Goal: Task Accomplishment & Management: Complete application form

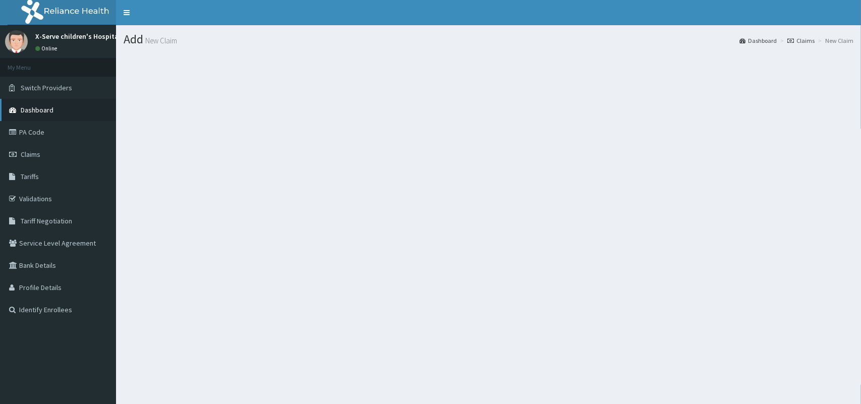
click at [38, 108] on span "Dashboard" at bounding box center [37, 109] width 33 height 9
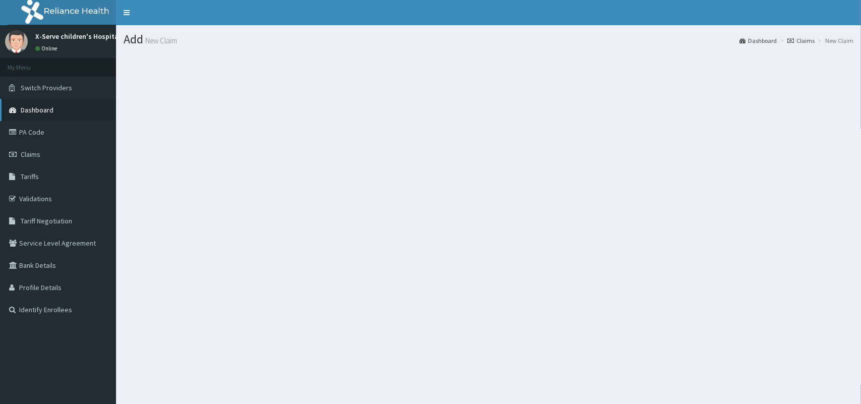
click at [38, 108] on span "Dashboard" at bounding box center [37, 109] width 33 height 9
click at [49, 85] on span "Switch Providers" at bounding box center [46, 87] width 51 height 9
click at [44, 107] on span "Dashboard" at bounding box center [37, 109] width 33 height 9
click at [45, 109] on span "Dashboard" at bounding box center [37, 109] width 33 height 9
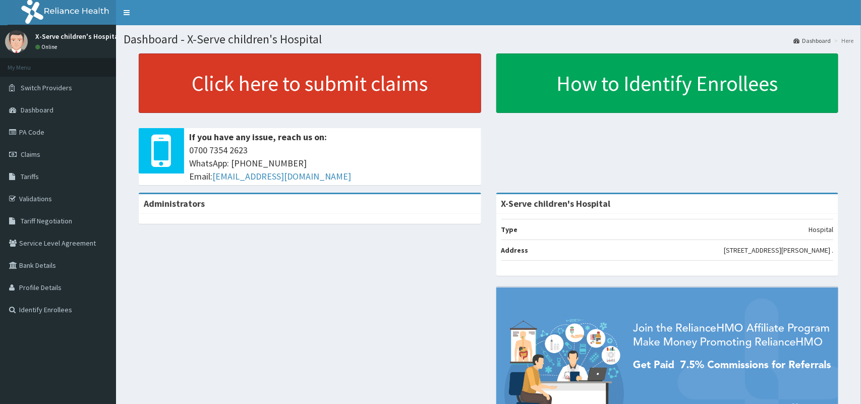
click at [241, 90] on link "Click here to submit claims" at bounding box center [310, 83] width 343 height 60
click at [245, 84] on link "Click here to submit claims" at bounding box center [310, 83] width 343 height 60
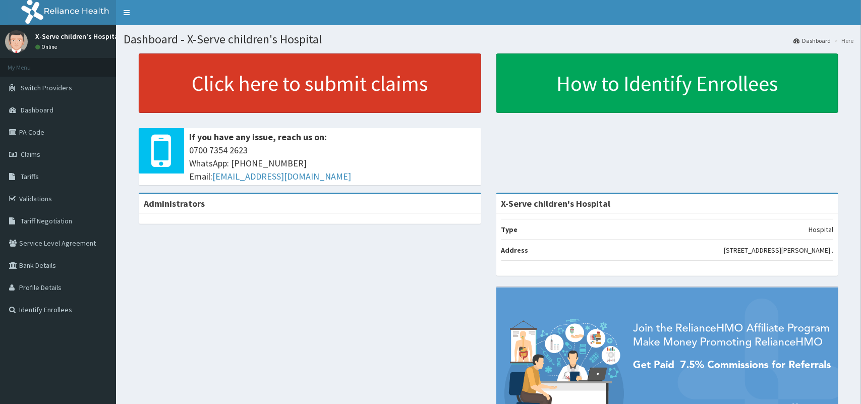
click at [245, 84] on link "Click here to submit claims" at bounding box center [310, 83] width 343 height 60
click at [235, 86] on link "Click here to submit claims" at bounding box center [310, 83] width 343 height 60
click at [267, 97] on link "Click here to submit claims" at bounding box center [310, 83] width 343 height 60
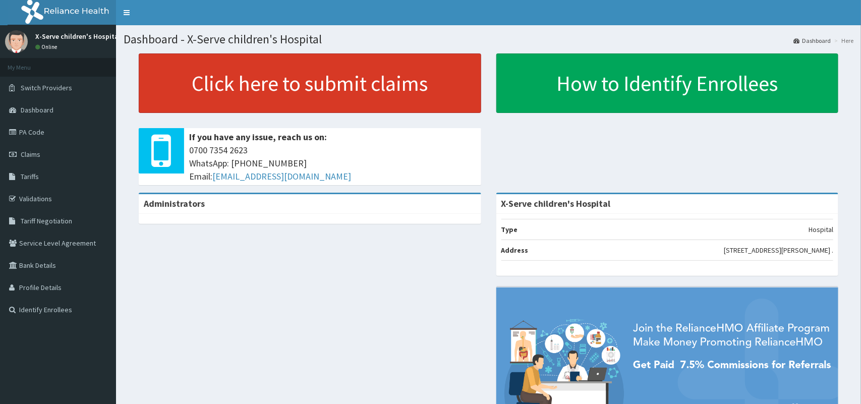
click at [262, 97] on link "Click here to submit claims" at bounding box center [310, 83] width 343 height 60
click at [245, 105] on link "Click here to submit claims" at bounding box center [310, 83] width 343 height 60
click at [232, 82] on link "Click here to submit claims" at bounding box center [310, 83] width 343 height 60
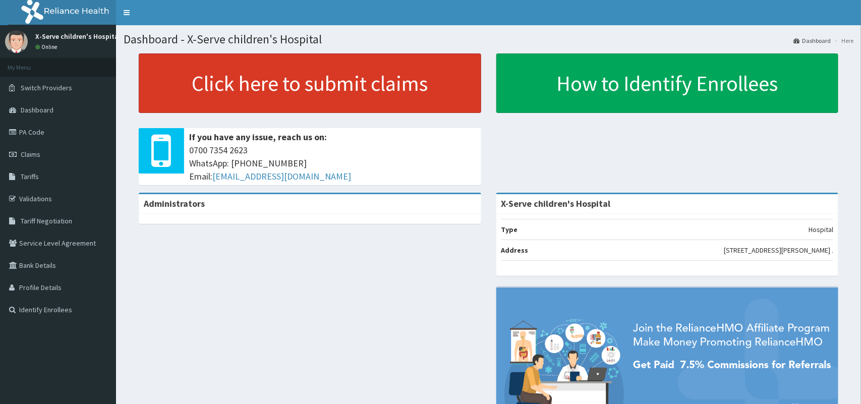
click at [232, 82] on link "Click here to submit claims" at bounding box center [310, 83] width 343 height 60
click at [231, 82] on link "Click here to submit claims" at bounding box center [310, 83] width 343 height 60
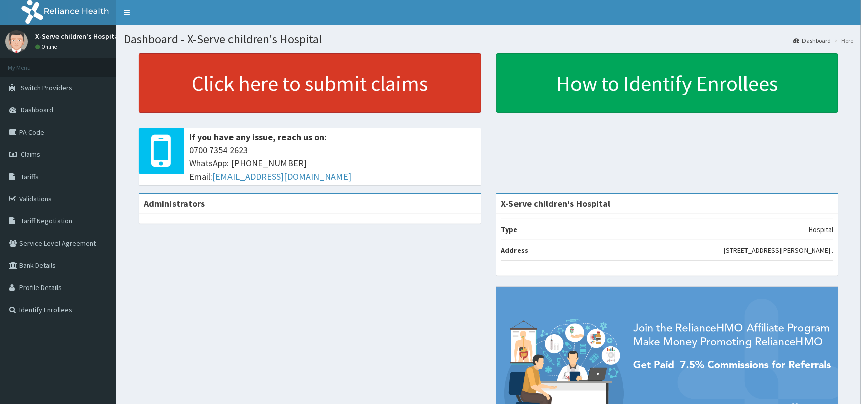
click at [230, 83] on link "Click here to submit claims" at bounding box center [310, 83] width 343 height 60
click at [194, 98] on link "Click here to submit claims" at bounding box center [310, 83] width 343 height 60
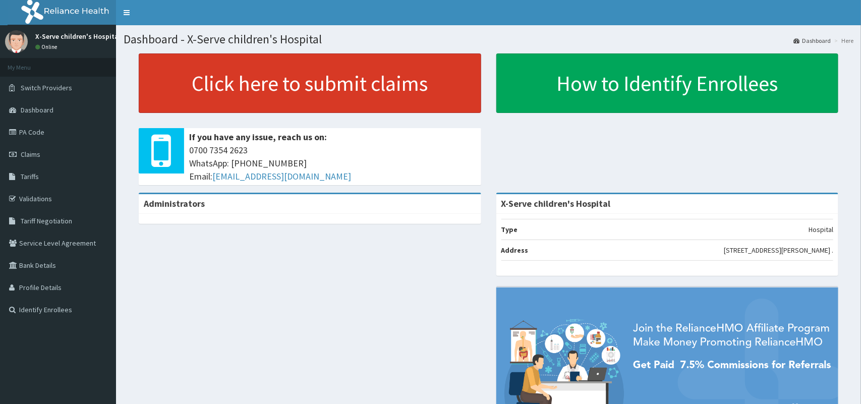
click at [194, 98] on link "Click here to submit claims" at bounding box center [310, 83] width 343 height 60
click at [161, 84] on link "Click here to submit claims" at bounding box center [310, 83] width 343 height 60
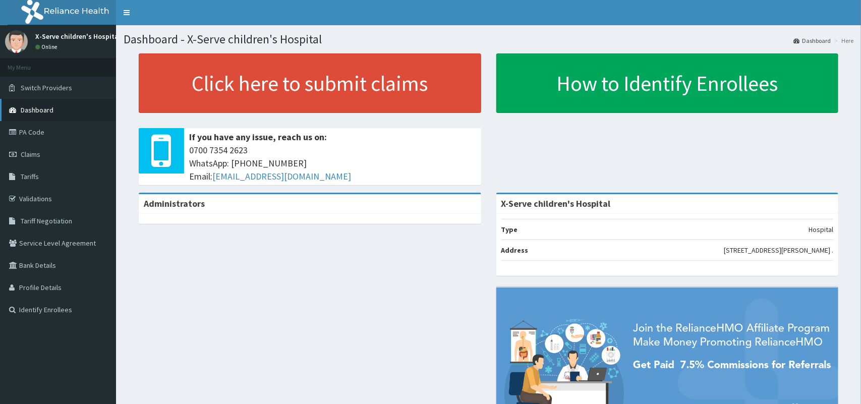
click at [40, 114] on span "Dashboard" at bounding box center [37, 109] width 33 height 9
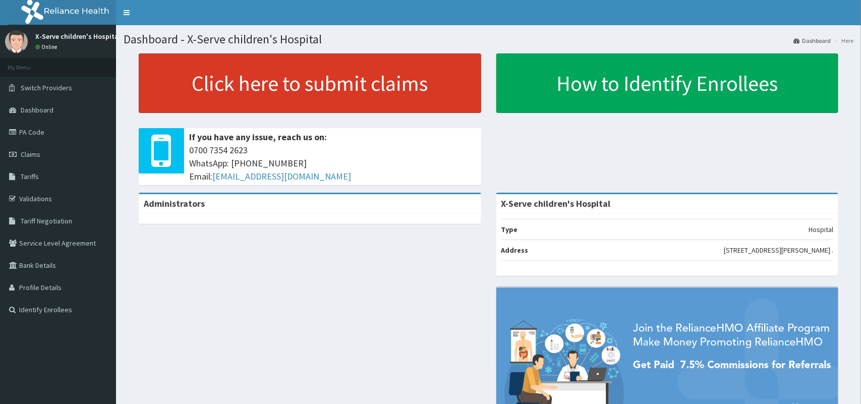
click at [207, 68] on link "Click here to submit claims" at bounding box center [310, 83] width 343 height 60
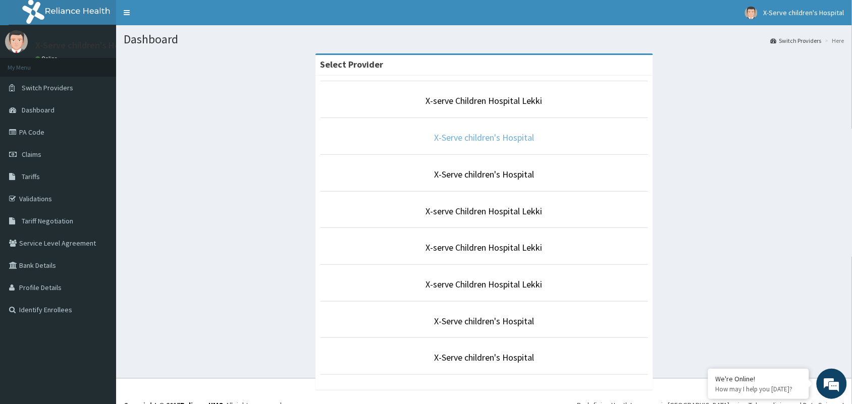
click at [461, 143] on link "X-Serve children's Hospital" at bounding box center [484, 138] width 100 height 12
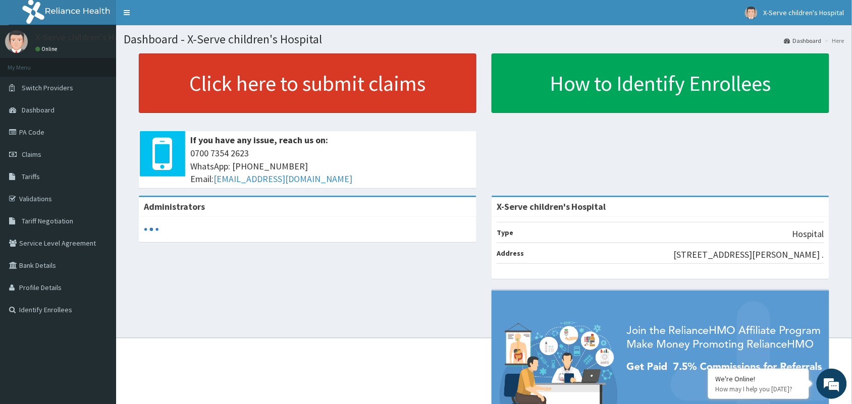
click at [337, 80] on link "Click here to submit claims" at bounding box center [308, 83] width 338 height 60
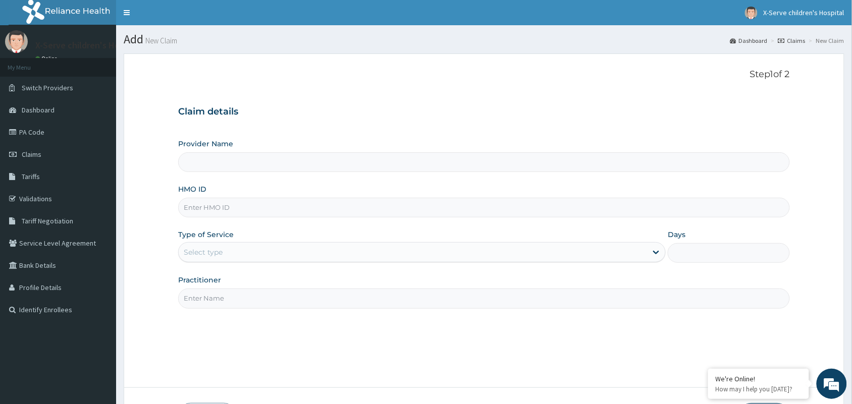
type input "X-Serve children's Hospital"
click at [298, 208] on input "HMO ID" at bounding box center [483, 208] width 611 height 20
paste input "NEL/10086/D"
type input "NEL/10086/D"
drag, startPoint x: 308, startPoint y: 234, endPoint x: 308, endPoint y: 242, distance: 8.6
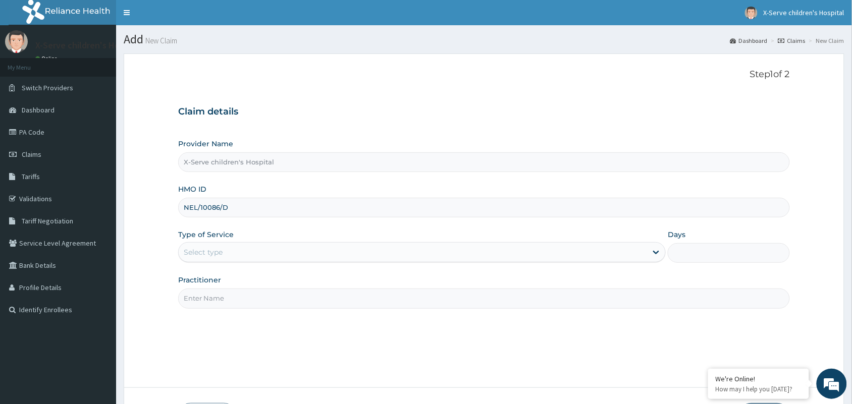
click at [308, 242] on div "Type of Service Select type" at bounding box center [421, 246] width 487 height 33
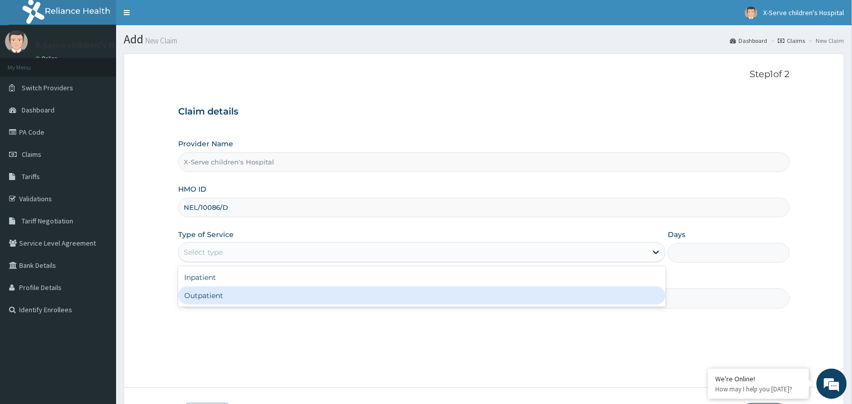
drag, startPoint x: 296, startPoint y: 261, endPoint x: 287, endPoint y: 290, distance: 30.3
click at [287, 262] on div "option Outpatient focused, 2 of 2. 2 results available. Use Up and Down to choo…" at bounding box center [421, 252] width 487 height 20
click at [288, 290] on div "Outpatient" at bounding box center [421, 296] width 487 height 18
type input "1"
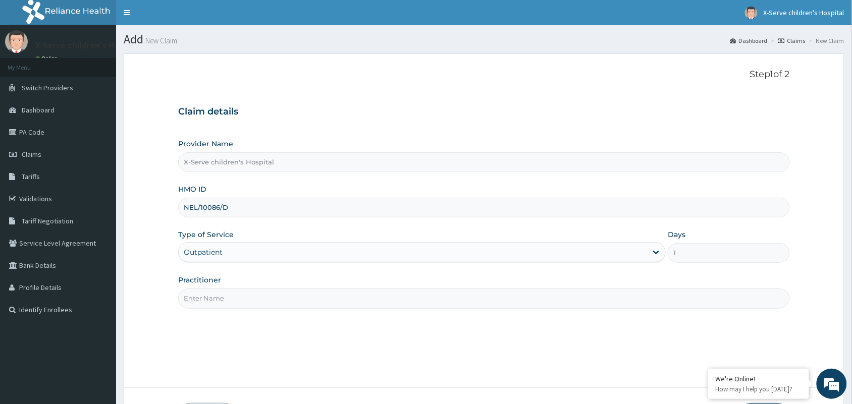
click at [288, 298] on input "Practitioner" at bounding box center [483, 299] width 611 height 20
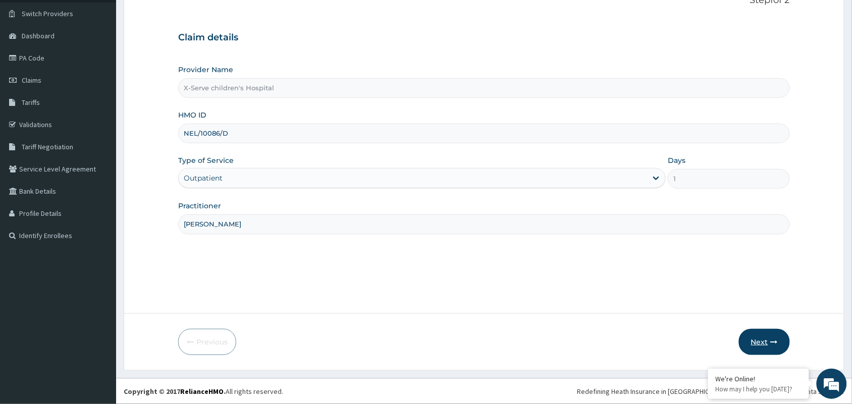
type input "DR NWAGBO"
click at [765, 336] on button "Next" at bounding box center [764, 342] width 51 height 26
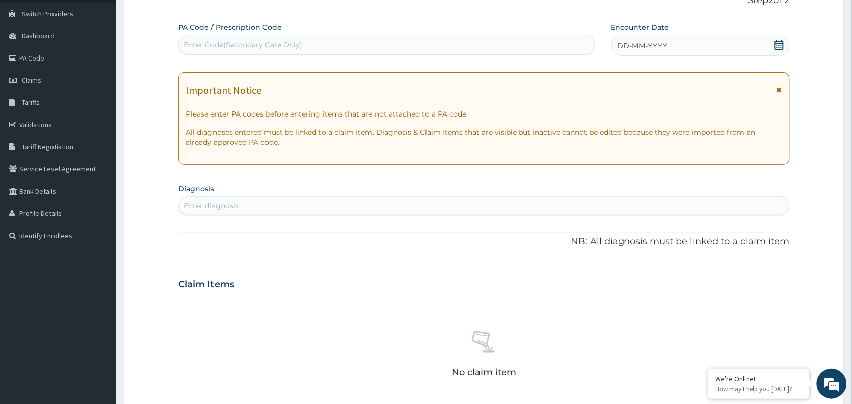
click at [342, 49] on div "Enter Code(Secondary Care Only)" at bounding box center [387, 45] width 416 height 16
paste input "PA/697DD6"
type input "PA/697DD6"
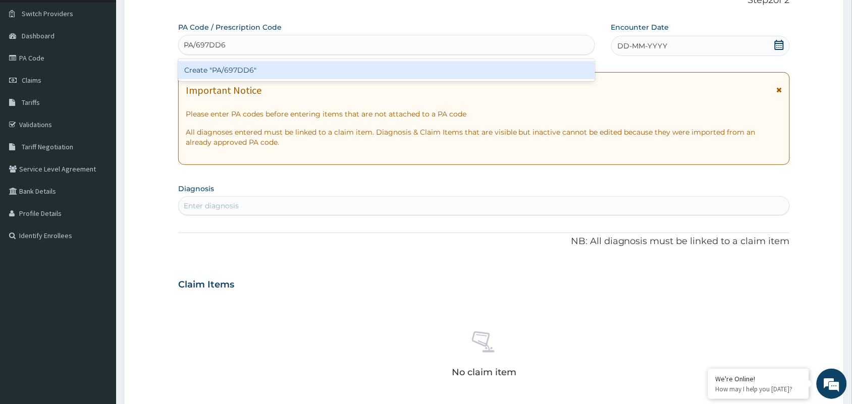
click at [327, 65] on div "Create "PA/697DD6"" at bounding box center [386, 70] width 417 height 18
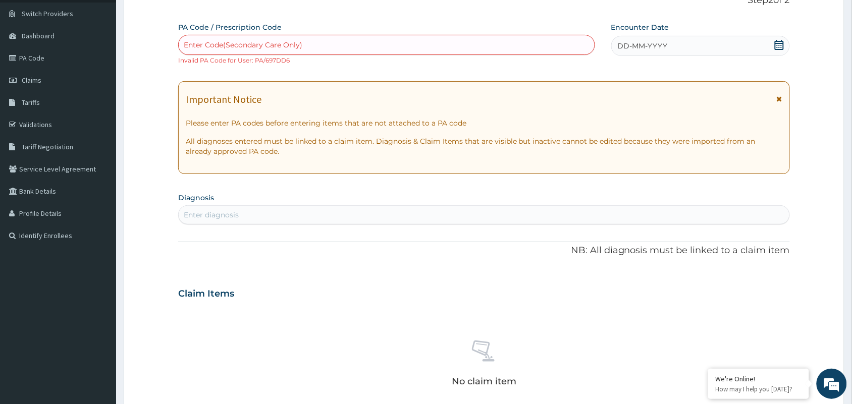
click at [295, 37] on div "Enter Code(Secondary Care Only)" at bounding box center [387, 45] width 416 height 16
click at [430, 49] on div "Enter Code(Secondary Care Only)" at bounding box center [387, 45] width 416 height 16
paste input "PA/697DD6"
type input "PA/697DD6"
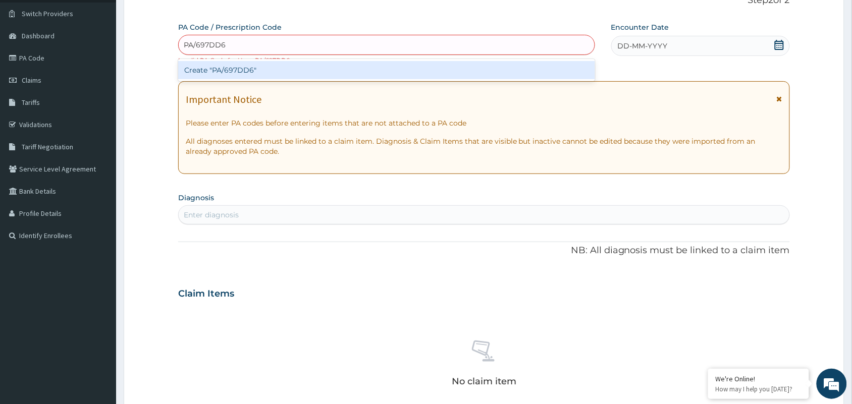
click at [347, 68] on div "Create "PA/697DD6"" at bounding box center [386, 70] width 417 height 18
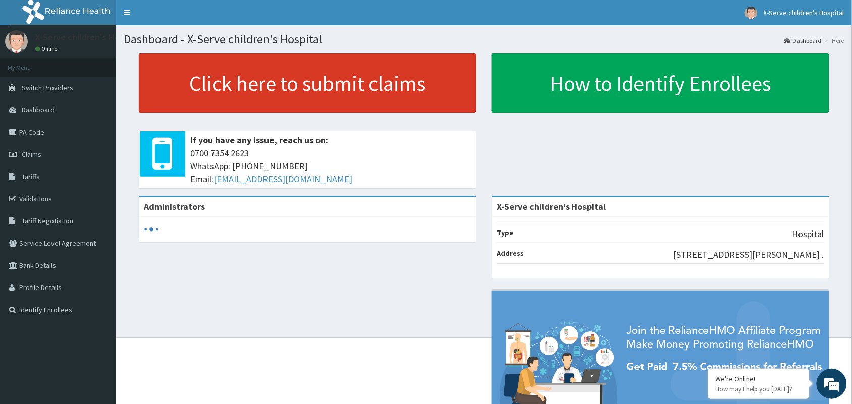
click at [312, 89] on link "Click here to submit claims" at bounding box center [308, 83] width 338 height 60
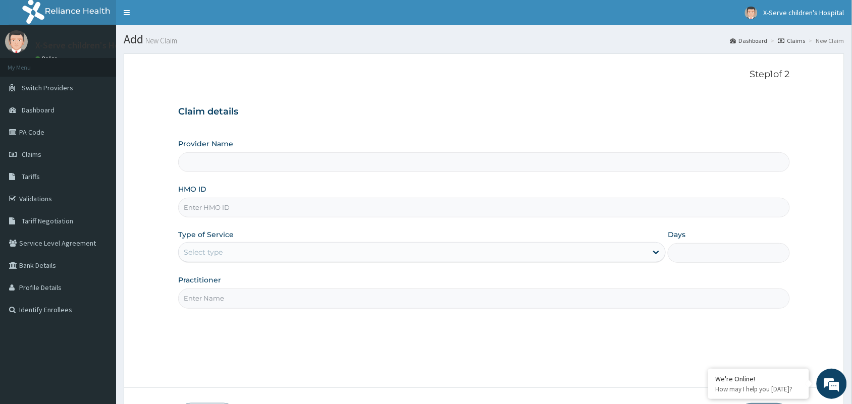
type input "X-Serve children's Hospital"
click at [232, 207] on input "HMO ID" at bounding box center [483, 208] width 611 height 20
paste input "NEL/10086/D"
type input "NEL/10086/D"
click at [274, 245] on div "Select type" at bounding box center [413, 252] width 468 height 16
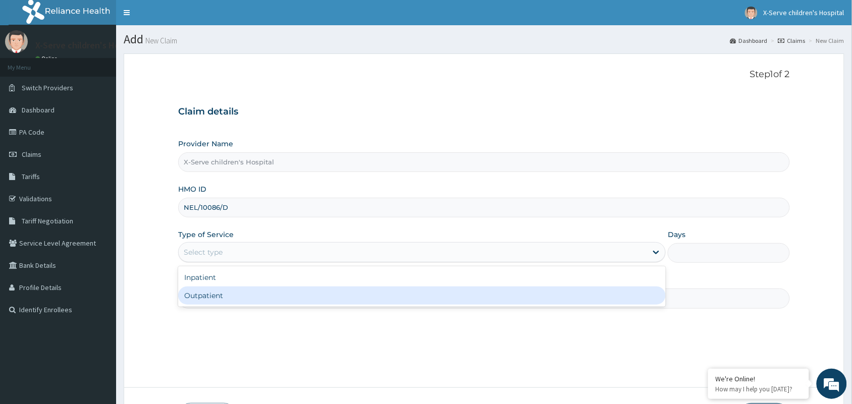
click at [266, 300] on div "Outpatient" at bounding box center [421, 296] width 487 height 18
type input "1"
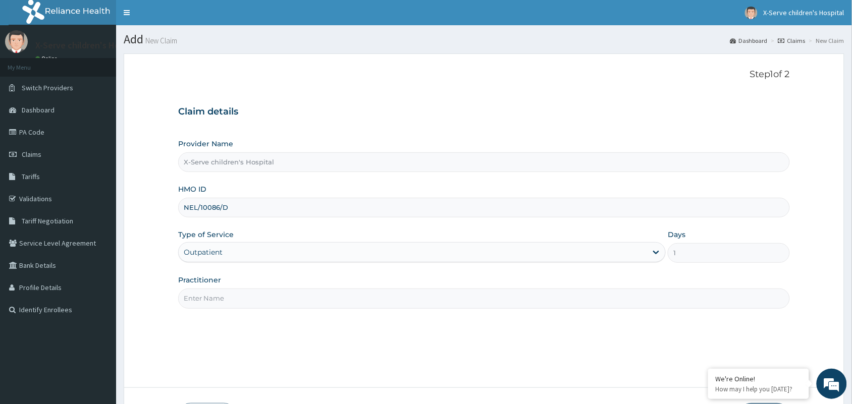
click at [333, 288] on div "Practitioner" at bounding box center [483, 291] width 611 height 33
click at [328, 292] on input "Practitioner" at bounding box center [483, 299] width 611 height 20
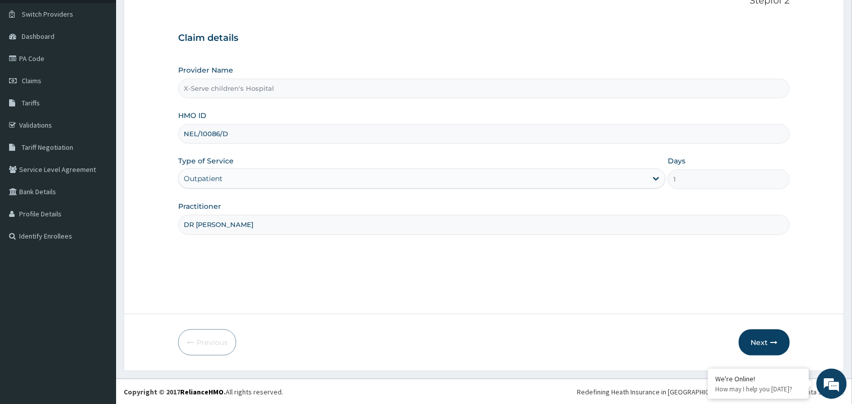
scroll to position [74, 0]
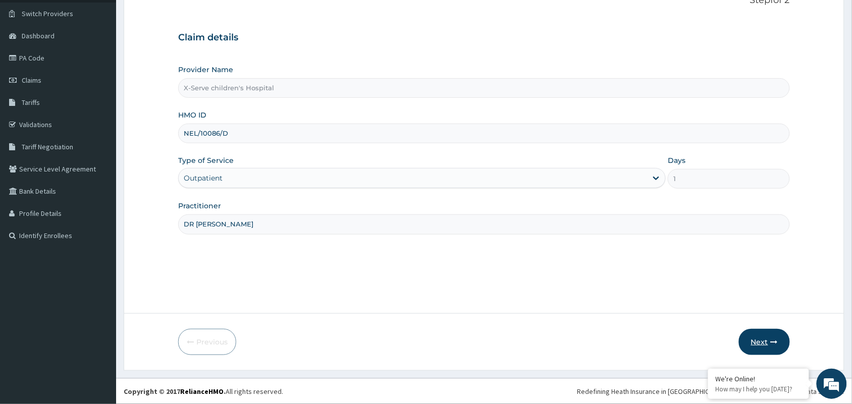
type input "DR NWAGBO IFEANYI"
click at [766, 334] on button "Next" at bounding box center [764, 342] width 51 height 26
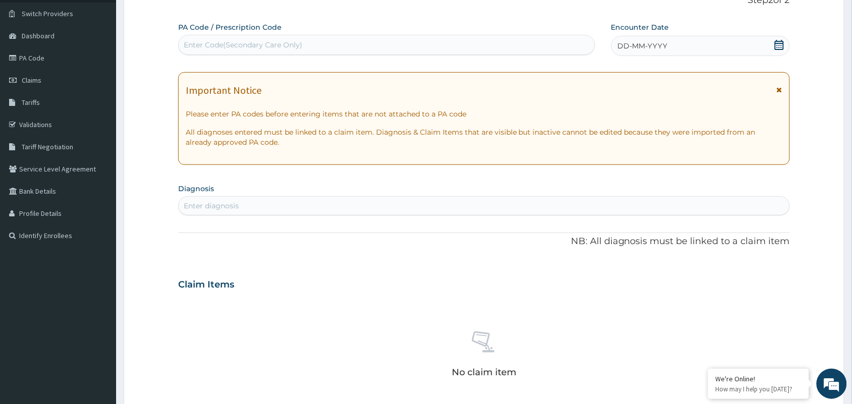
click at [352, 39] on div "Enter Code(Secondary Care Only)" at bounding box center [387, 45] width 416 height 16
paste input "PA/81BD0D"
type input "PA/81BD0D"
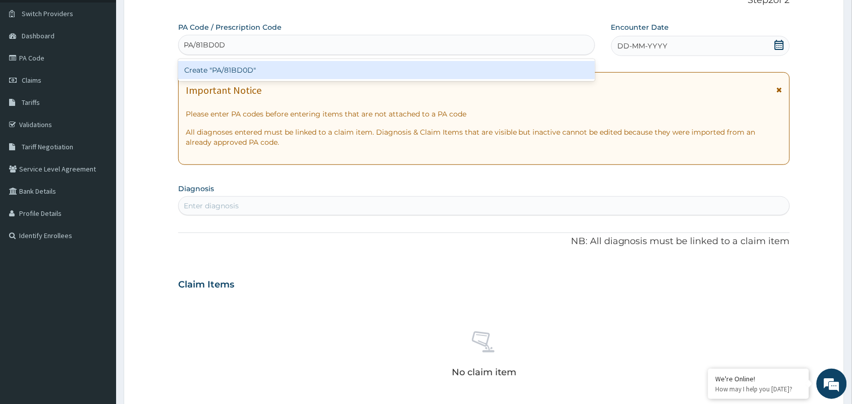
click at [366, 67] on div "Create "PA/81BD0D"" at bounding box center [386, 70] width 417 height 18
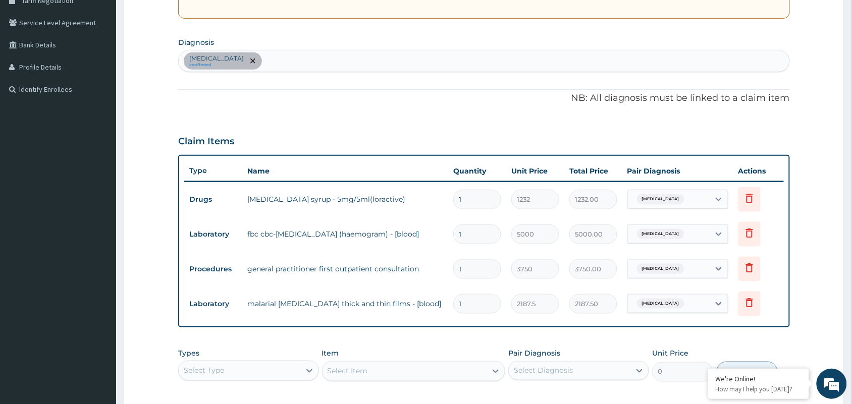
scroll to position [198, 0]
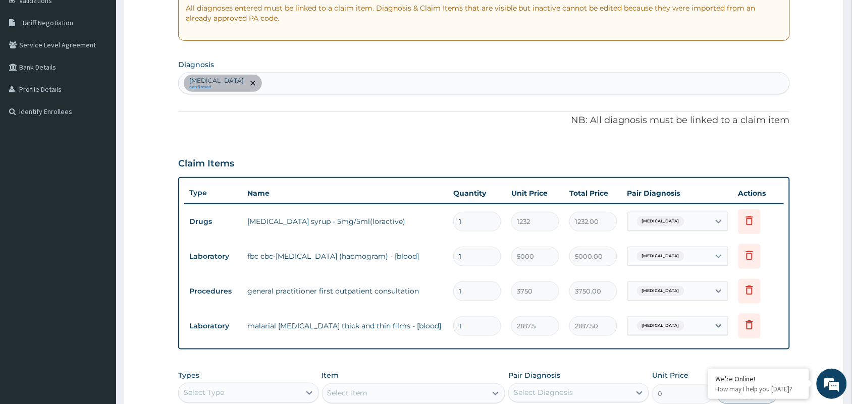
click at [394, 84] on div "Upper respiratory infection confirmed" at bounding box center [484, 83] width 610 height 21
type input "MALARIA"
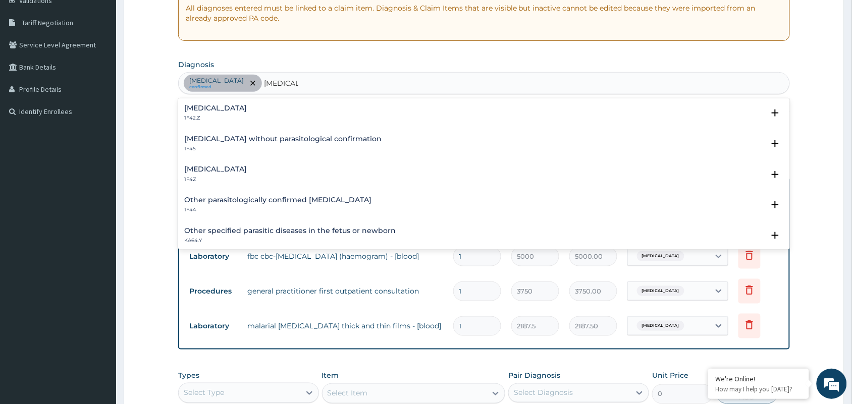
click at [273, 169] on div "Malaria, unspecified 1F4Z" at bounding box center [483, 174] width 599 height 18
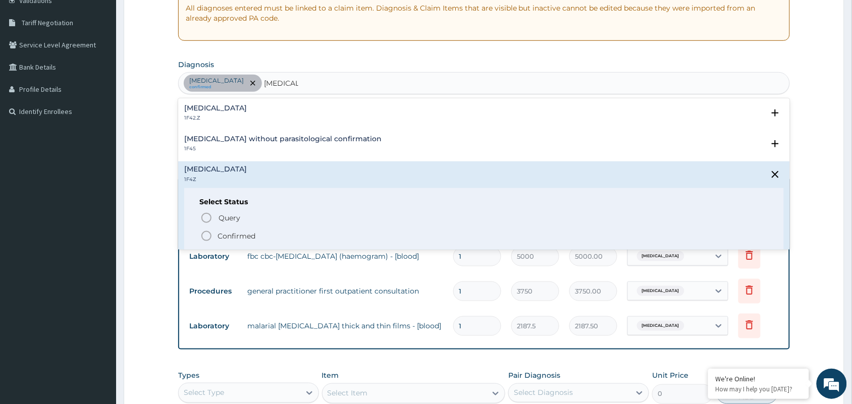
click at [210, 241] on icon "status option filled" at bounding box center [206, 236] width 12 height 12
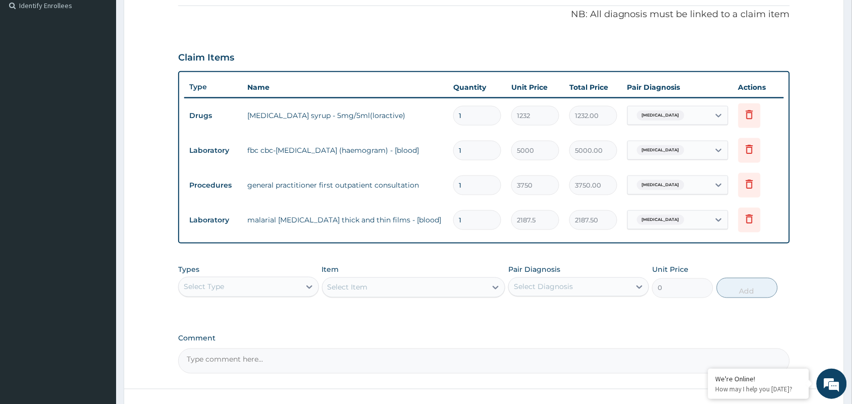
scroll to position [379, 0]
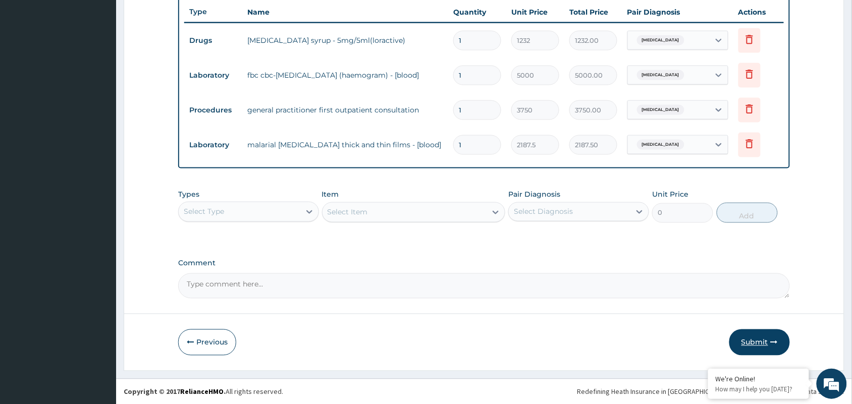
click at [749, 339] on button "Submit" at bounding box center [759, 342] width 61 height 26
click at [740, 347] on button "Submit" at bounding box center [759, 342] width 61 height 26
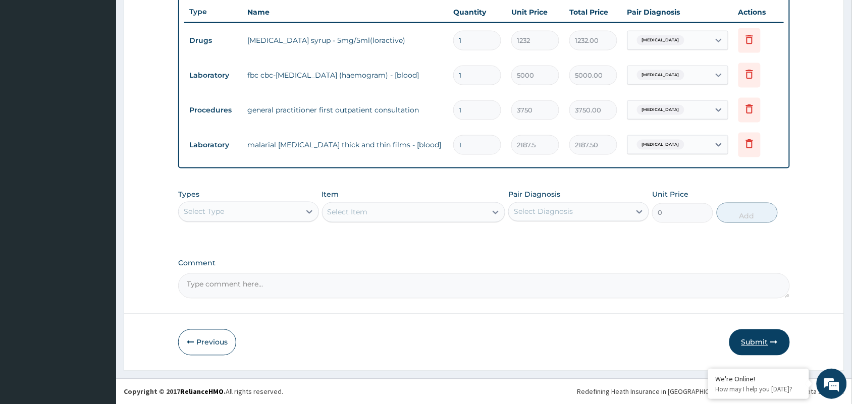
click at [740, 347] on button "Submit" at bounding box center [759, 342] width 61 height 26
click at [755, 339] on button "Submit" at bounding box center [759, 342] width 61 height 26
click at [849, 105] on section "Step 2 of 2 PA Code / Prescription Code PA/81BD0D Encounter Date 08-09-2025 Imp…" at bounding box center [484, 23] width 736 height 712
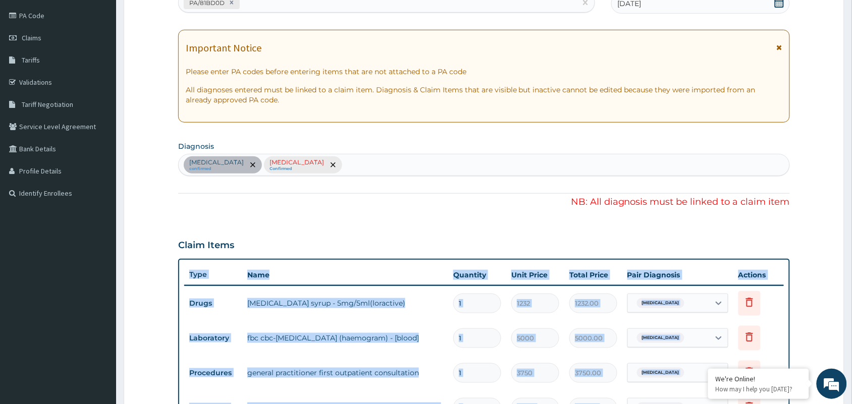
scroll to position [145, 0]
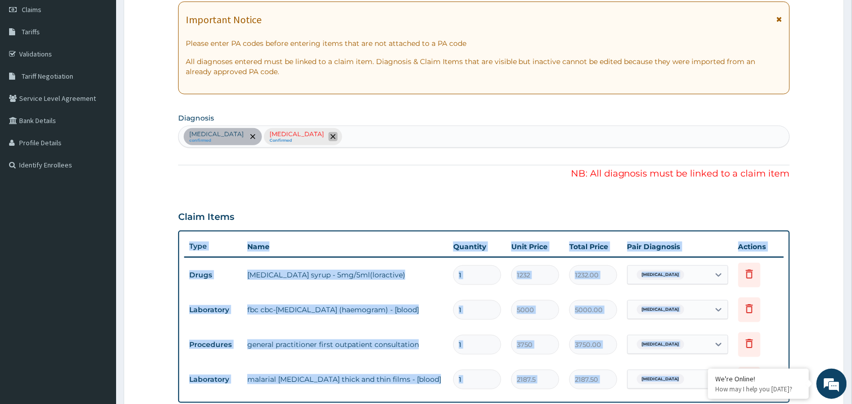
click at [336, 136] on icon "remove selection option" at bounding box center [332, 136] width 5 height 5
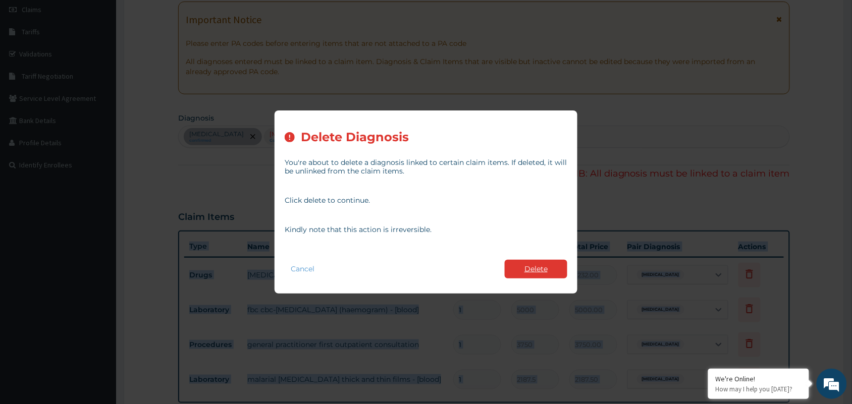
click at [526, 268] on button "Delete" at bounding box center [536, 269] width 63 height 19
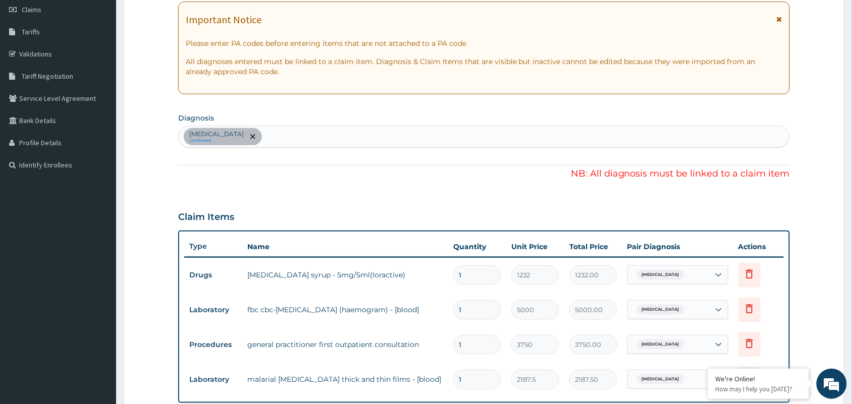
click at [348, 136] on div "Upper respiratory infection confirmed" at bounding box center [484, 136] width 610 height 21
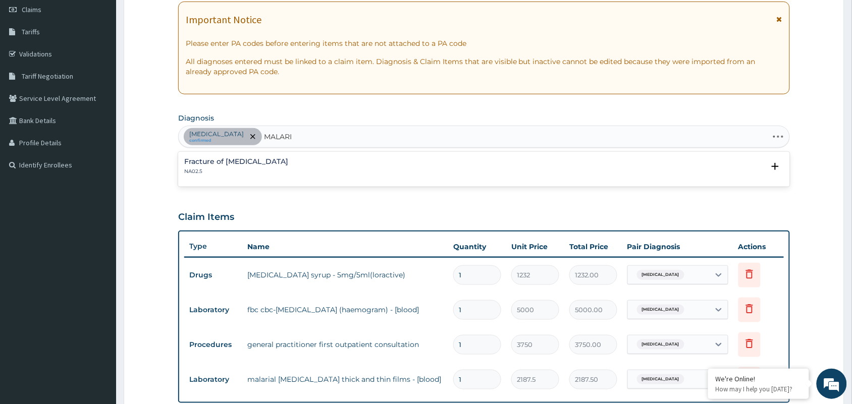
type input "MALARIA"
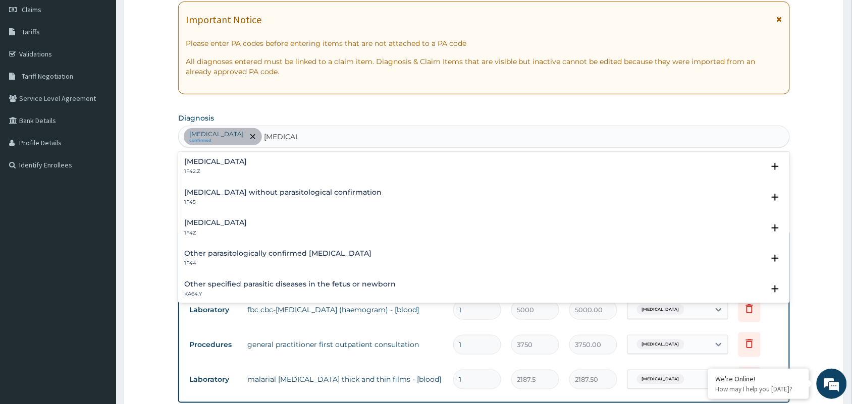
click at [240, 222] on h4 "Malaria, unspecified" at bounding box center [215, 223] width 63 height 8
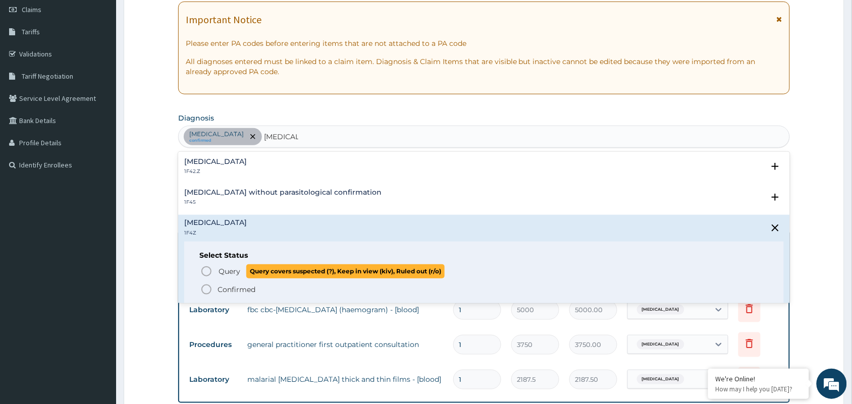
click at [203, 271] on icon "status option query" at bounding box center [206, 271] width 12 height 12
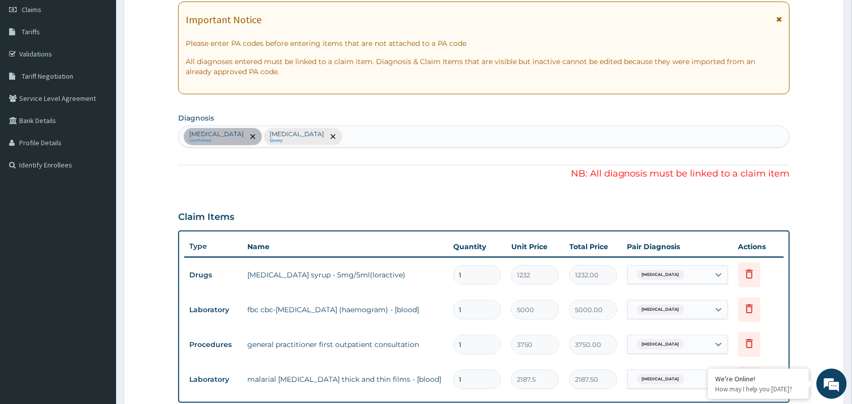
scroll to position [379, 0]
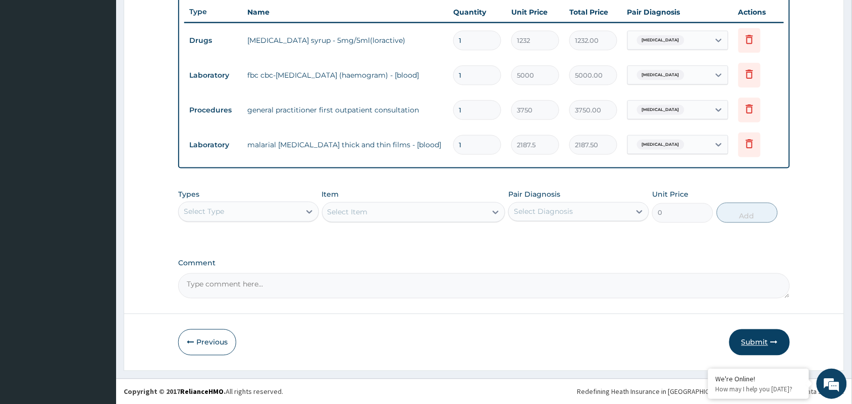
click at [763, 339] on button "Submit" at bounding box center [759, 342] width 61 height 26
click at [762, 339] on button "Submit" at bounding box center [759, 342] width 61 height 26
drag, startPoint x: 762, startPoint y: 339, endPoint x: 819, endPoint y: 300, distance: 68.3
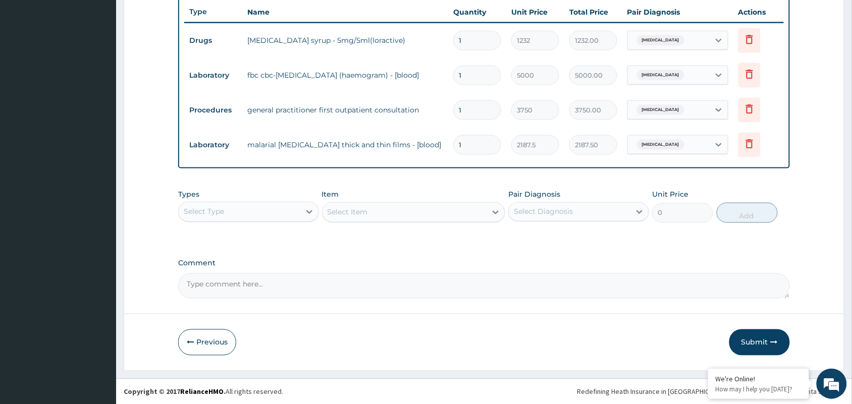
click at [762, 339] on button "Submit" at bounding box center [759, 342] width 61 height 26
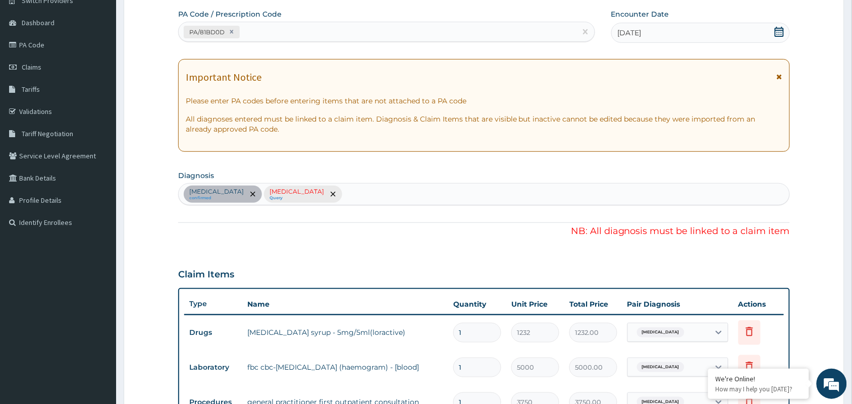
scroll to position [26, 0]
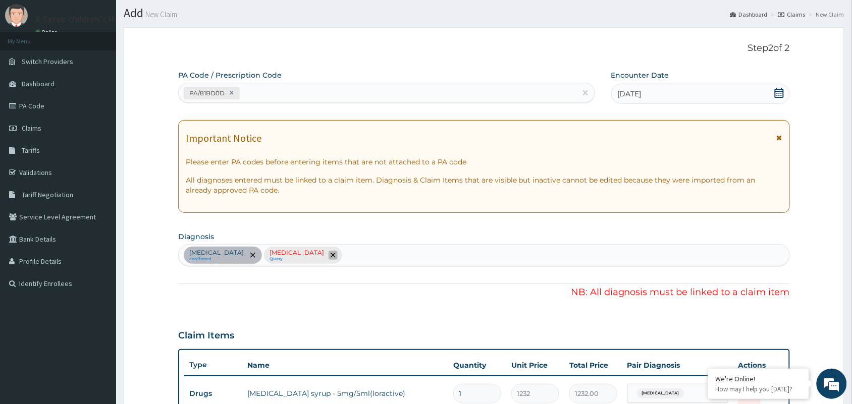
click at [336, 254] on icon "remove selection option" at bounding box center [332, 255] width 5 height 5
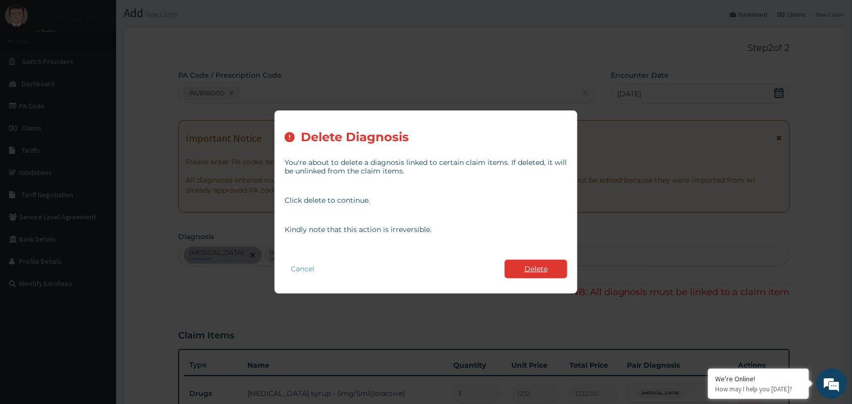
click at [542, 272] on button "Delete" at bounding box center [536, 269] width 63 height 19
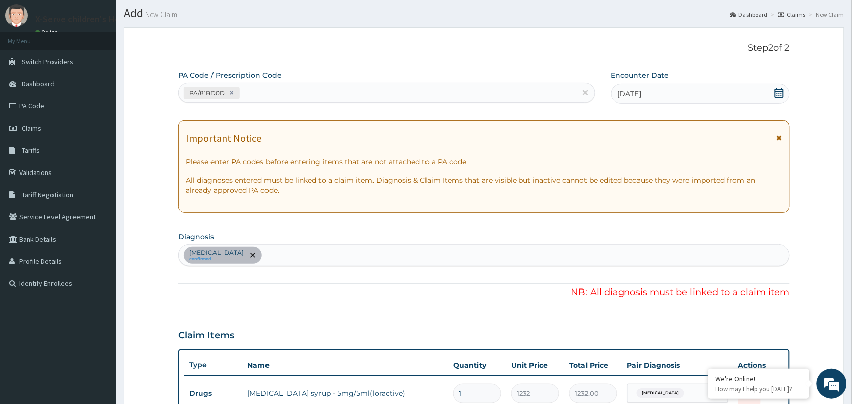
click at [379, 255] on div "Upper respiratory infection confirmed" at bounding box center [484, 255] width 610 height 21
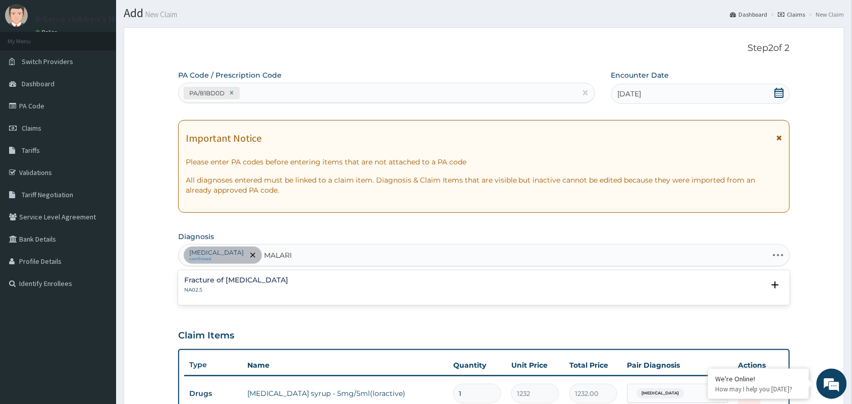
type input "MALARIA"
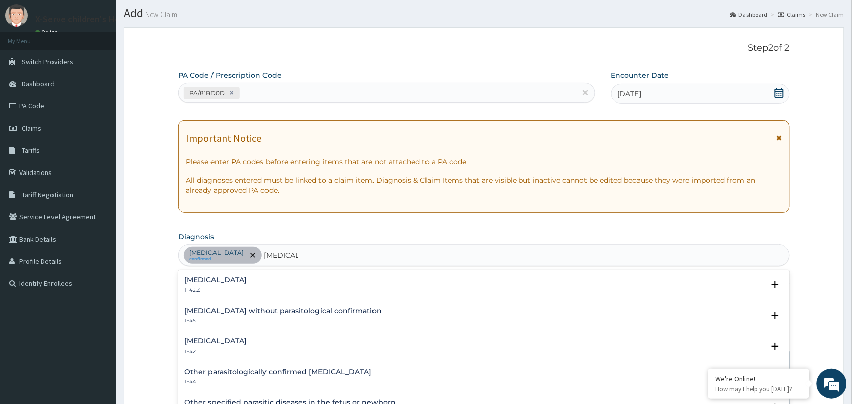
click at [247, 283] on h4 "Plasmodium malariae malaria without complication" at bounding box center [215, 280] width 63 height 8
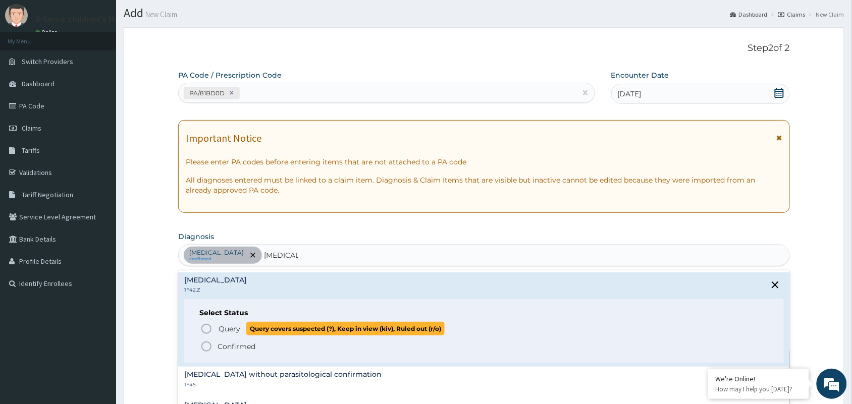
click at [206, 329] on icon "status option query" at bounding box center [206, 329] width 12 height 12
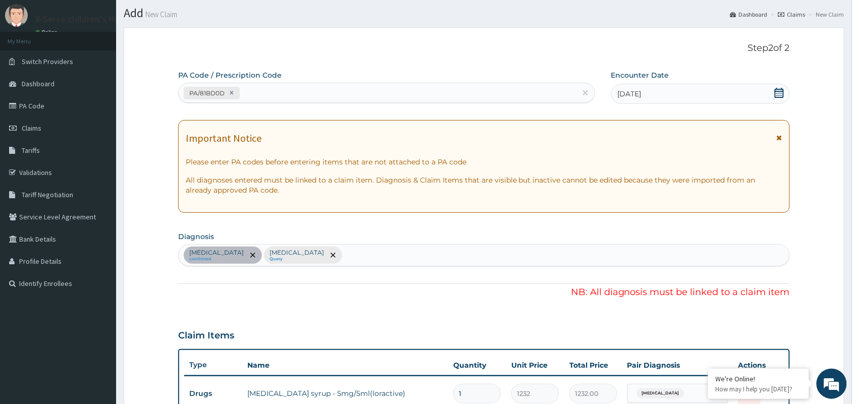
scroll to position [379, 0]
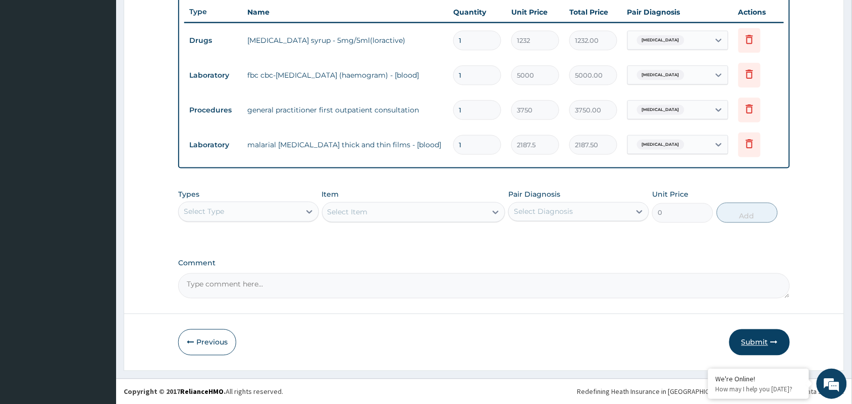
click at [759, 339] on button "Submit" at bounding box center [759, 342] width 61 height 26
click at [758, 339] on button "Submit" at bounding box center [759, 342] width 61 height 26
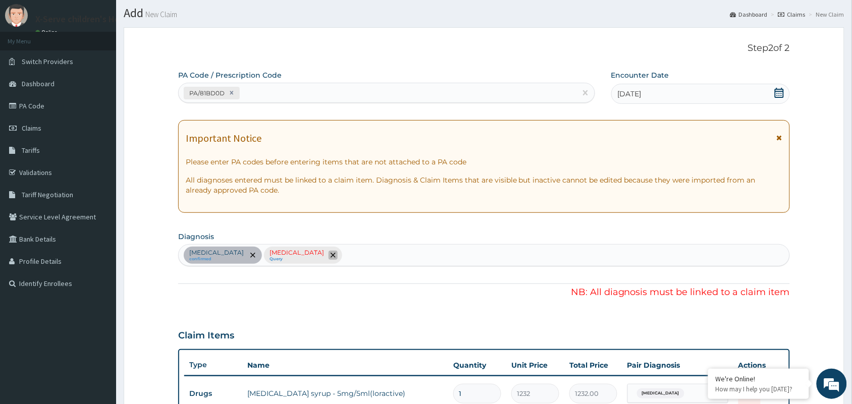
click at [336, 256] on icon "remove selection option" at bounding box center [332, 255] width 5 height 5
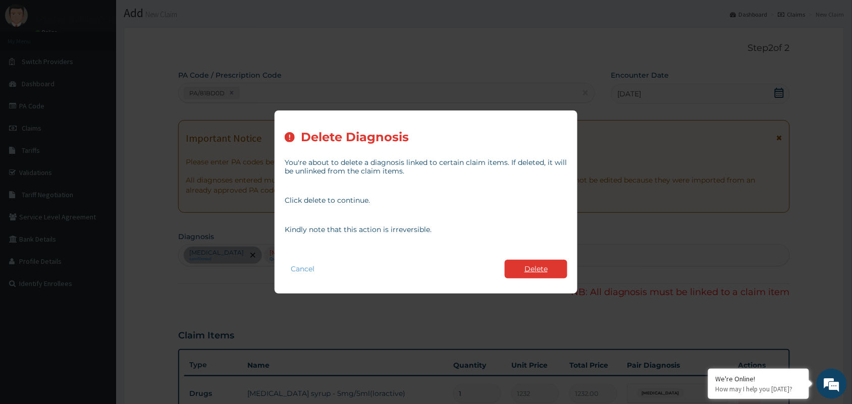
click at [528, 268] on button "Delete" at bounding box center [536, 269] width 63 height 19
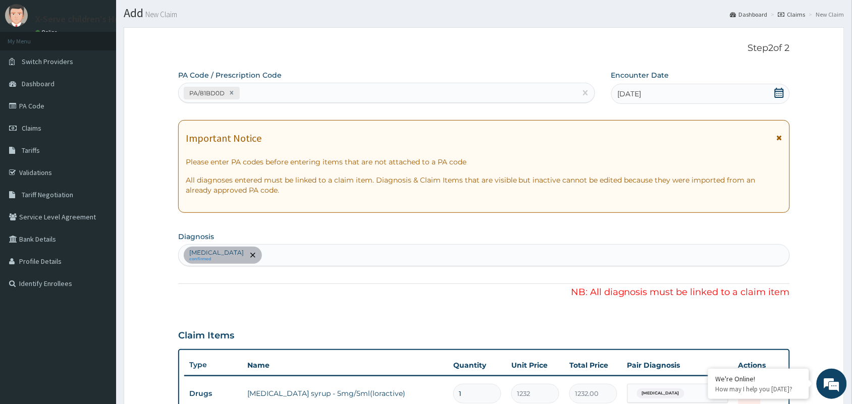
click at [333, 252] on div "Upper respiratory infection confirmed" at bounding box center [484, 255] width 610 height 21
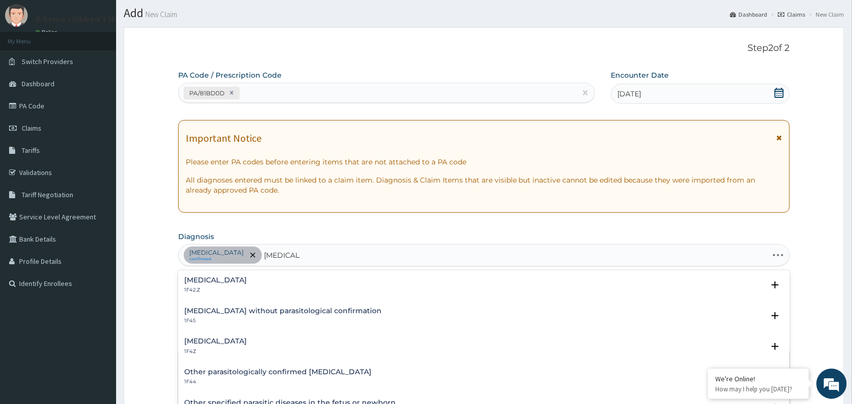
type input "MALARIA"
click at [243, 342] on h4 "Malaria, unspecified" at bounding box center [215, 342] width 63 height 8
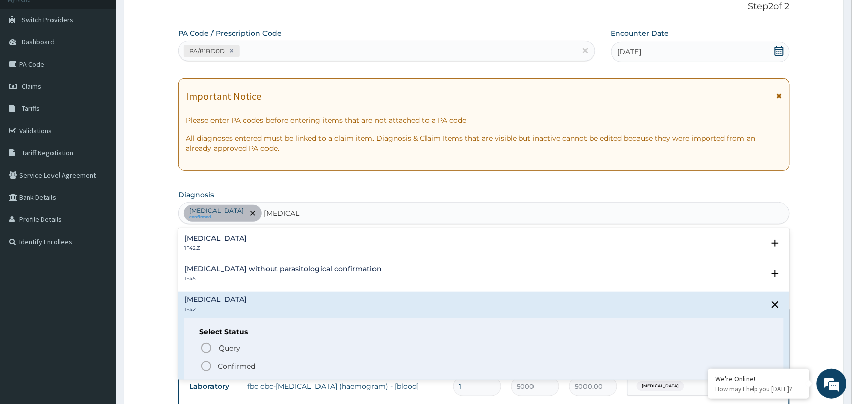
scroll to position [77, 0]
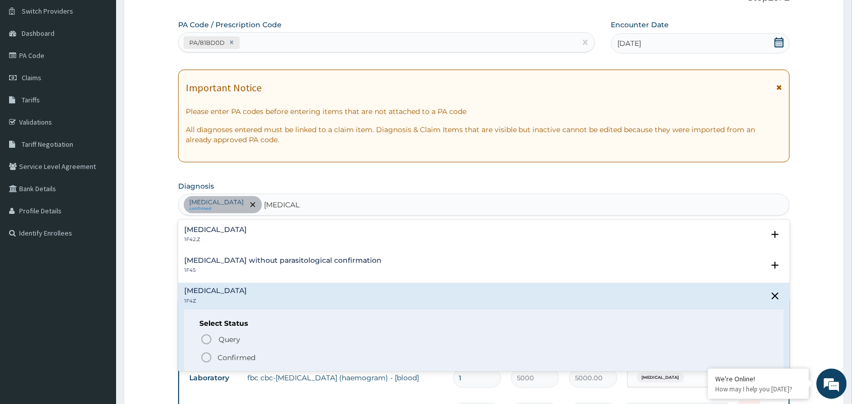
click at [207, 355] on icon "status option filled" at bounding box center [206, 358] width 12 height 12
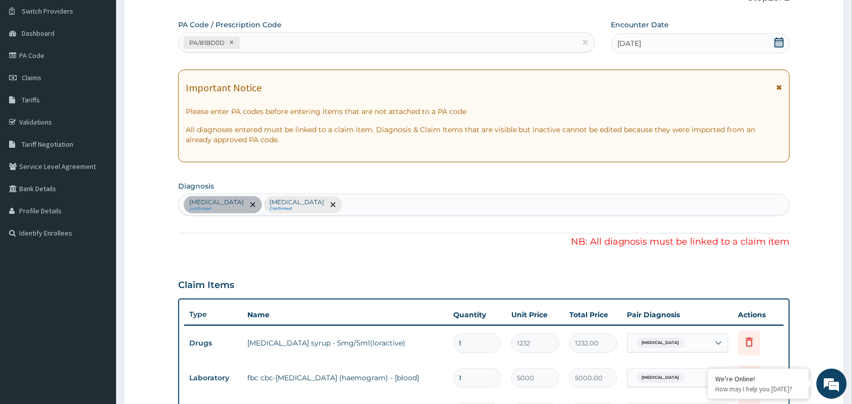
click at [410, 256] on div "PA Code / Prescription Code PA/81BD0D Encounter Date 08-09-2025 Important Notic…" at bounding box center [483, 311] width 611 height 582
click at [376, 255] on div "PA Code / Prescription Code PA/81BD0D Encounter Date 08-09-2025 Important Notic…" at bounding box center [483, 311] width 611 height 582
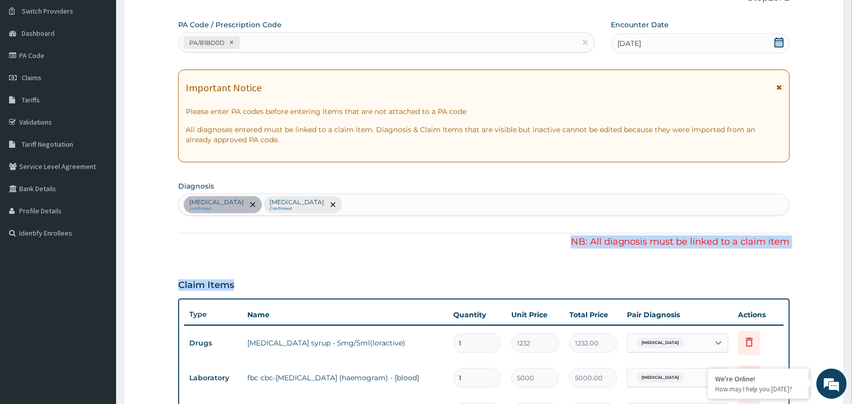
drag, startPoint x: 376, startPoint y: 255, endPoint x: 430, endPoint y: 263, distance: 54.5
click at [430, 263] on div "PA Code / Prescription Code PA/81BD0D Encounter Date 08-09-2025 Important Notic…" at bounding box center [483, 311] width 611 height 582
click at [428, 263] on div "PA Code / Prescription Code PA/81BD0D Encounter Date 08-09-2025 Important Notic…" at bounding box center [483, 311] width 611 height 582
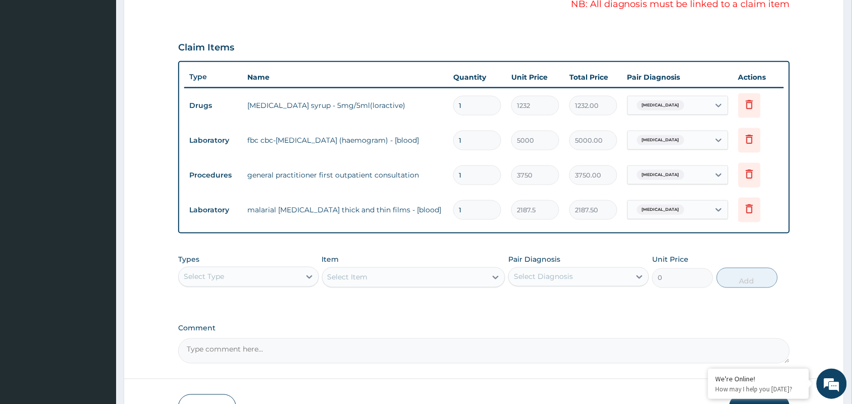
scroll to position [379, 0]
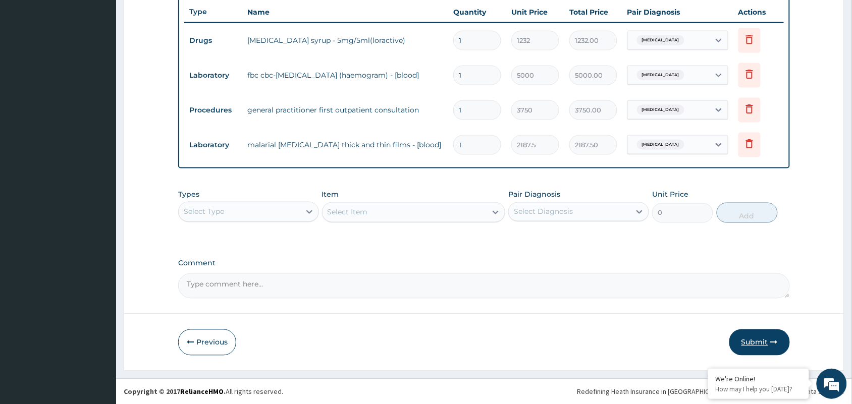
click at [758, 343] on button "Submit" at bounding box center [759, 342] width 61 height 26
click at [757, 342] on button "Submit" at bounding box center [759, 342] width 61 height 26
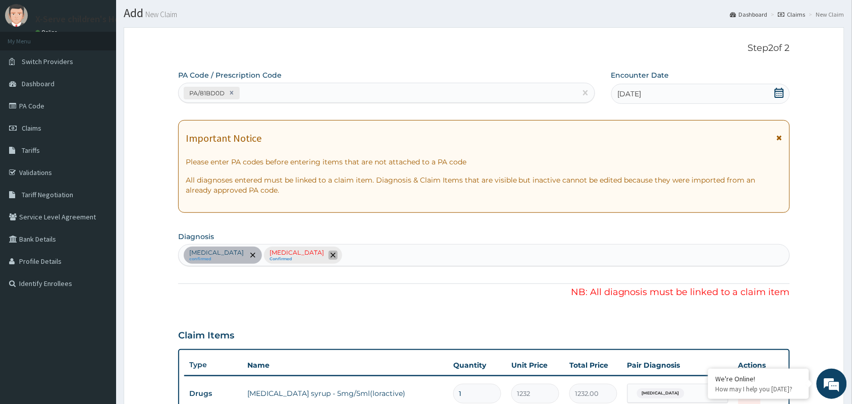
click at [338, 251] on span "remove selection option" at bounding box center [332, 255] width 9 height 9
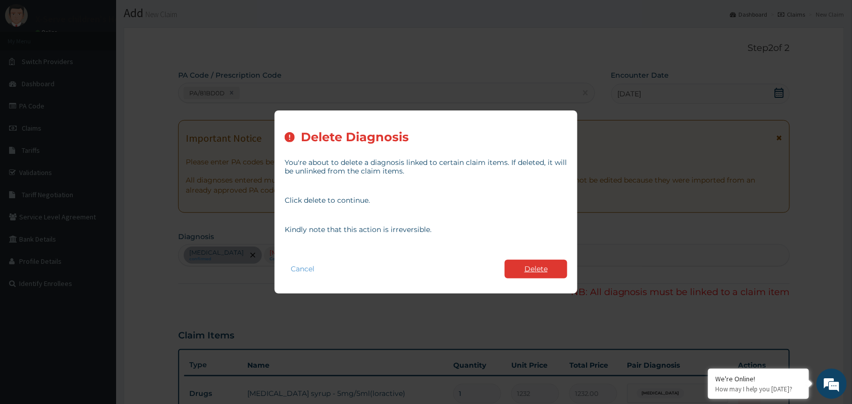
click at [546, 268] on button "Delete" at bounding box center [536, 269] width 63 height 19
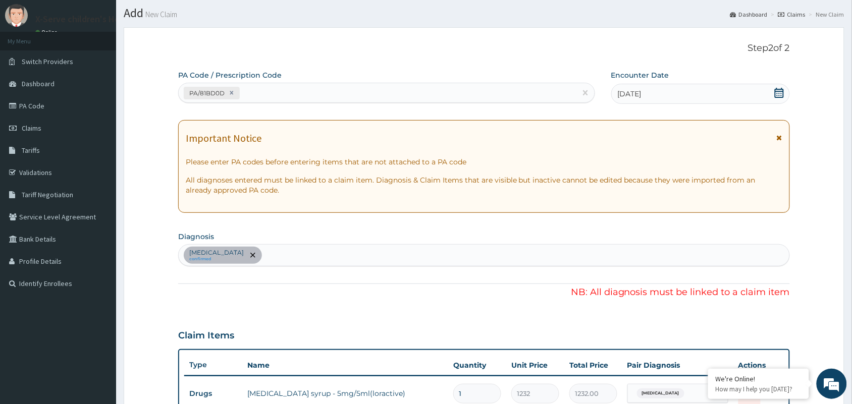
click at [376, 259] on div "Upper respiratory infection confirmed" at bounding box center [484, 255] width 610 height 21
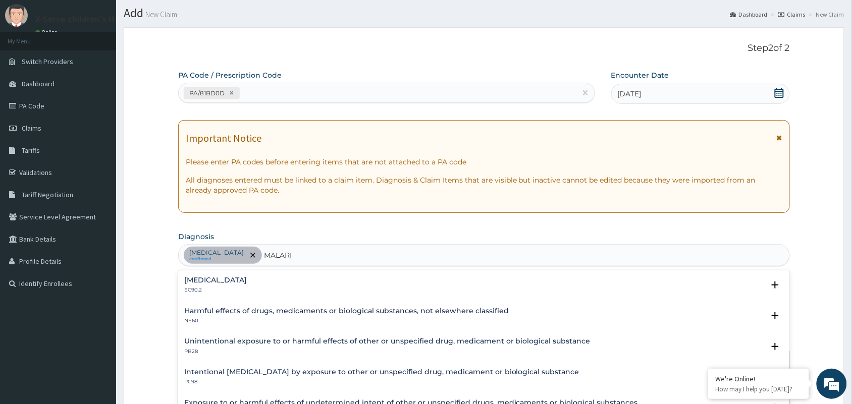
type input "MALARIA"
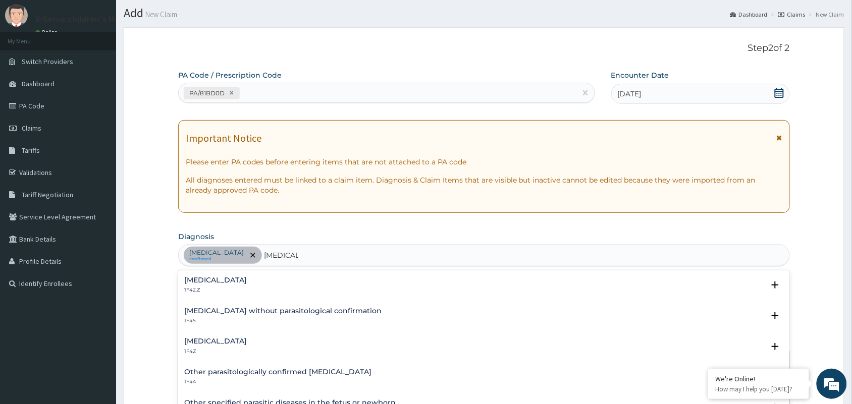
click at [247, 344] on h4 "Malaria, unspecified" at bounding box center [215, 342] width 63 height 8
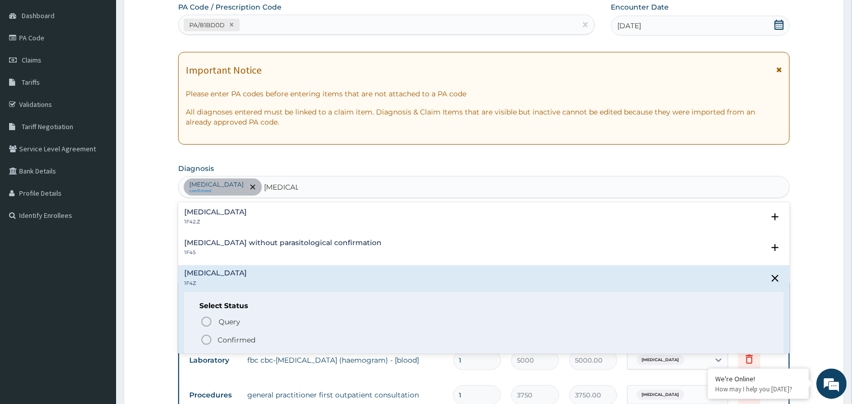
scroll to position [102, 0]
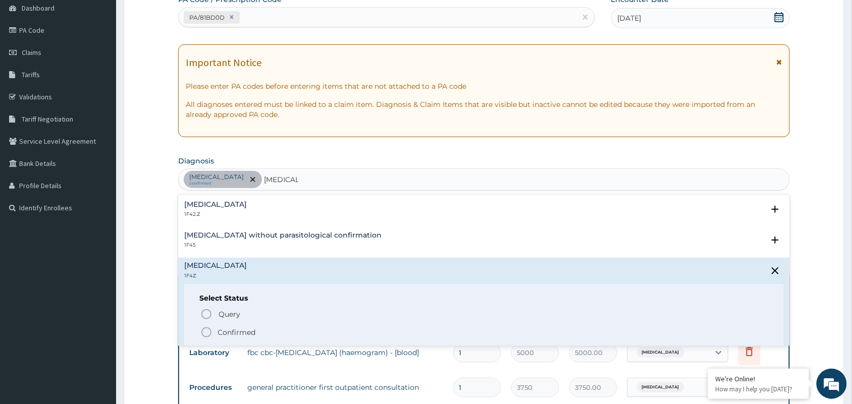
click at [203, 331] on icon "status option filled" at bounding box center [206, 332] width 12 height 12
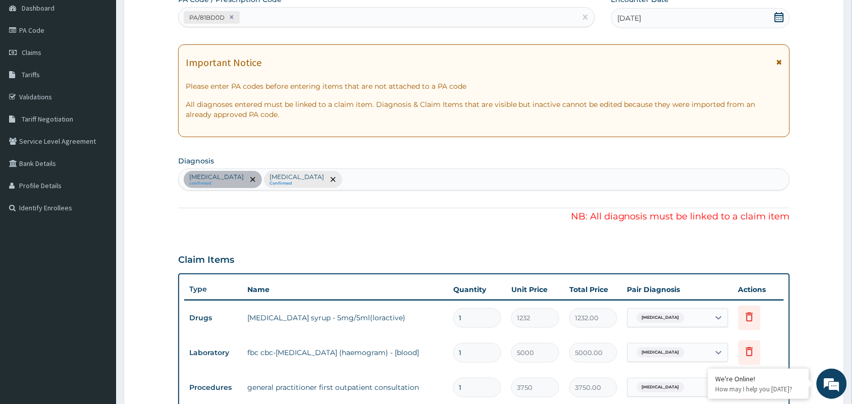
click at [581, 235] on div "PA Code / Prescription Code PA/81BD0D Encounter Date 08-09-2025 Important Notic…" at bounding box center [483, 285] width 611 height 582
click at [546, 245] on div "Claim Items" at bounding box center [483, 258] width 611 height 26
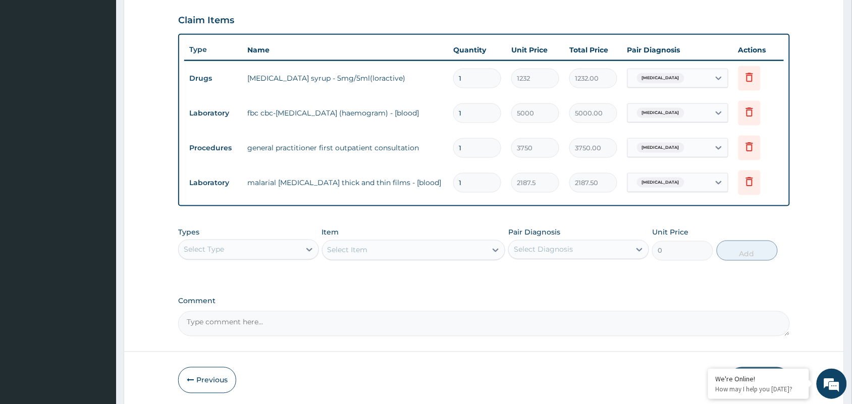
scroll to position [379, 0]
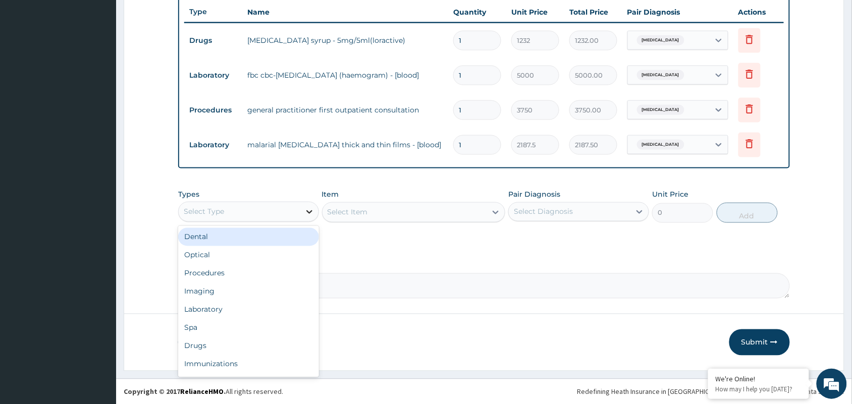
click at [306, 210] on icon at bounding box center [309, 212] width 6 height 4
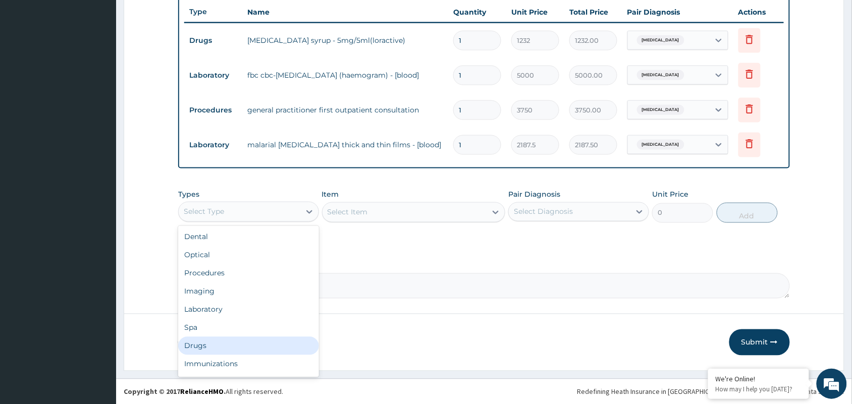
click at [273, 344] on div "Drugs" at bounding box center [248, 346] width 141 height 18
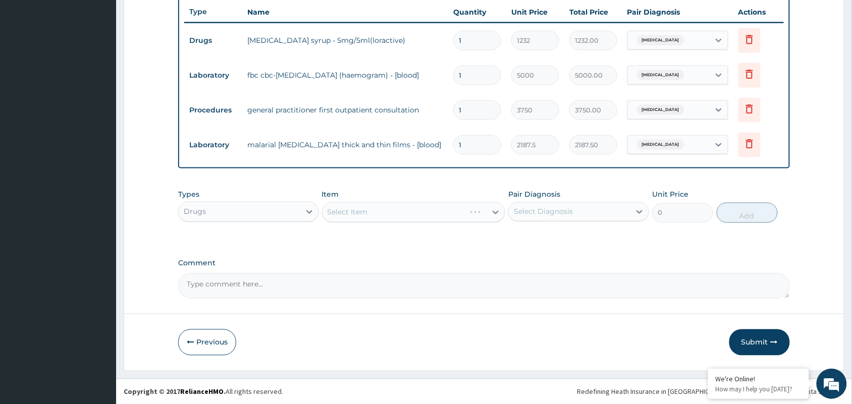
click at [390, 217] on div "Select Item" at bounding box center [414, 212] width 184 height 20
drag, startPoint x: 391, startPoint y: 216, endPoint x: 462, endPoint y: 220, distance: 71.3
click at [462, 220] on div "Select Item" at bounding box center [414, 212] width 184 height 20
click at [488, 207] on div "Select Item" at bounding box center [414, 212] width 184 height 20
click at [494, 212] on icon at bounding box center [496, 213] width 6 height 4
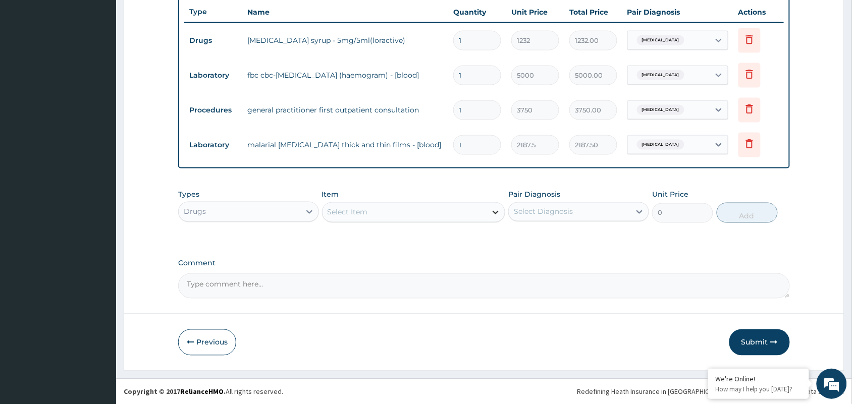
click at [494, 212] on icon at bounding box center [496, 213] width 6 height 4
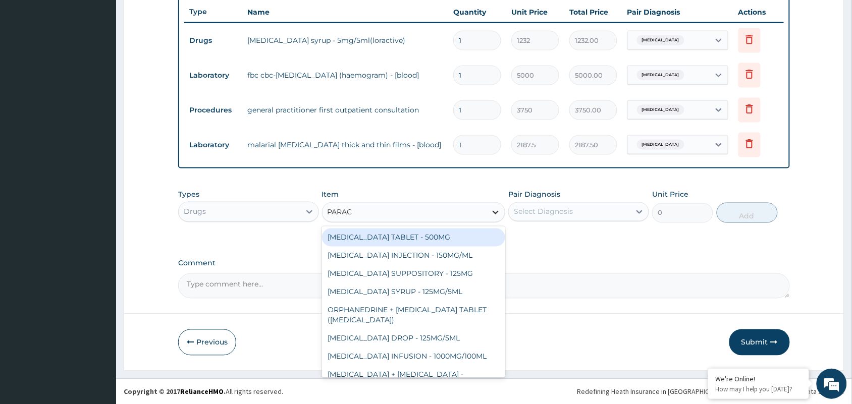
type input "PARACE"
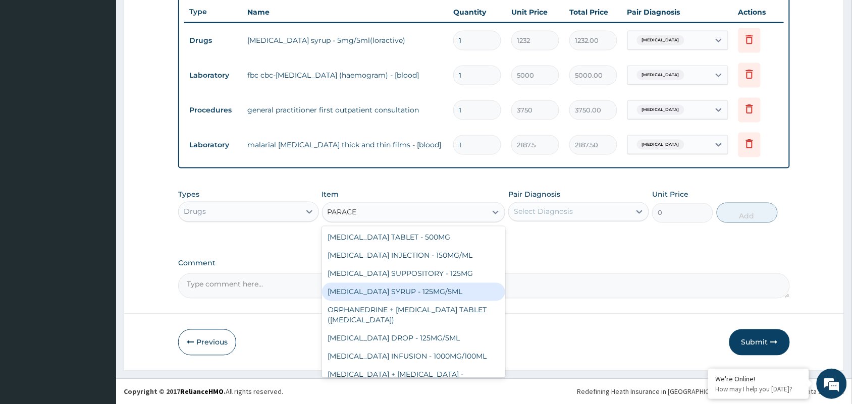
click at [440, 289] on div "PARACETAMOL SYRUP - 125MG/5ML" at bounding box center [414, 292] width 184 height 18
type input "840"
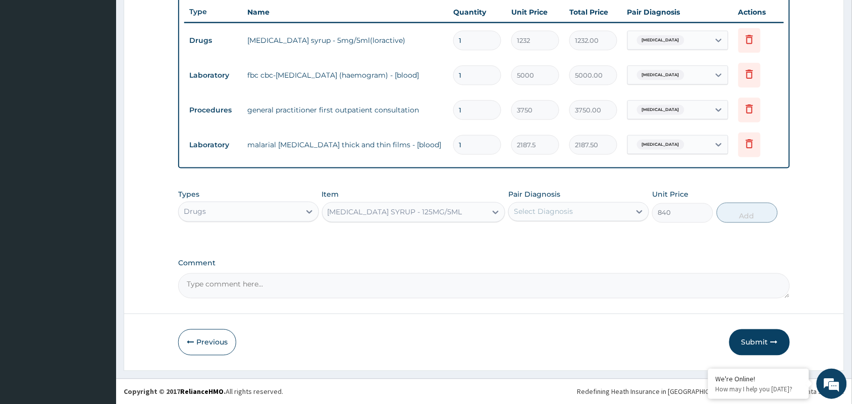
click at [579, 205] on div "Select Diagnosis" at bounding box center [570, 212] width 122 height 16
click at [574, 256] on label "Malaria, unspecified" at bounding box center [556, 257] width 63 height 10
checkbox input "true"
click at [702, 236] on div "Types Drugs Item PARACETAMOL SYRUP - 125MG/5ML Pair Diagnosis Malaria, unspecif…" at bounding box center [483, 214] width 611 height 59
click at [748, 214] on button "Add" at bounding box center [746, 213] width 61 height 20
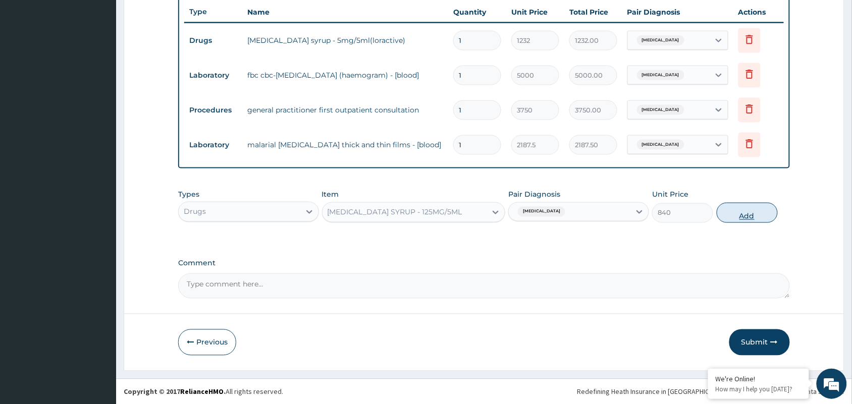
type input "0"
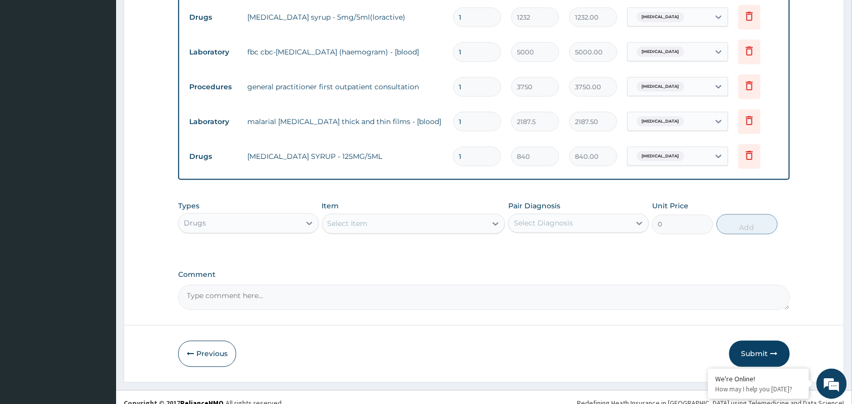
scroll to position [414, 0]
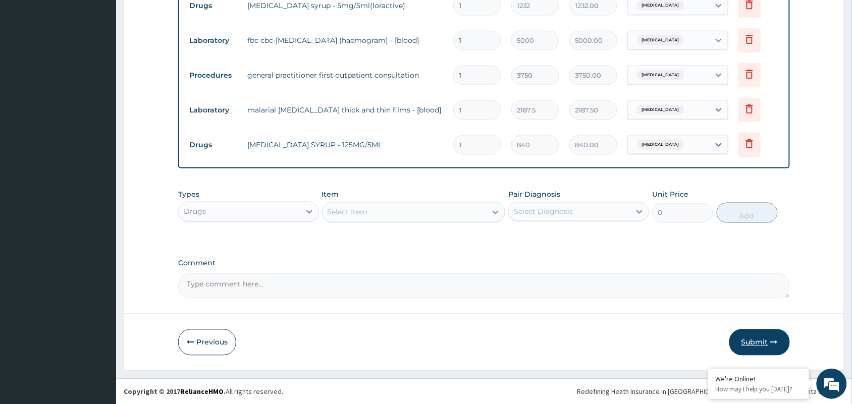
click at [757, 338] on button "Submit" at bounding box center [759, 342] width 61 height 26
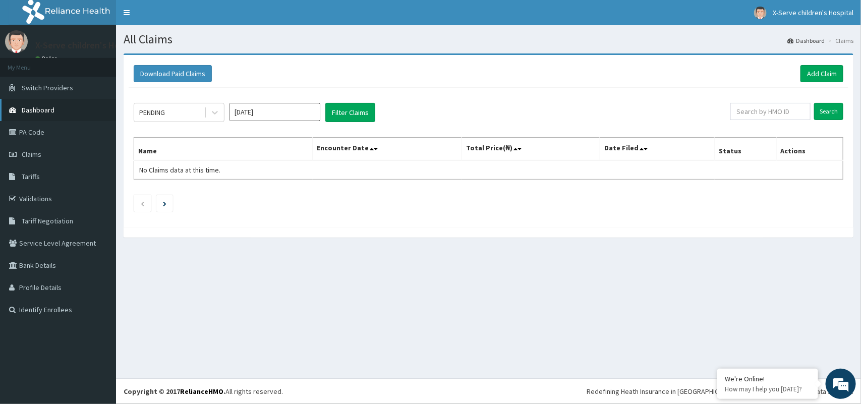
click at [34, 105] on span "Dashboard" at bounding box center [38, 109] width 33 height 9
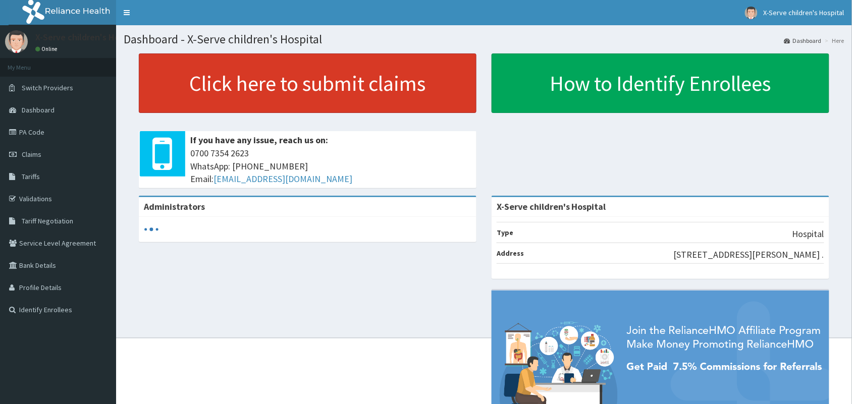
click at [218, 74] on link "Click here to submit claims" at bounding box center [308, 83] width 338 height 60
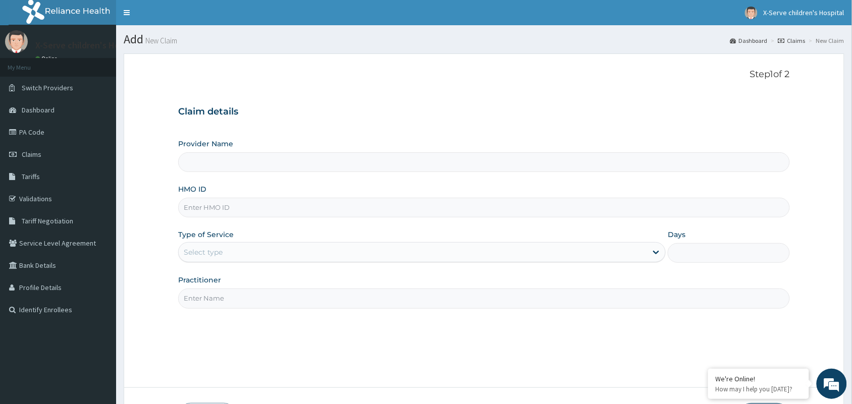
click at [269, 170] on input "Provider Name" at bounding box center [483, 162] width 611 height 20
type input "X-Serve children's Hospital"
click at [271, 163] on input "X-Serve children's Hospital" at bounding box center [483, 162] width 611 height 20
click at [294, 209] on input "HMO ID" at bounding box center [483, 208] width 611 height 20
paste input "PA/42BB52"
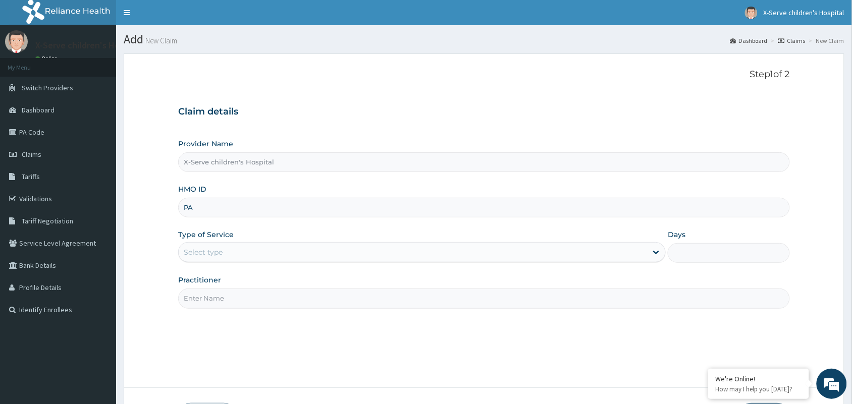
type input "P"
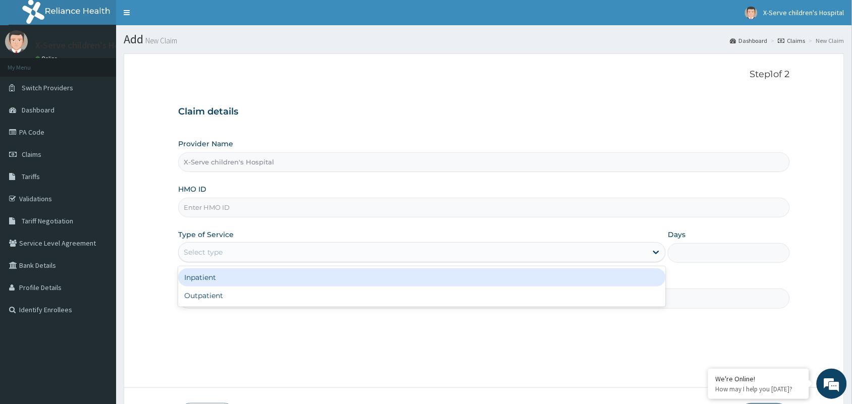
click at [276, 250] on div "Select type" at bounding box center [413, 252] width 468 height 16
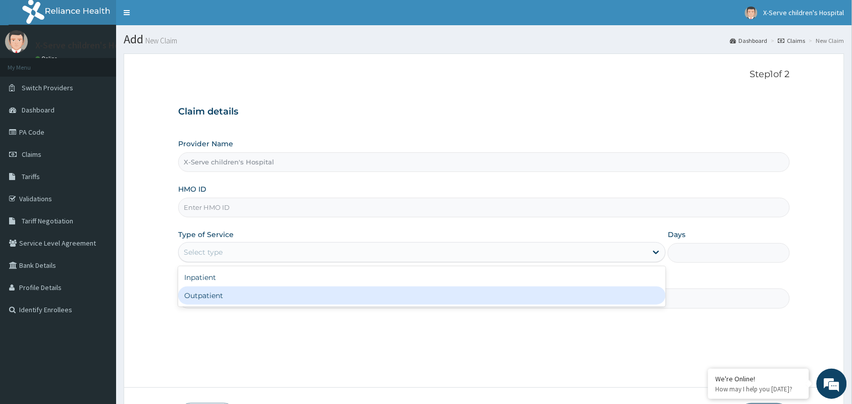
click at [264, 293] on div "Outpatient" at bounding box center [421, 296] width 487 height 18
type input "1"
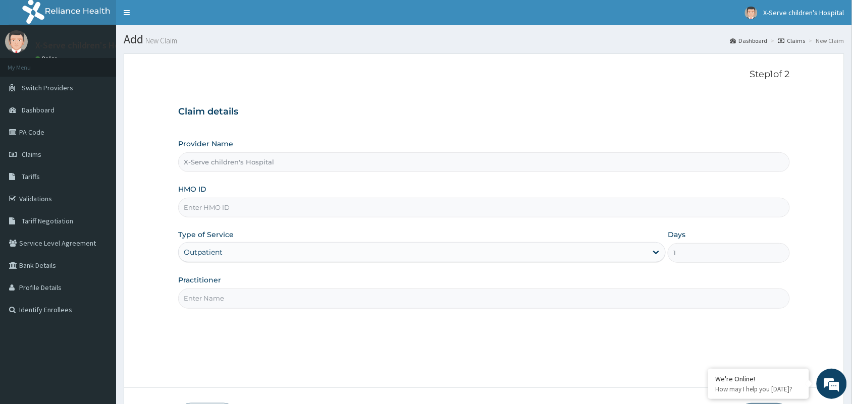
click at [283, 202] on input "HMO ID" at bounding box center [483, 208] width 611 height 20
click at [289, 209] on input "HMO ID" at bounding box center [483, 208] width 611 height 20
click at [278, 209] on input "HMO ID" at bounding box center [483, 208] width 611 height 20
paste input "RNM/10006/B"
type input "RNM/10006/B"
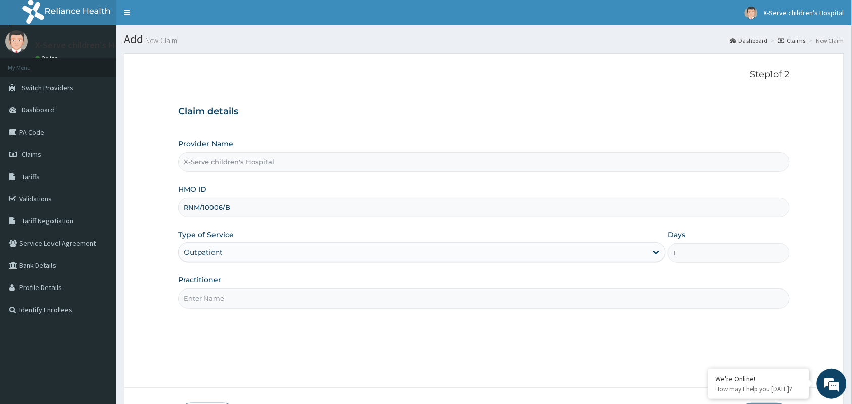
click at [284, 223] on div "Provider Name X-Serve children's Hospital HMO ID RNM/10006/B Type of Service Ou…" at bounding box center [483, 224] width 611 height 170
click at [259, 299] on input "Practitioner" at bounding box center [483, 299] width 611 height 20
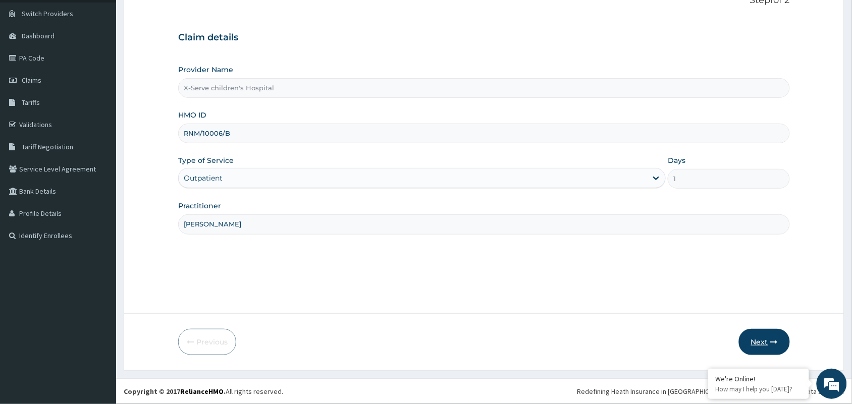
type input "DR NWOGBO"
click at [761, 340] on button "Next" at bounding box center [764, 342] width 51 height 26
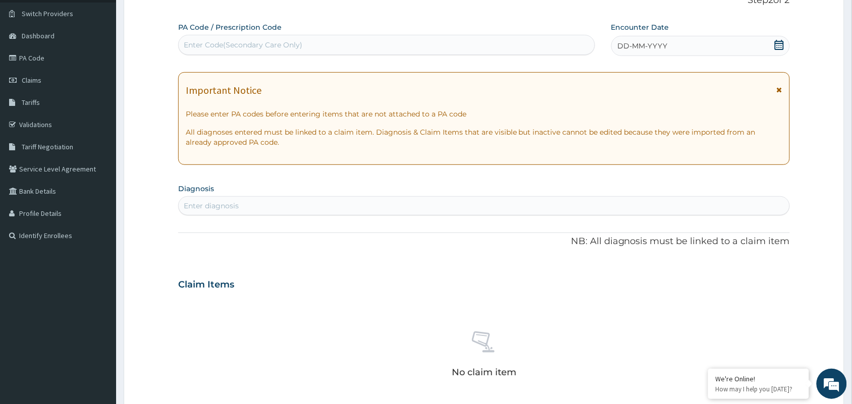
click at [351, 44] on div "Enter Code(Secondary Care Only)" at bounding box center [387, 45] width 416 height 16
paste input "PA/42BB52"
type input "PA/42BB52"
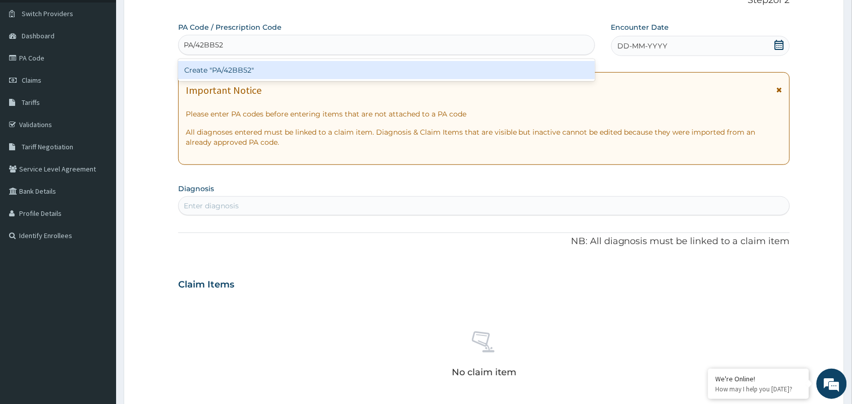
click at [345, 69] on div "Create "PA/42BB52"" at bounding box center [386, 70] width 417 height 18
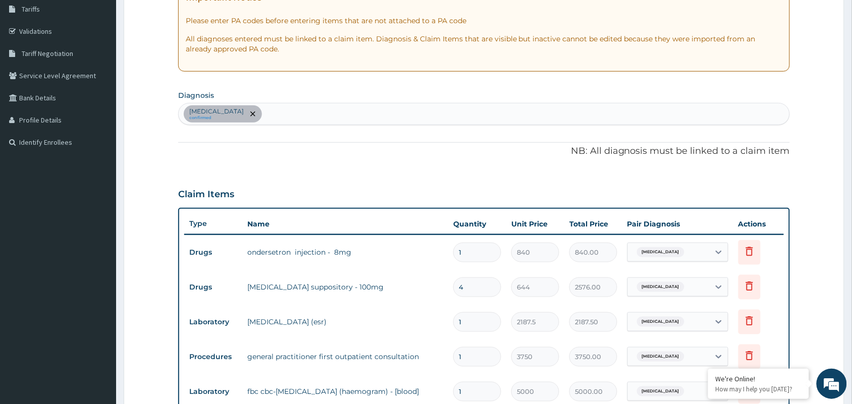
scroll to position [170, 0]
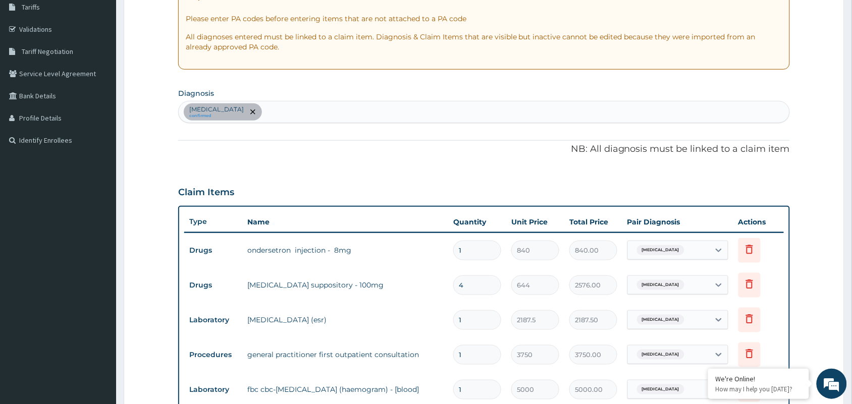
click at [315, 116] on div "Acute tonsillitis confirmed" at bounding box center [484, 111] width 610 height 21
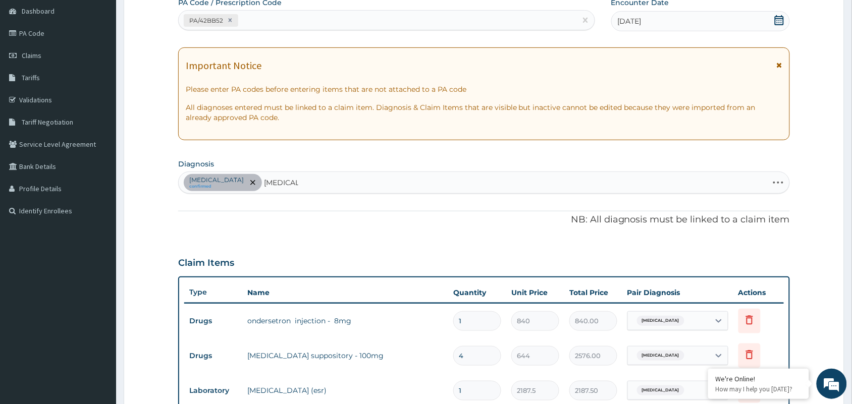
scroll to position [97, 0]
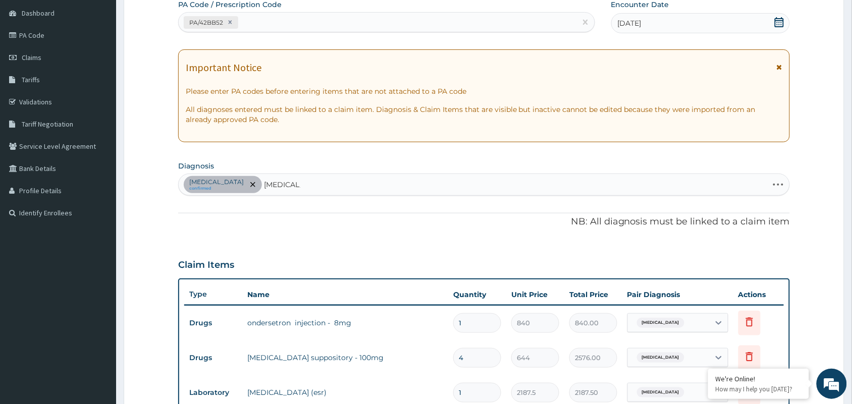
click at [317, 181] on div "Acute tonsillitis confirmed MALARIA MALARIA" at bounding box center [473, 184] width 589 height 21
type input "MALARIA"
click at [314, 197] on div "PA Code / Prescription Code PA/42BB52 Encounter Date 08-09-2025 Important Notic…" at bounding box center [483, 324] width 611 height 651
click at [306, 184] on div "Acute tonsillitis confirmed" at bounding box center [484, 184] width 610 height 21
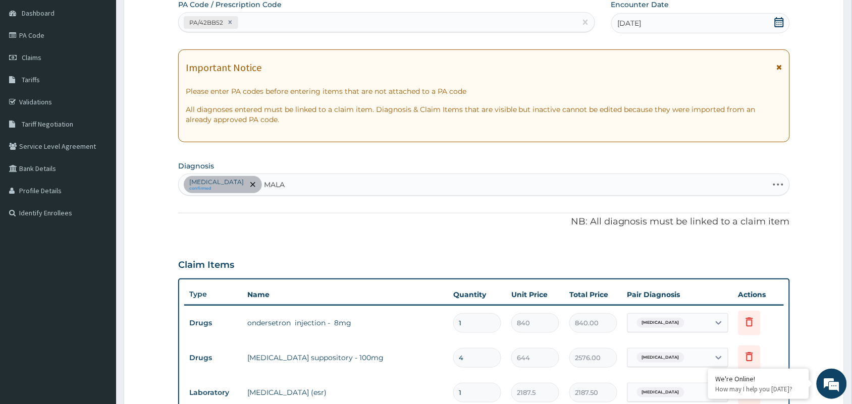
click at [349, 180] on div "Acute tonsillitis confirmed MALA MALA" at bounding box center [473, 184] width 589 height 21
click at [367, 181] on div "Acute tonsillitis confirmed MALA MALA" at bounding box center [473, 184] width 589 height 21
type input "MALARIA \"
click at [282, 236] on div "PA Code / Prescription Code PA/42BB52 Encounter Date 08-09-2025 Important Notic…" at bounding box center [483, 324] width 611 height 651
click at [294, 185] on div "[MEDICAL_DATA] confirmed" at bounding box center [484, 184] width 610 height 21
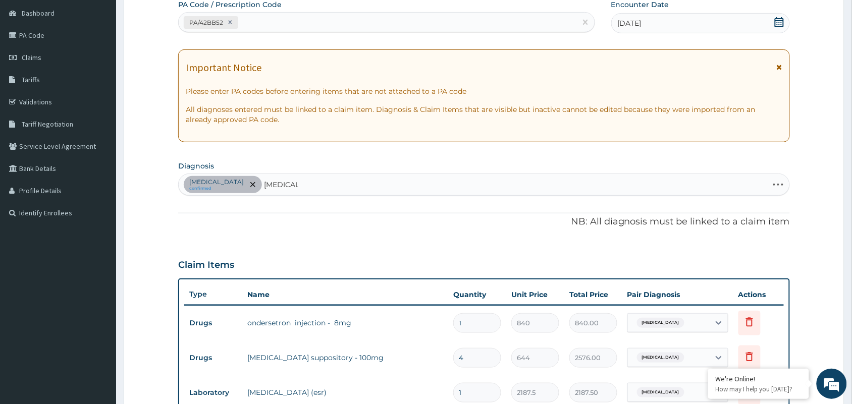
click at [303, 188] on div "Acute tonsillitis confirmed MALARIA MALARIA" at bounding box center [473, 184] width 589 height 21
type input "M"
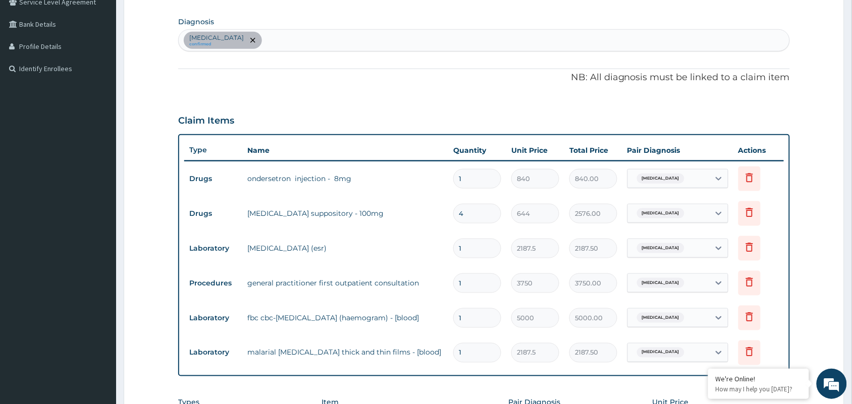
scroll to position [247, 0]
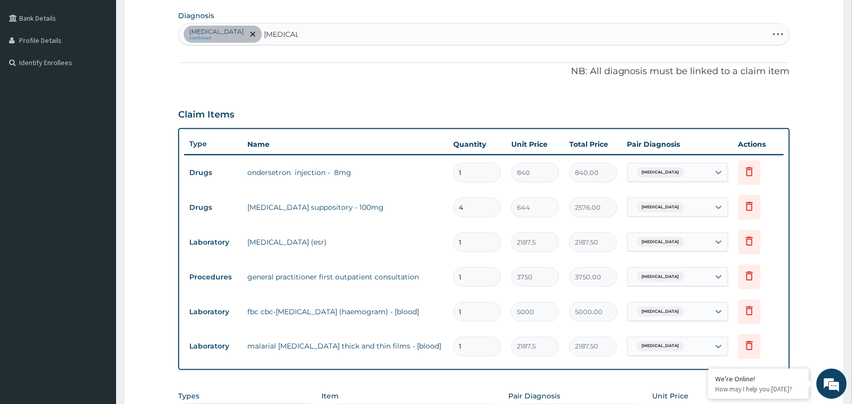
type input "[MEDICAL_DATA]"
click at [282, 79] on div "PA Code / Prescription Code PA/42BB52 Encounter Date 08-09-2025 Important Notic…" at bounding box center [483, 174] width 611 height 651
click at [279, 31] on div "Acute tonsillitis confirmed" at bounding box center [484, 34] width 610 height 21
click at [279, 31] on input "MALAQ" at bounding box center [278, 34] width 28 height 10
type input "M"
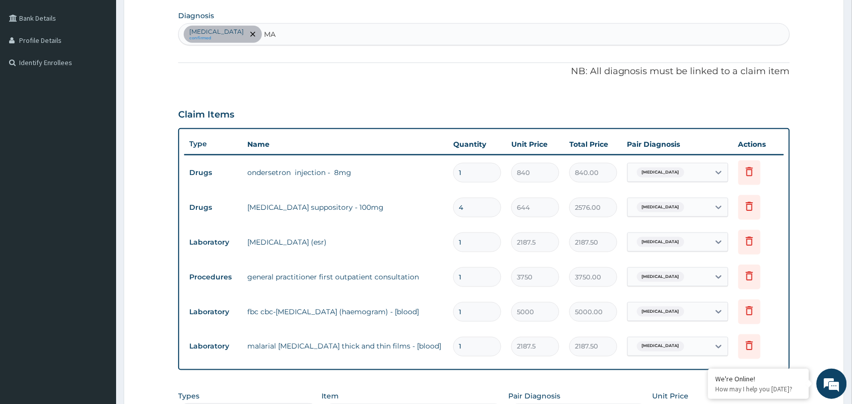
type input "M"
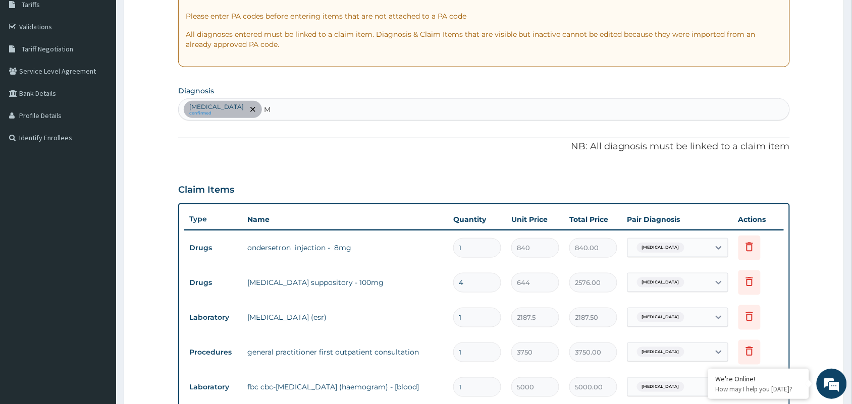
scroll to position [171, 0]
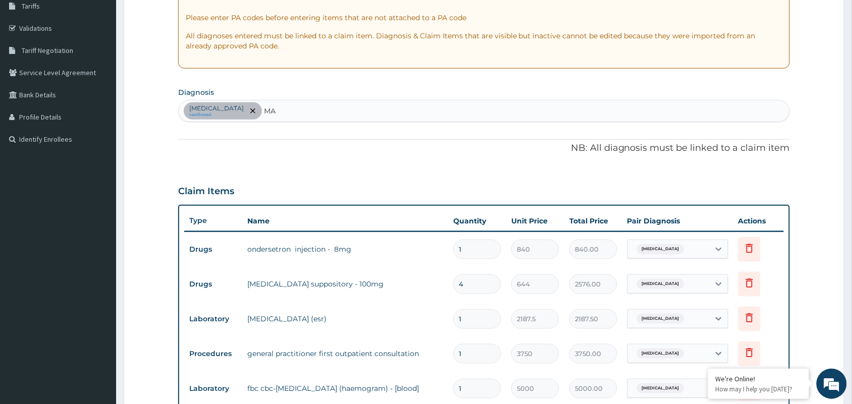
type input "M"
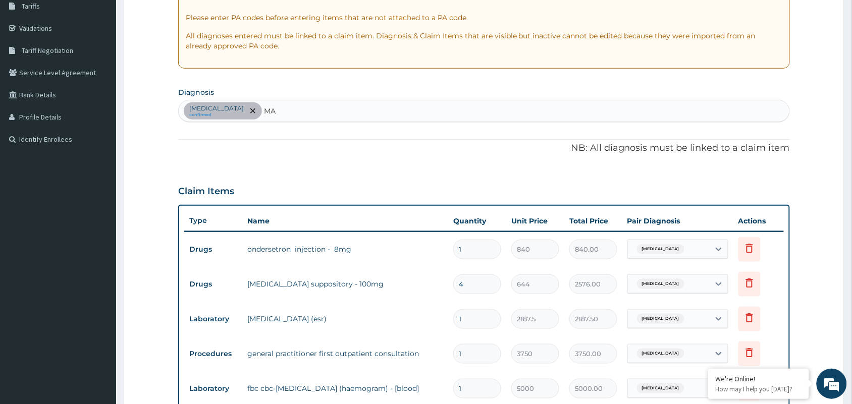
type input "MA"
drag, startPoint x: 334, startPoint y: 116, endPoint x: 302, endPoint y: 144, distance: 42.9
click at [302, 144] on p "NB: All diagnosis must be linked to a claim item" at bounding box center [483, 148] width 611 height 13
click at [293, 111] on div "Acute tonsillitis confirmed" at bounding box center [484, 110] width 610 height 21
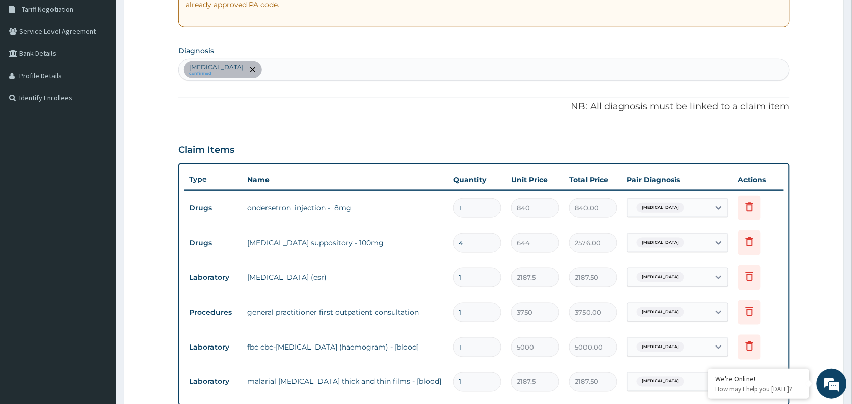
scroll to position [205, 0]
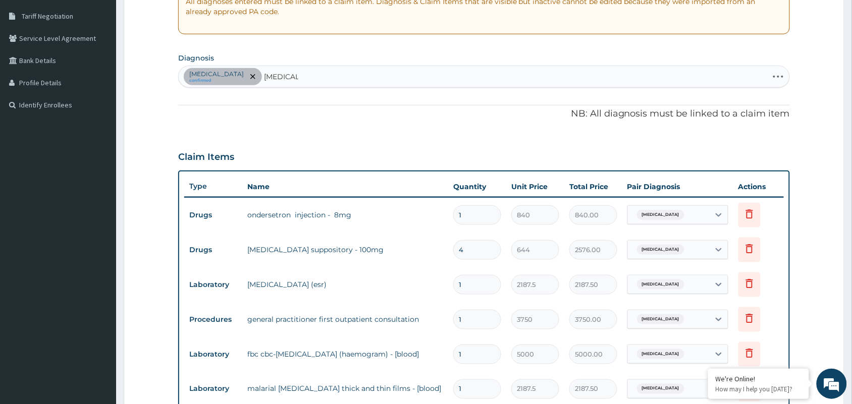
click at [329, 78] on div "Acute tonsillitis confirmed MALARIA MALARIA" at bounding box center [473, 76] width 589 height 21
type input "MALARIA"
drag, startPoint x: 333, startPoint y: 80, endPoint x: 283, endPoint y: 96, distance: 53.5
click at [283, 96] on div "PA Code / Prescription Code PA/42BB52 Encounter Date 08-09-2025 Important Notic…" at bounding box center [483, 217] width 611 height 651
click at [296, 79] on div "Acute tonsillitis confirmed" at bounding box center [484, 76] width 610 height 21
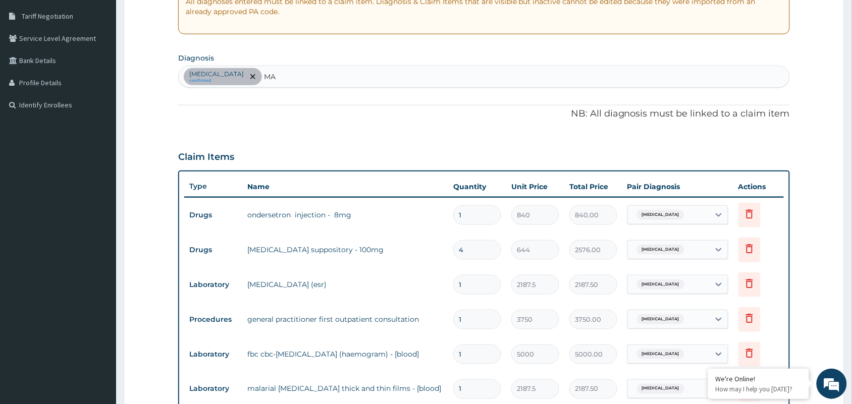
type input "M"
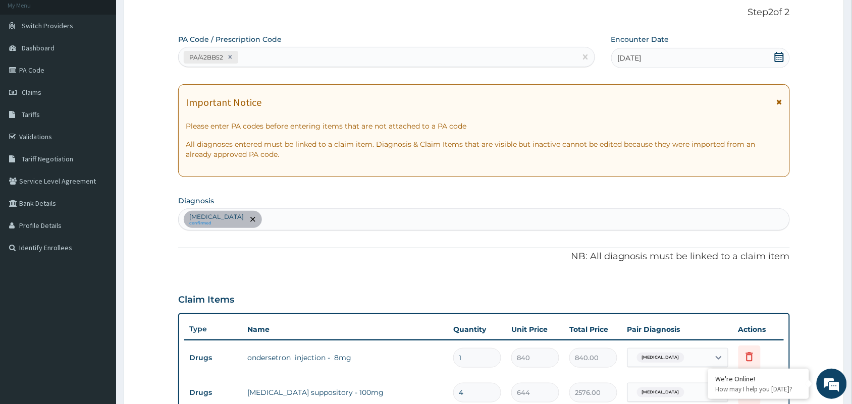
scroll to position [21, 0]
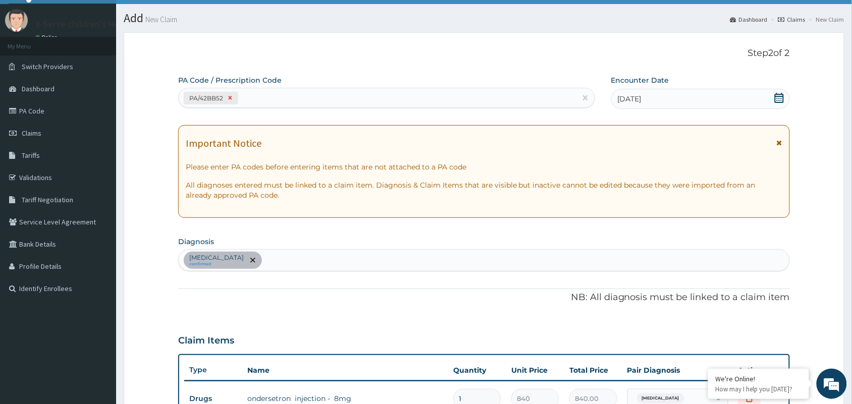
click at [229, 96] on icon at bounding box center [231, 98] width 4 height 4
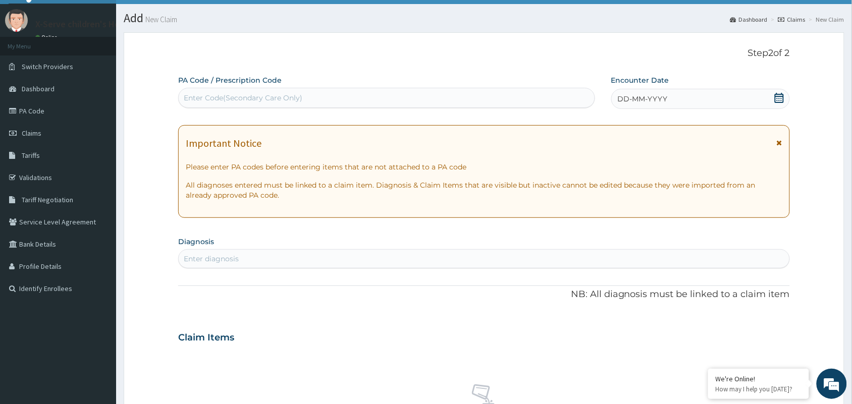
click at [260, 95] on div "Enter Code(Secondary Care Only)" at bounding box center [243, 98] width 119 height 10
paste input "PA/42BB52"
type input "PA/42BB52"
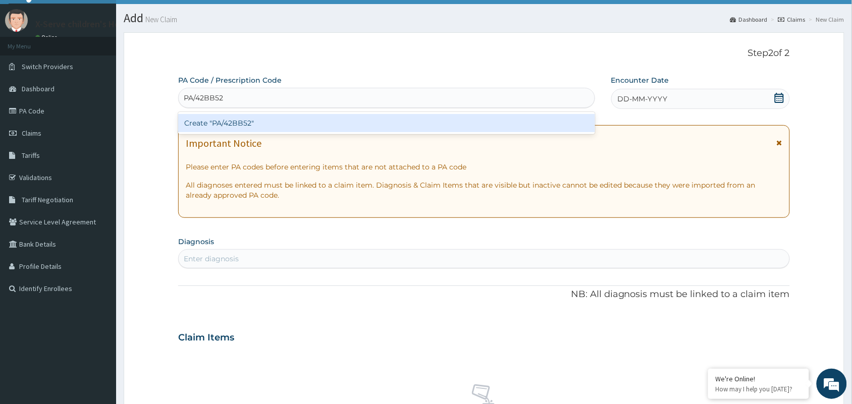
click at [253, 128] on div "Create "PA/42BB52"" at bounding box center [386, 123] width 417 height 18
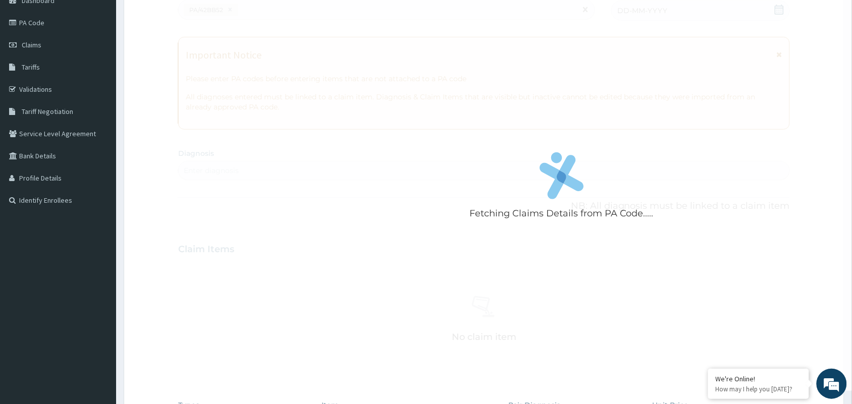
scroll to position [0, 0]
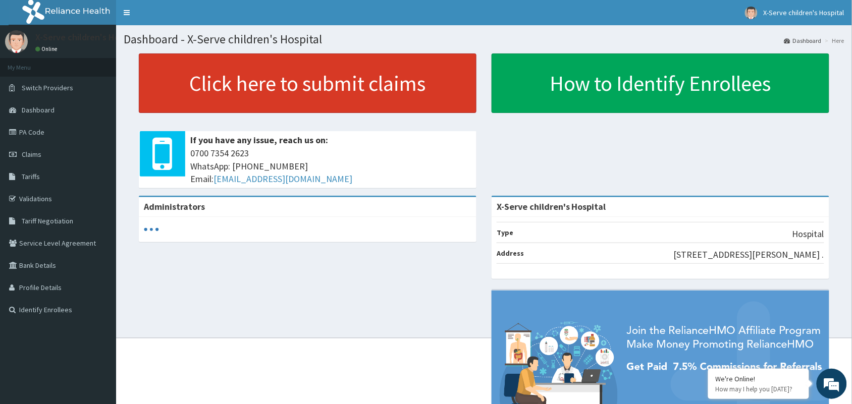
click at [271, 70] on link "Click here to submit claims" at bounding box center [308, 83] width 338 height 60
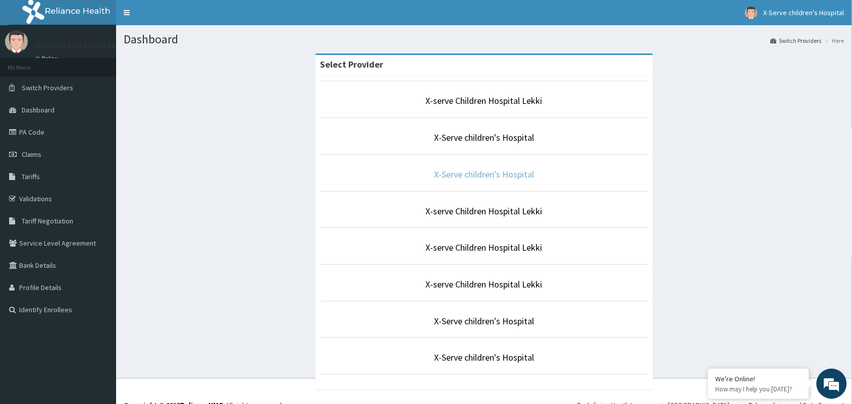
click at [469, 176] on link "X-Serve children's Hospital" at bounding box center [484, 175] width 100 height 12
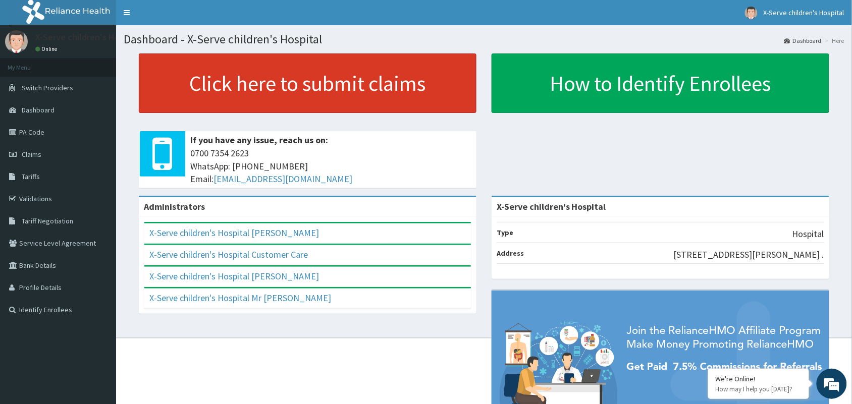
click at [265, 90] on link "Click here to submit claims" at bounding box center [308, 83] width 338 height 60
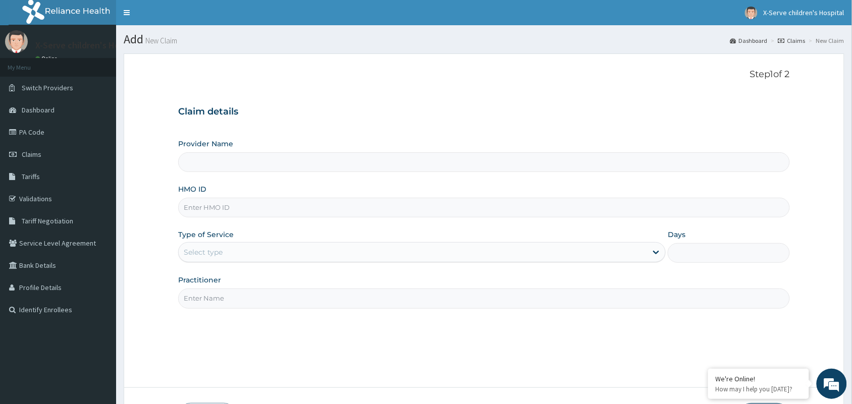
type input "X-Serve children's Hospital"
click at [225, 203] on input "HMO ID" at bounding box center [483, 208] width 611 height 20
paste input "RNM/10006/B"
type input "RNM/10006/B"
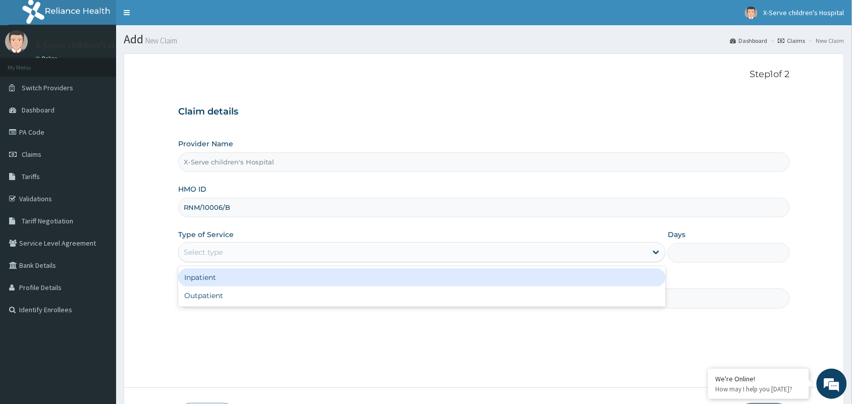
click at [281, 256] on div "Select type" at bounding box center [413, 252] width 468 height 16
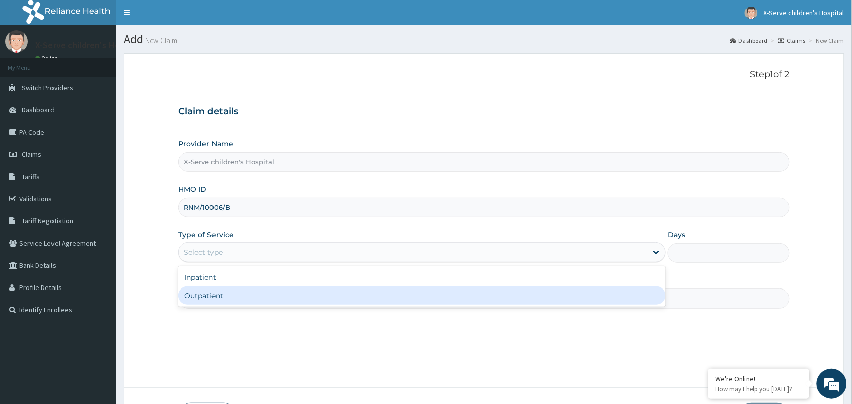
click at [268, 293] on div "Outpatient" at bounding box center [421, 296] width 487 height 18
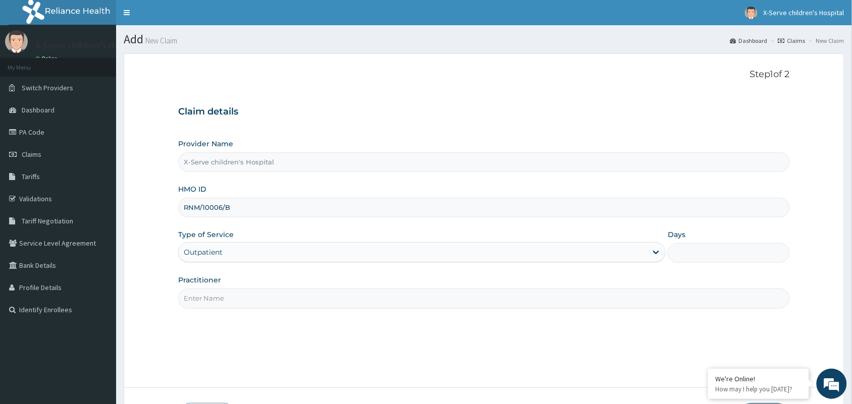
type input "1"
click at [271, 299] on input "Practitioner" at bounding box center [483, 299] width 611 height 20
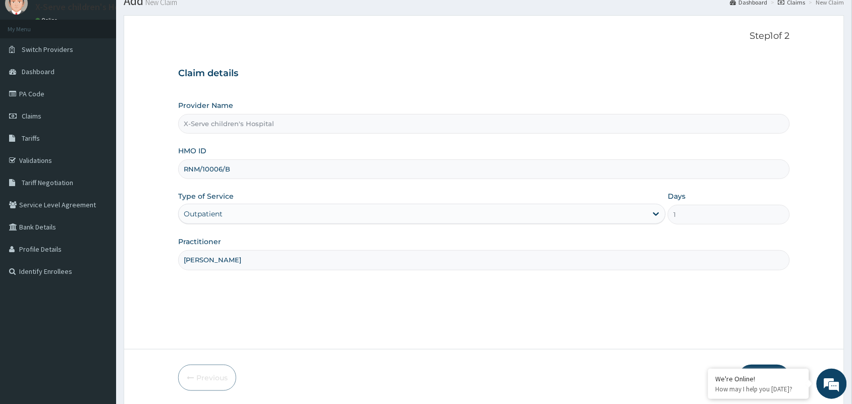
scroll to position [74, 0]
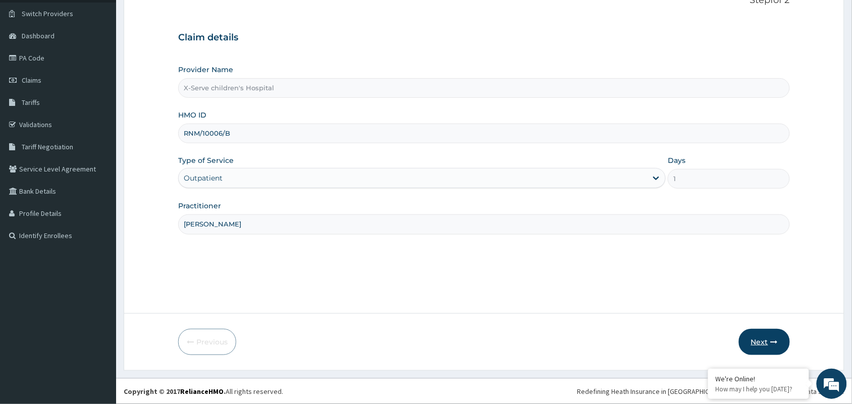
type input "DR NWOGBO"
click at [775, 337] on button "Next" at bounding box center [764, 342] width 51 height 26
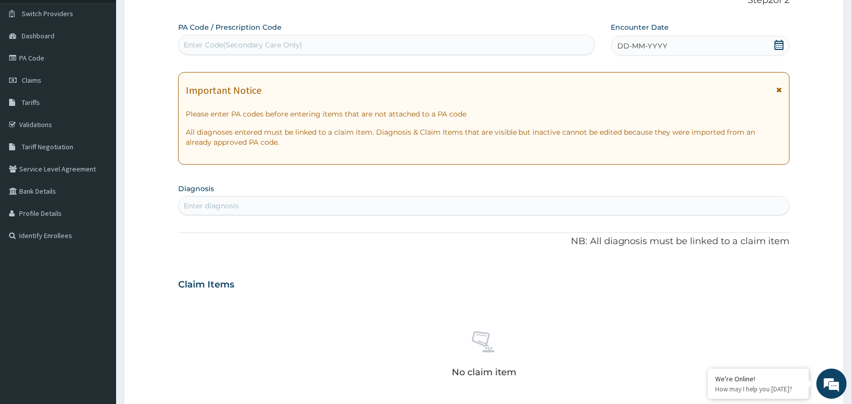
click at [353, 42] on div "Enter Code(Secondary Care Only)" at bounding box center [387, 45] width 416 height 16
paste input "PA/42BB52"
type input "PA/42BB52"
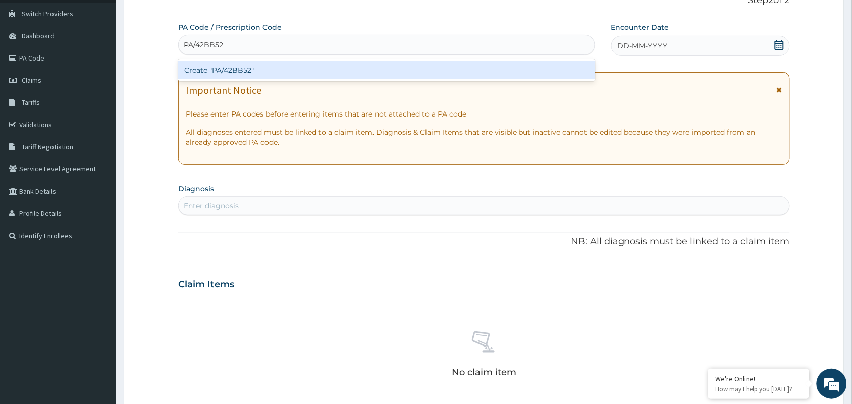
click at [310, 69] on div "Create "PA/42BB52"" at bounding box center [386, 70] width 417 height 18
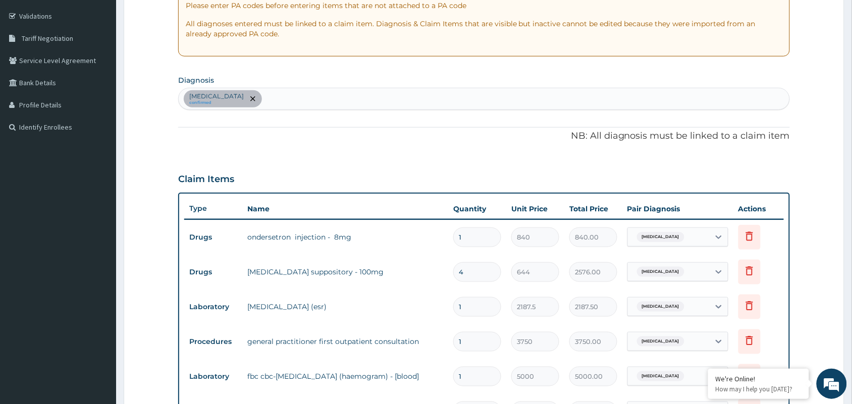
scroll to position [185, 0]
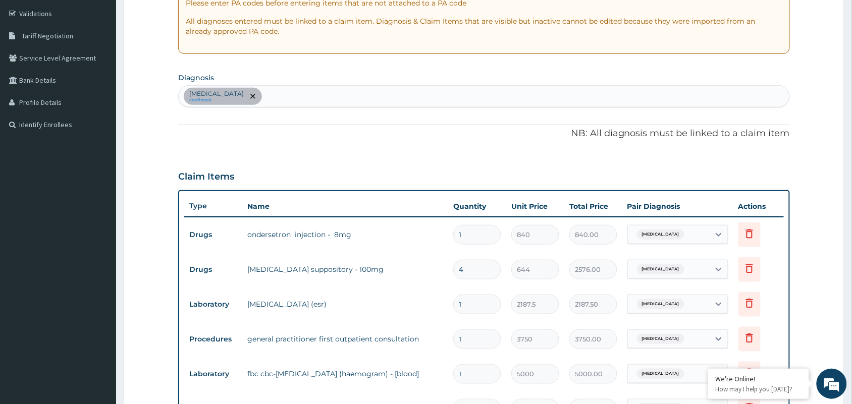
click at [369, 97] on div "Acute tonsillitis confirmed" at bounding box center [484, 96] width 610 height 21
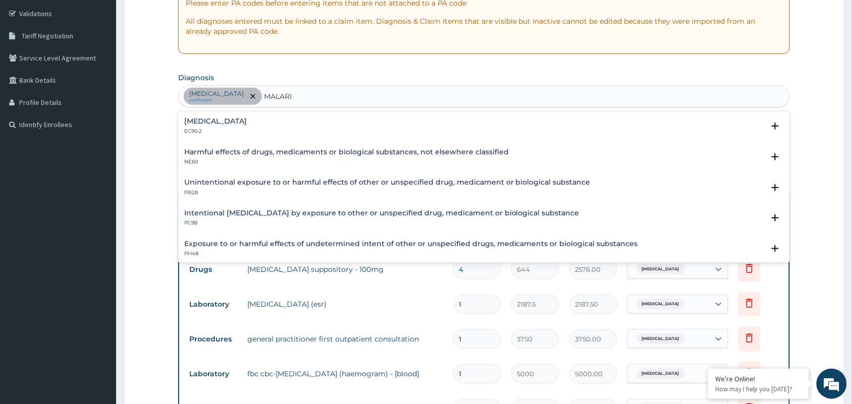
type input "MALARIA"
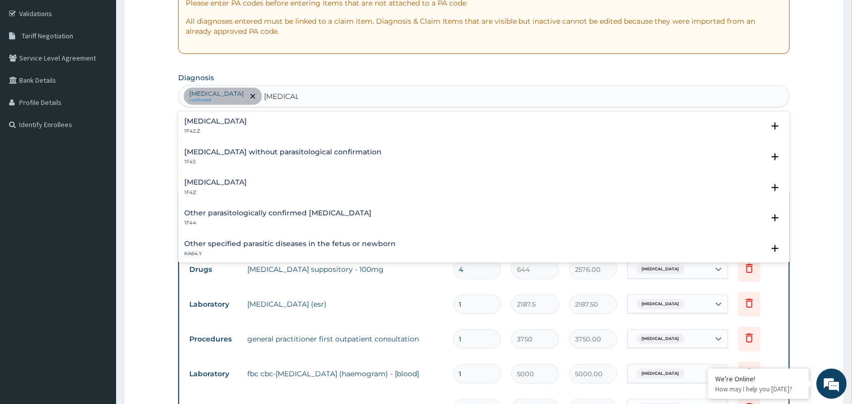
click at [235, 182] on h4 "Malaria, unspecified" at bounding box center [215, 183] width 63 height 8
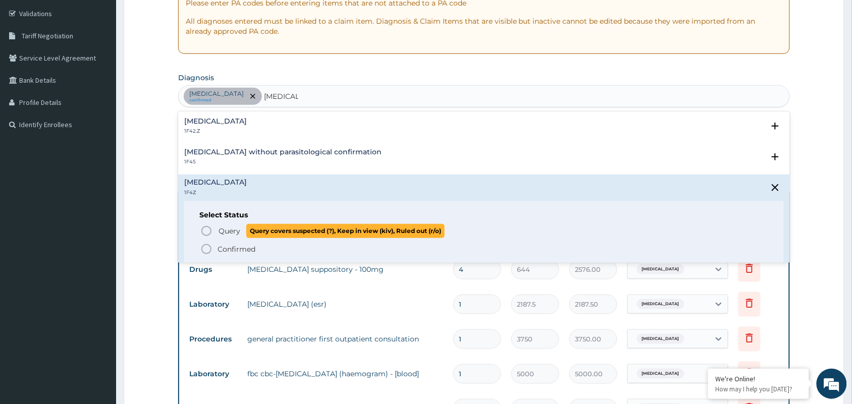
click at [207, 231] on icon "status option query" at bounding box center [206, 231] width 12 height 12
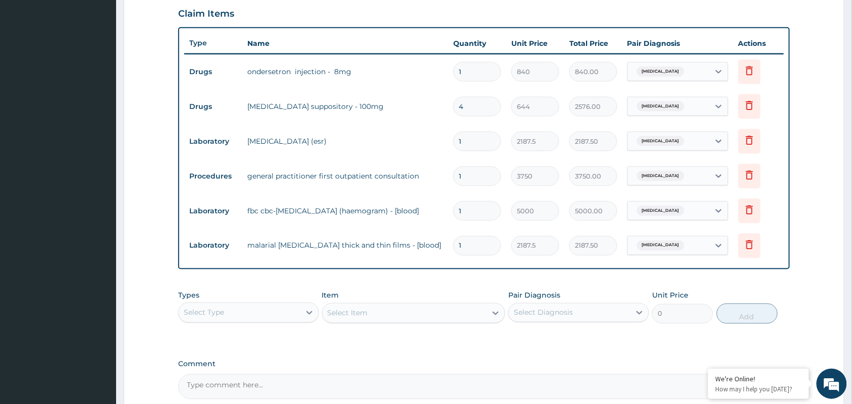
scroll to position [349, 0]
click at [299, 308] on div "Select Type" at bounding box center [240, 312] width 122 height 16
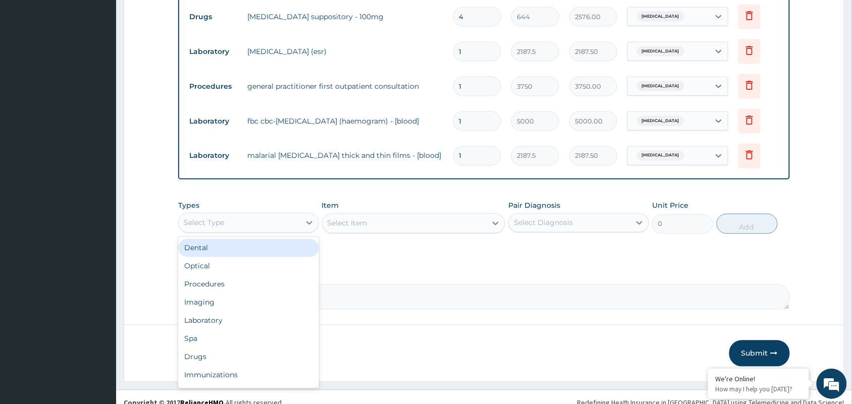
scroll to position [449, 0]
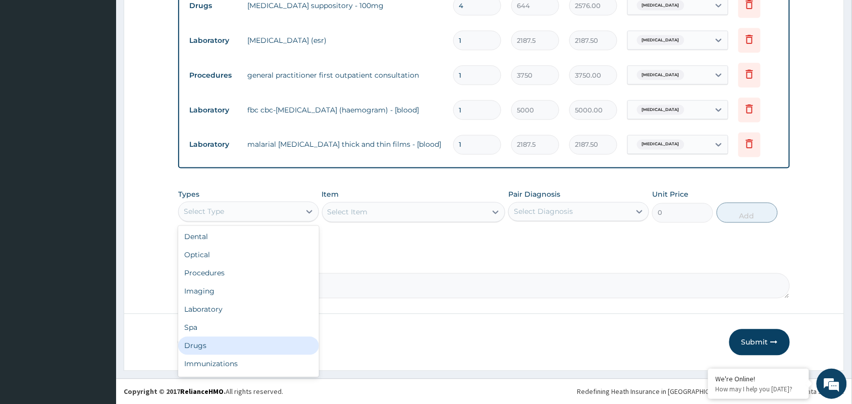
click at [208, 348] on div "Drugs" at bounding box center [248, 346] width 141 height 18
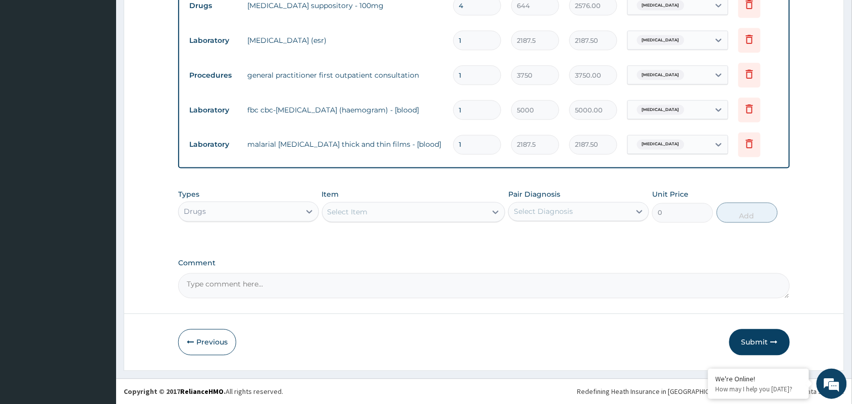
click at [495, 211] on icon at bounding box center [495, 212] width 10 height 10
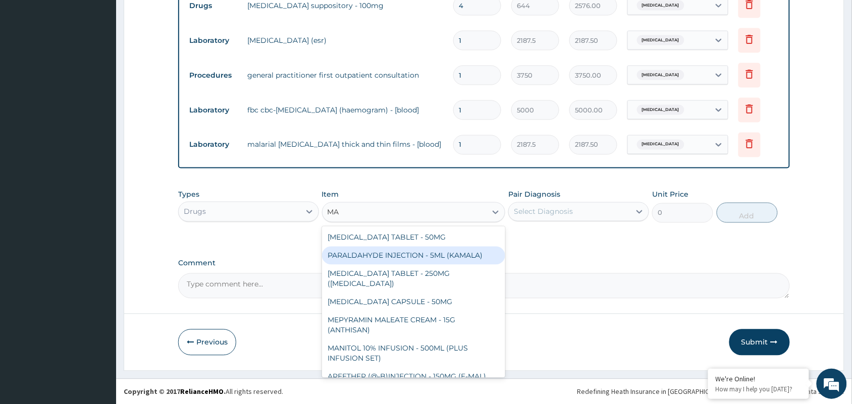
type input "M"
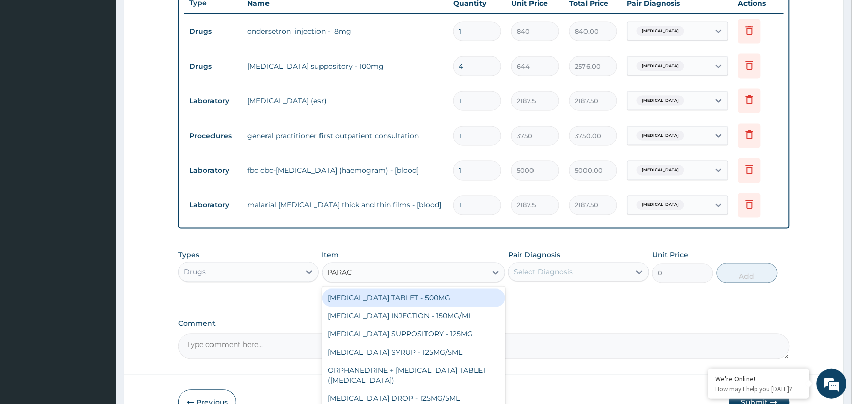
scroll to position [394, 0]
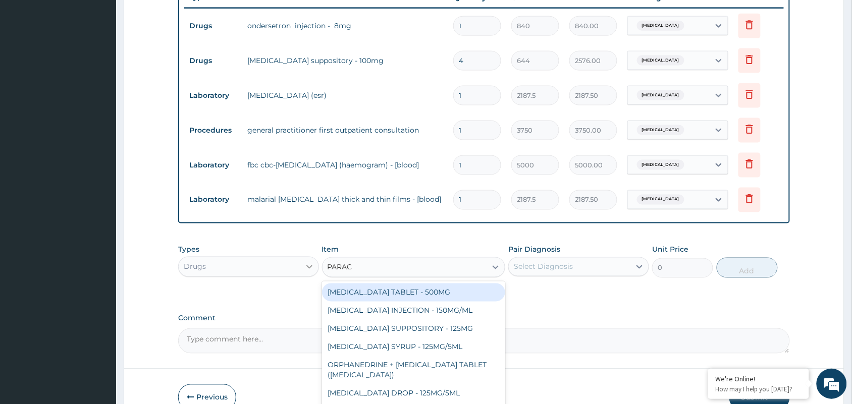
type input "PARAC"
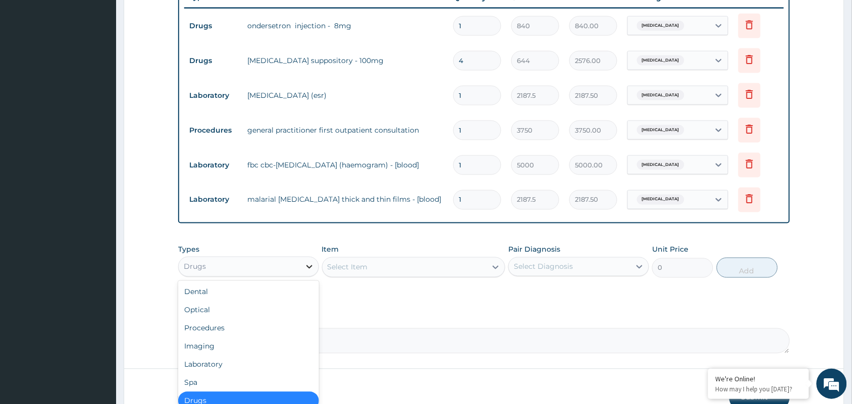
click at [304, 262] on icon at bounding box center [309, 267] width 10 height 10
click at [255, 362] on div "Laboratory" at bounding box center [248, 365] width 141 height 18
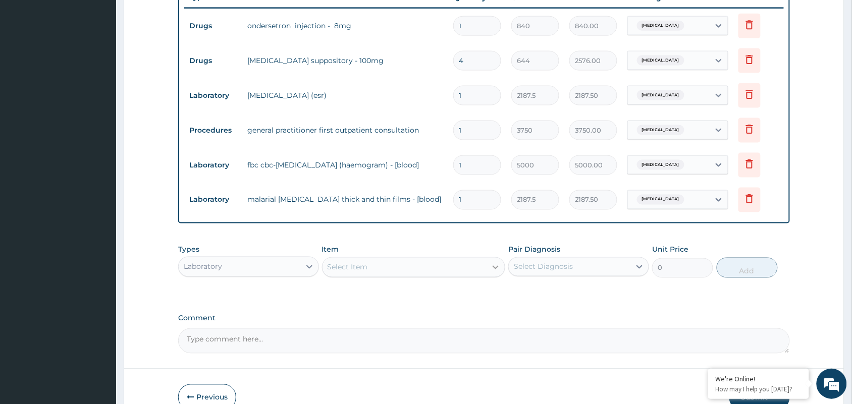
click at [497, 266] on icon at bounding box center [496, 268] width 6 height 4
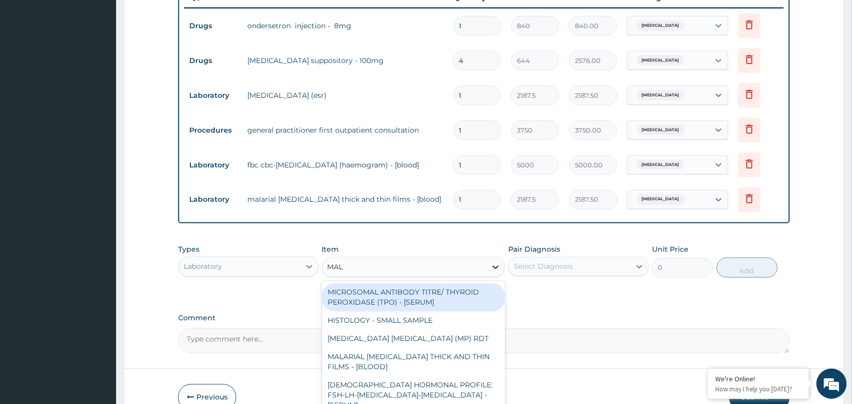
type input "MALA"
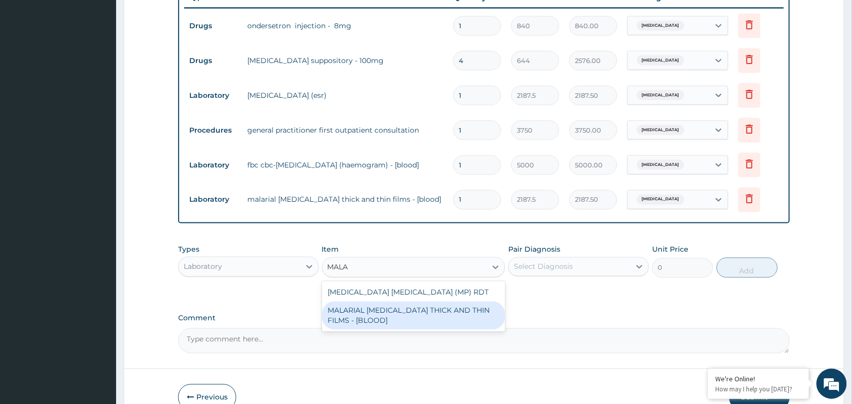
click at [455, 309] on div "MALARIAL PARASITE THICK AND THIN FILMS - [BLOOD]" at bounding box center [414, 316] width 184 height 28
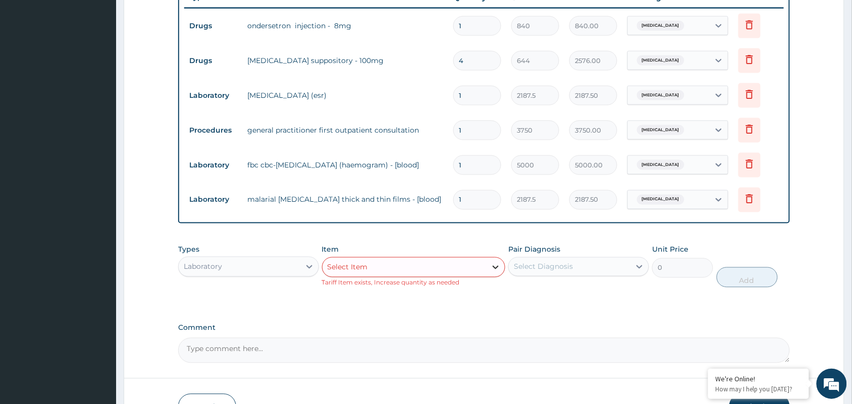
click at [495, 272] on div at bounding box center [495, 267] width 18 height 18
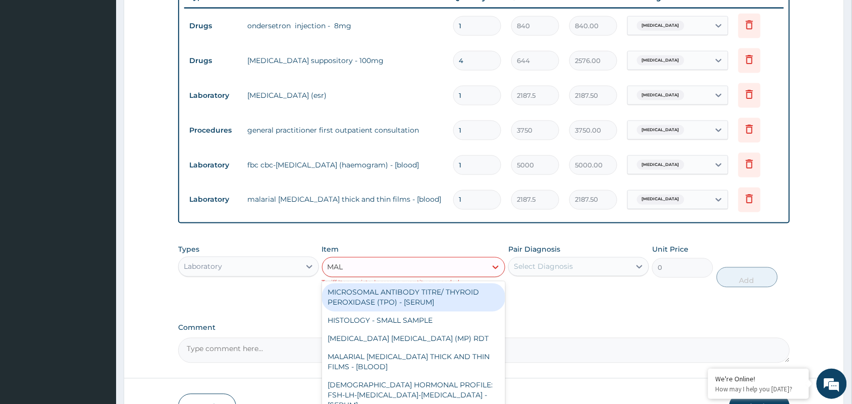
type input "MALA"
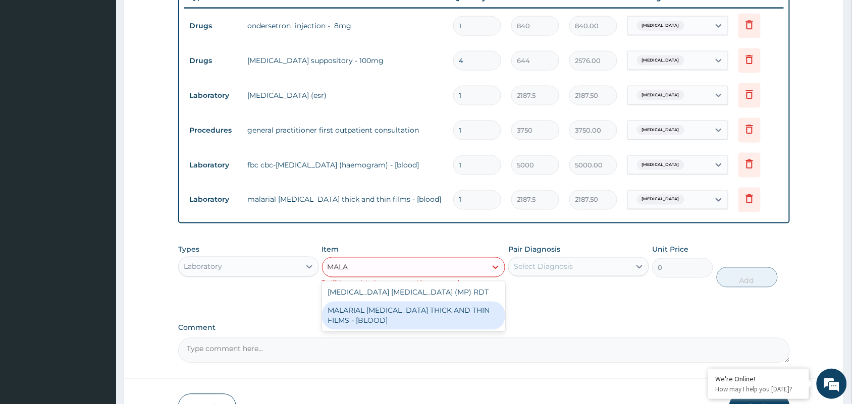
click at [429, 311] on div "MALARIAL PARASITE THICK AND THIN FILMS - [BLOOD]" at bounding box center [414, 316] width 184 height 28
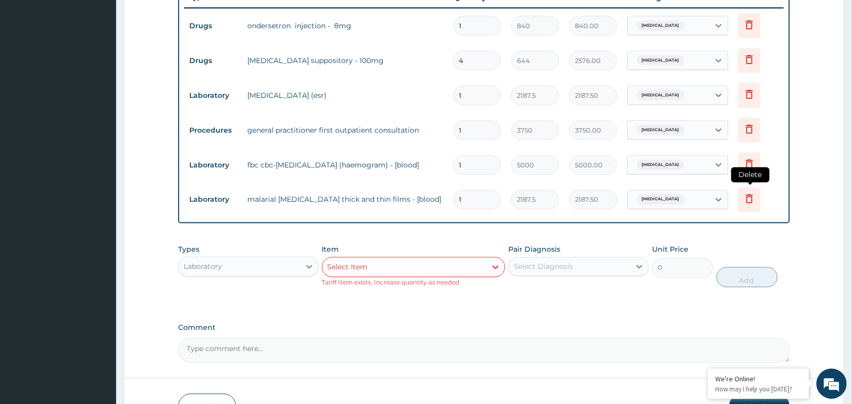
click at [752, 198] on icon at bounding box center [749, 199] width 12 height 12
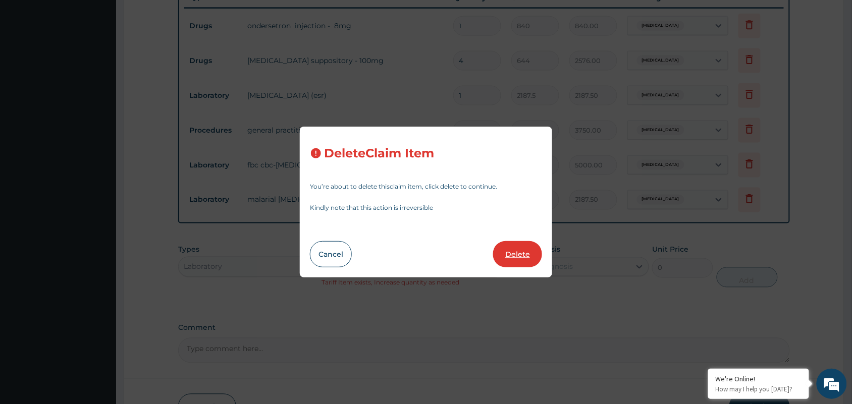
click at [528, 255] on button "Delete" at bounding box center [517, 254] width 49 height 26
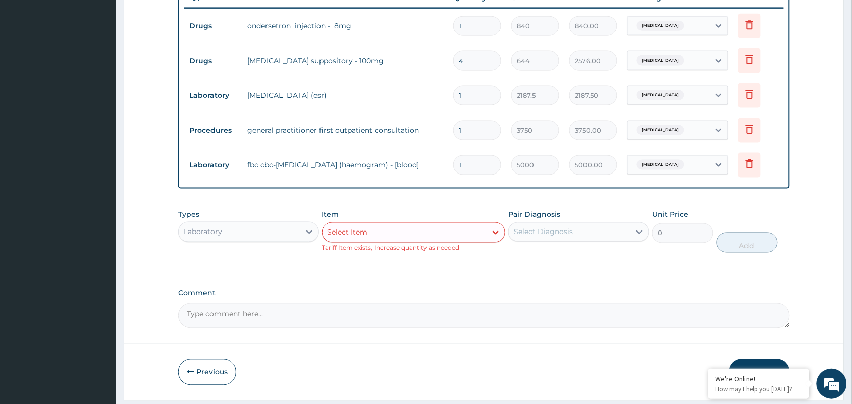
click at [444, 225] on div "Select Item" at bounding box center [404, 233] width 164 height 16
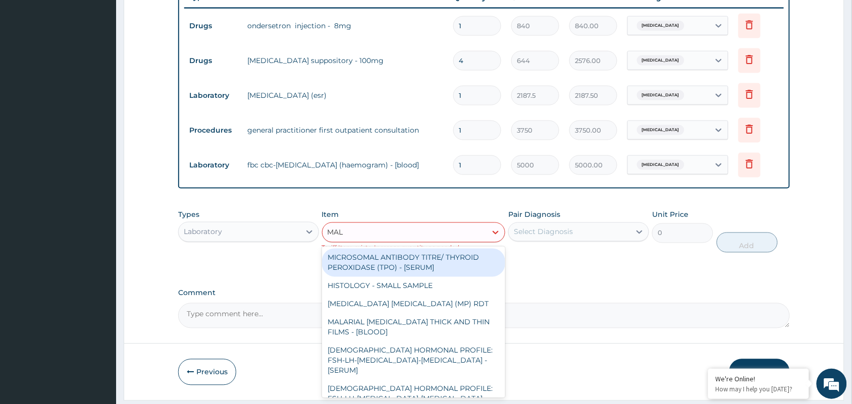
type input "MALA"
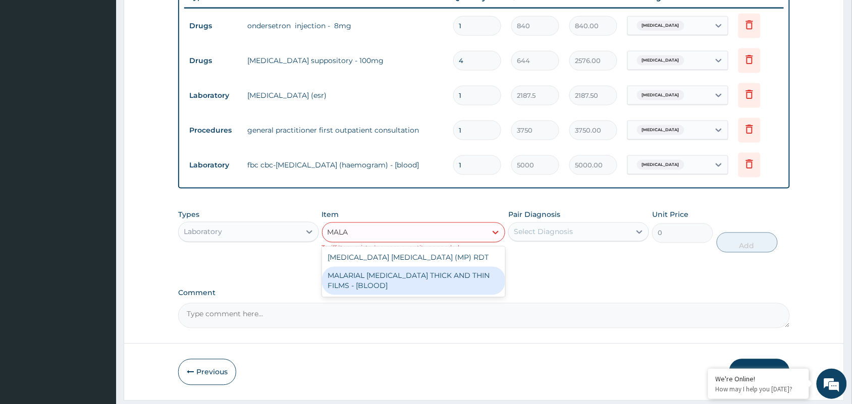
click at [441, 272] on div "MALARIAL PARASITE THICK AND THIN FILMS - [BLOOD]" at bounding box center [414, 281] width 184 height 28
type input "2187.5"
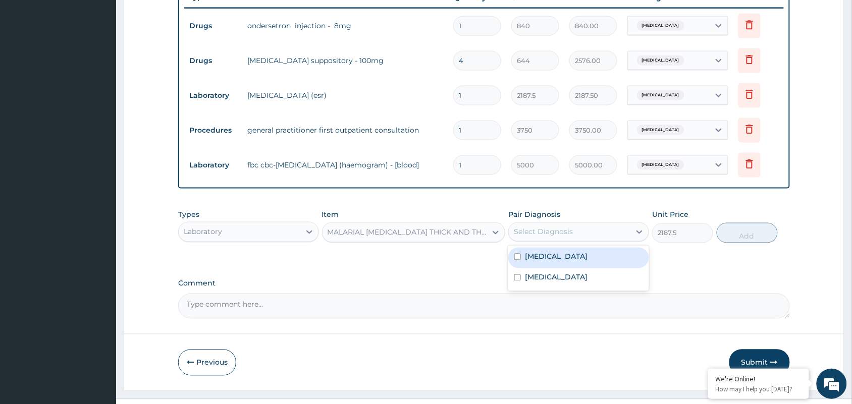
click at [611, 231] on div "Select Diagnosis" at bounding box center [570, 232] width 122 height 16
click at [555, 273] on label "Malaria, unspecified" at bounding box center [556, 277] width 63 height 10
checkbox input "true"
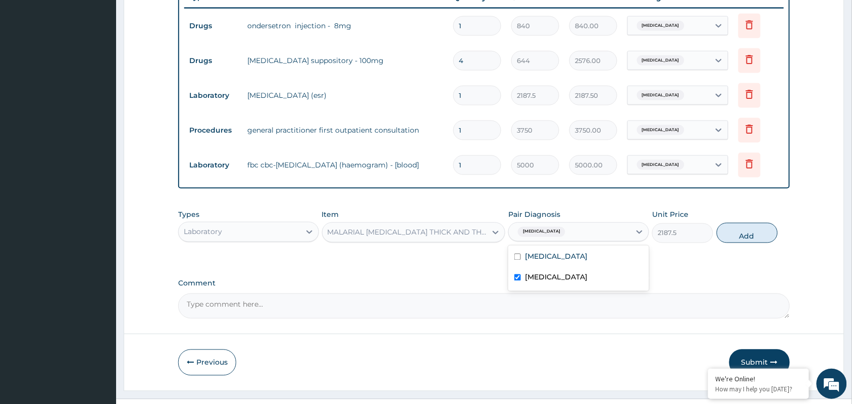
scroll to position [414, 0]
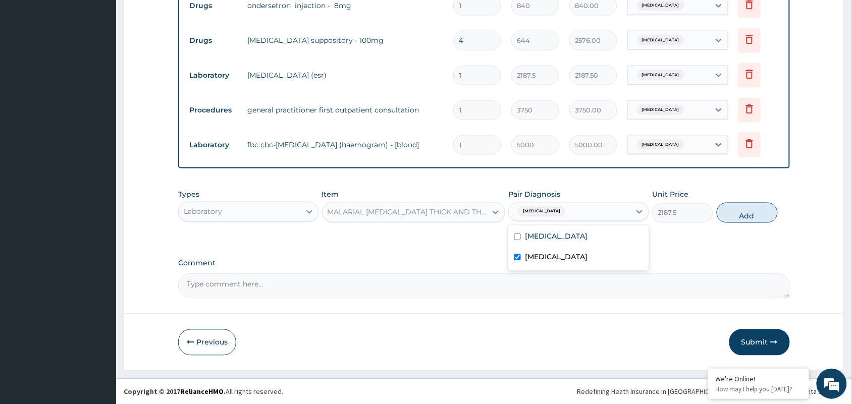
click at [650, 309] on form "Step 2 of 2 PA Code / Prescription Code PA/42BB52 Encounter Date 08-09-2025 Imp…" at bounding box center [484, 5] width 720 height 732
click at [747, 208] on button "Add" at bounding box center [746, 213] width 61 height 20
type input "0"
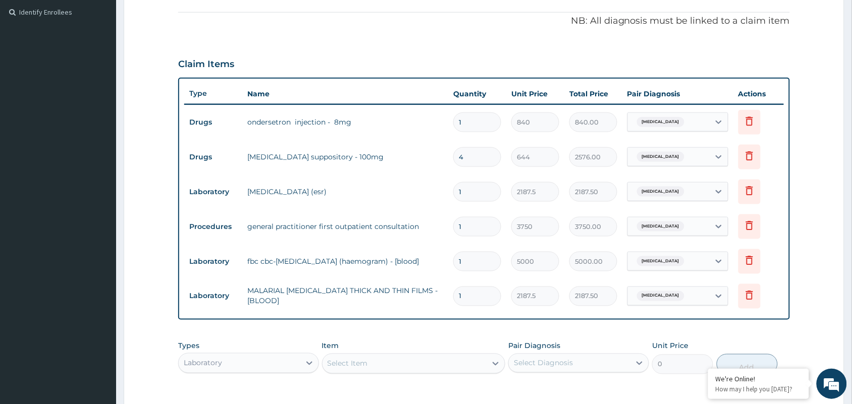
scroll to position [449, 0]
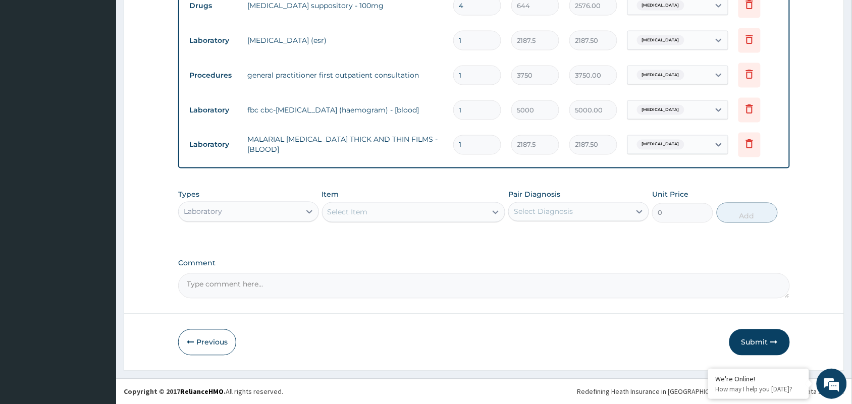
click at [647, 266] on label "Comment" at bounding box center [483, 263] width 611 height 9
click at [647, 273] on textarea "Comment" at bounding box center [483, 285] width 611 height 25
click at [766, 344] on button "Submit" at bounding box center [759, 342] width 61 height 26
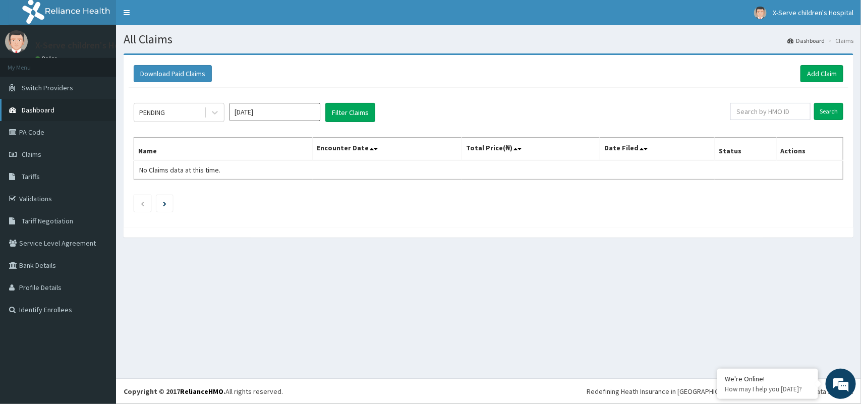
click at [60, 113] on link "Dashboard" at bounding box center [58, 110] width 116 height 22
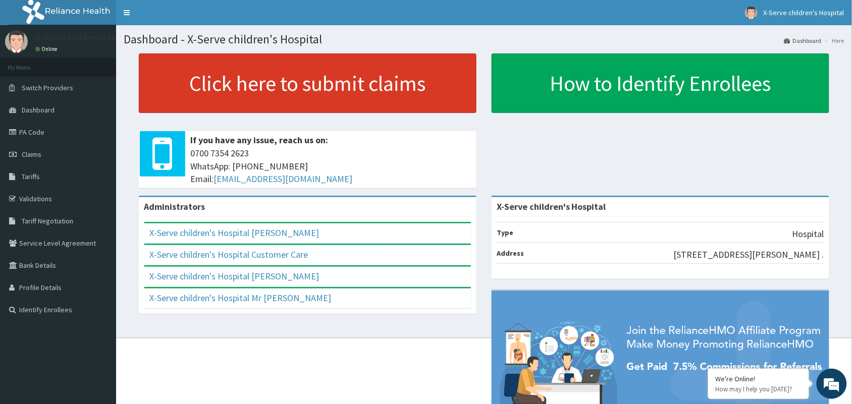
click at [240, 82] on link "Click here to submit claims" at bounding box center [308, 83] width 338 height 60
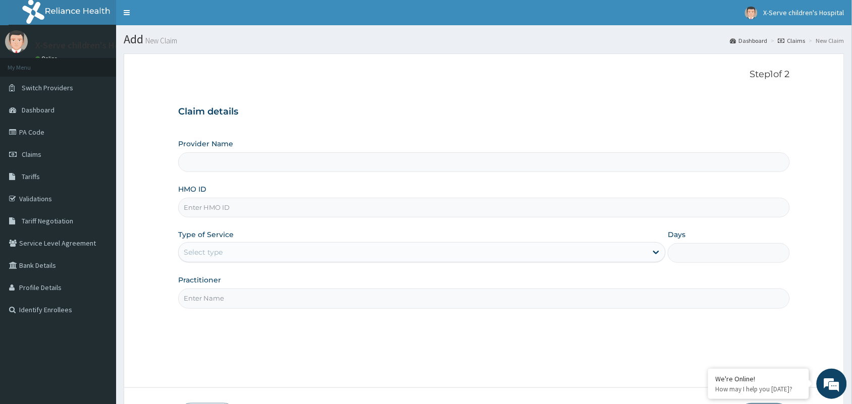
type input "X-Serve children's Hospital"
click at [399, 204] on input "HMO ID" at bounding box center [483, 208] width 611 height 20
click at [303, 212] on input "HMO ID" at bounding box center [483, 208] width 611 height 20
paste input "AIT/10051/C"
type input "AIT/10051/C"
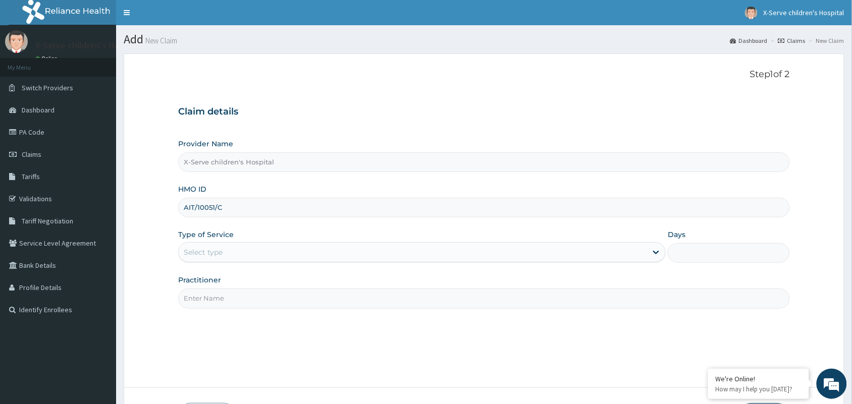
click at [441, 245] on div "Select type" at bounding box center [413, 252] width 468 height 16
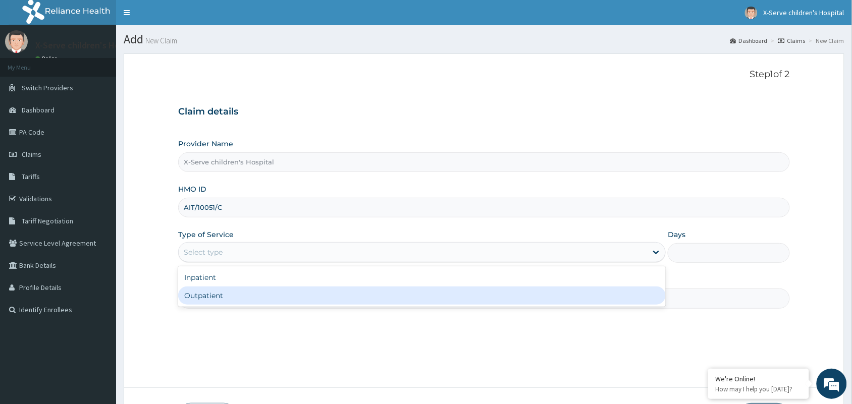
click at [422, 297] on div "Outpatient" at bounding box center [421, 296] width 487 height 18
type input "1"
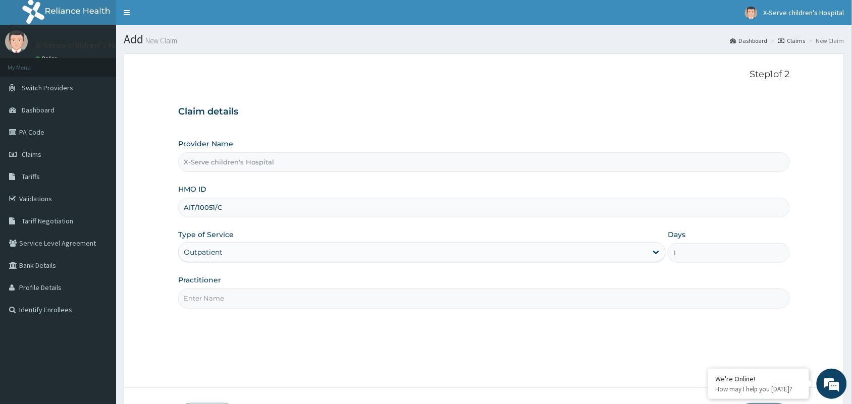
click at [422, 303] on input "Practitioner" at bounding box center [483, 299] width 611 height 20
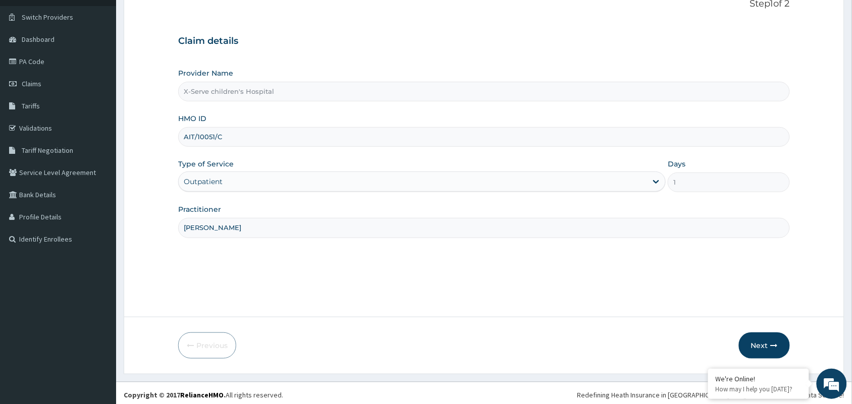
scroll to position [72, 0]
type input "DR NWOGBO"
click at [762, 337] on button "Next" at bounding box center [764, 344] width 51 height 26
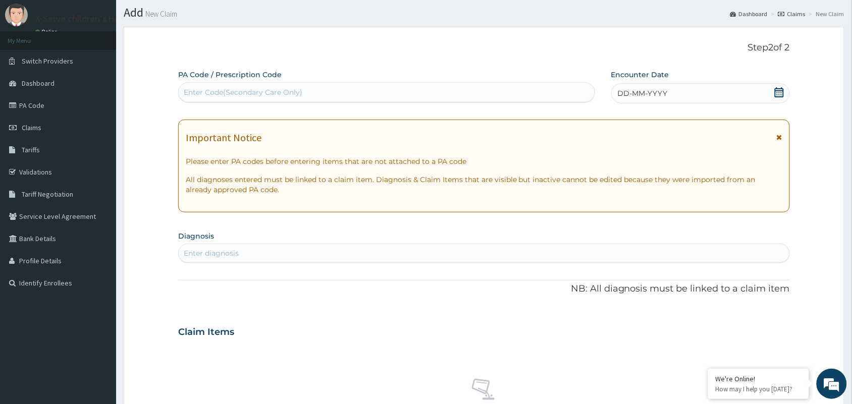
scroll to position [22, 0]
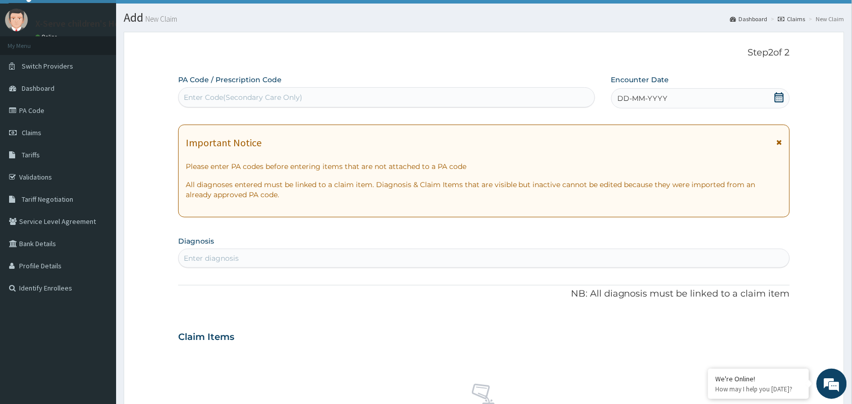
click at [306, 94] on div "Enter Code(Secondary Care Only)" at bounding box center [387, 97] width 416 height 16
paste input "PA/A9EEDD"
type input "PA/A9EEDD"
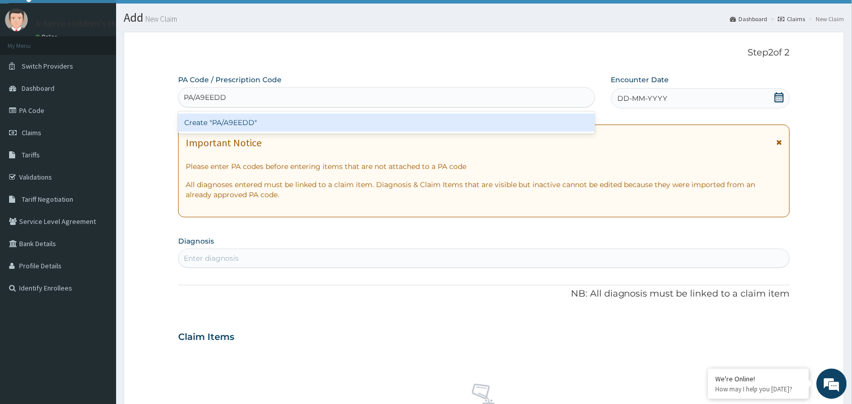
click at [326, 125] on div "Create "PA/A9EEDD"" at bounding box center [386, 123] width 417 height 18
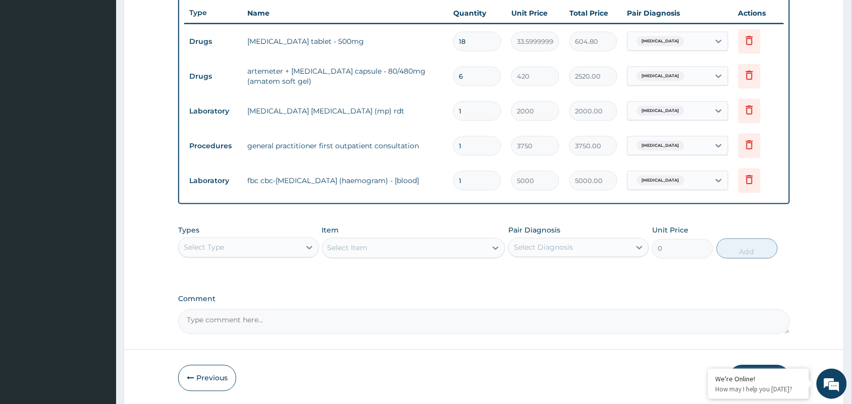
scroll to position [414, 0]
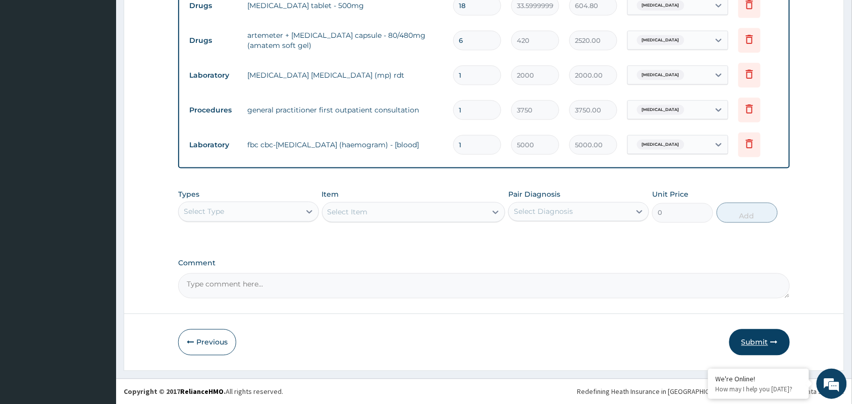
click at [753, 334] on button "Submit" at bounding box center [759, 342] width 61 height 26
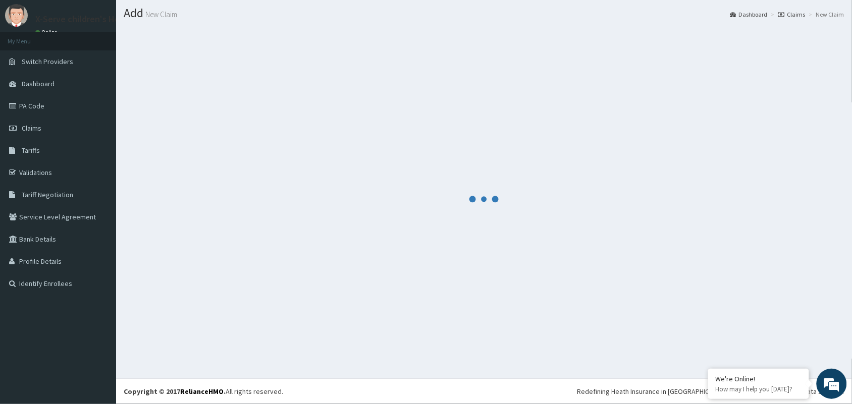
scroll to position [26, 0]
click at [755, 336] on div at bounding box center [484, 199] width 720 height 344
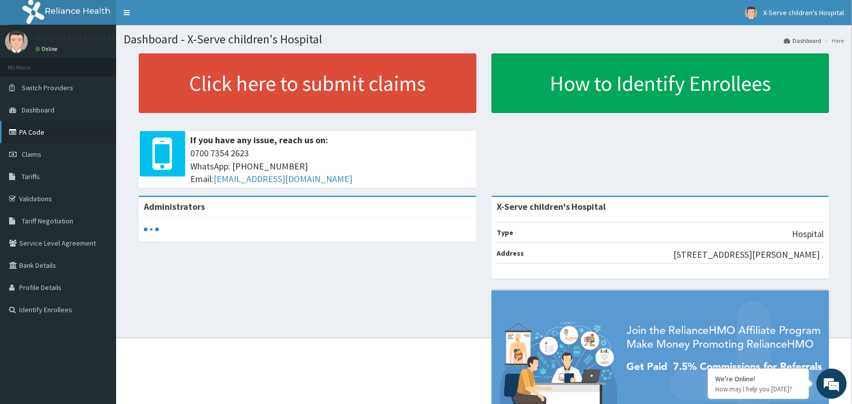
click at [47, 129] on link "PA Code" at bounding box center [58, 132] width 116 height 22
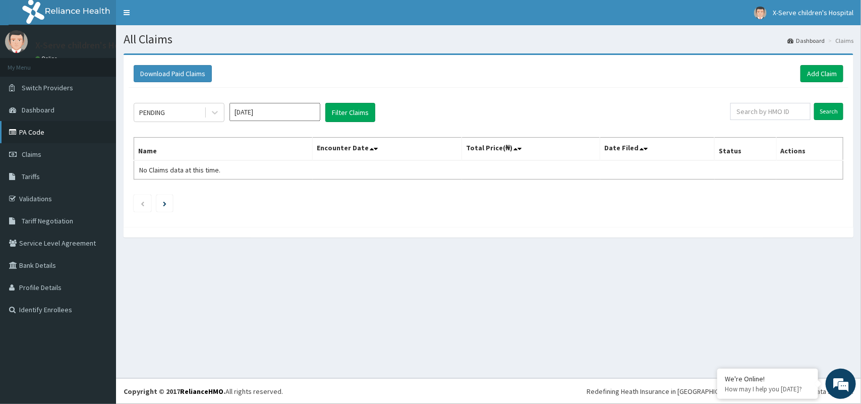
click at [34, 129] on link "PA Code" at bounding box center [58, 132] width 116 height 22
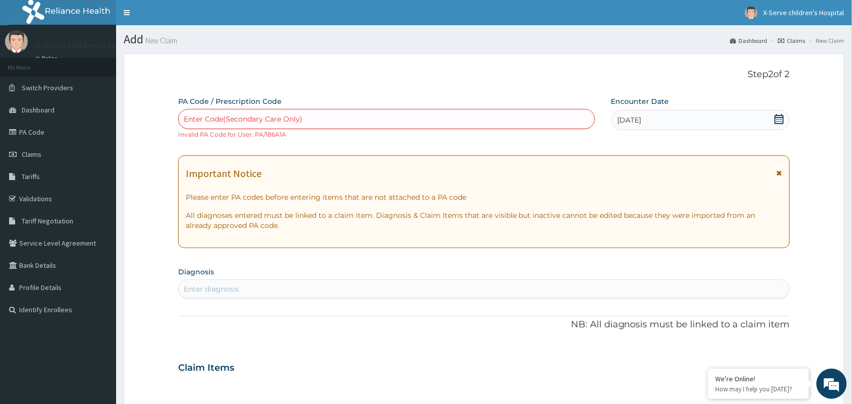
click at [201, 120] on div "Enter Code(Secondary Care Only)" at bounding box center [243, 119] width 119 height 10
type input "RNM/10006/C"
click at [243, 140] on div "Please confirm that PA code or Prescription code is correct." at bounding box center [386, 144] width 417 height 18
click at [237, 117] on div "Enter Code(Secondary Care Only)" at bounding box center [387, 119] width 416 height 16
click at [237, 117] on div "Enter Code(Secondary Care Only)" at bounding box center [243, 119] width 119 height 10
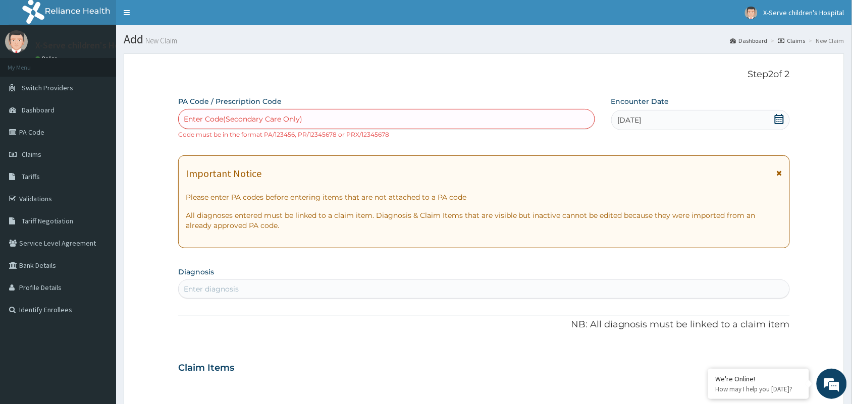
click at [237, 115] on div "Enter Code(Secondary Care Only)" at bounding box center [243, 119] width 119 height 10
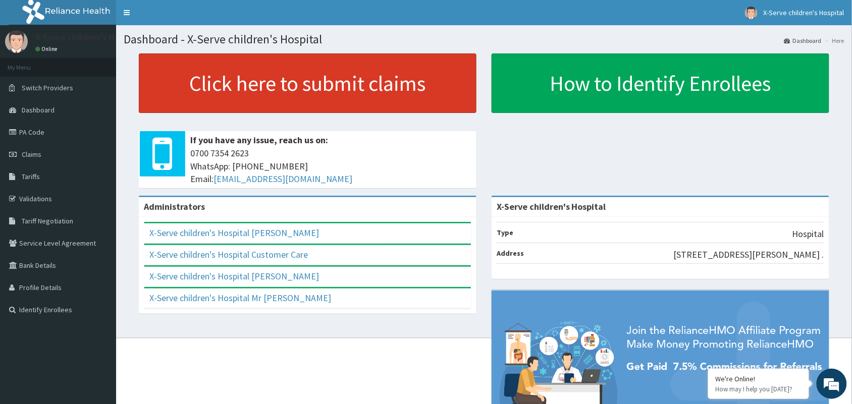
click at [382, 80] on link "Click here to submit claims" at bounding box center [308, 83] width 338 height 60
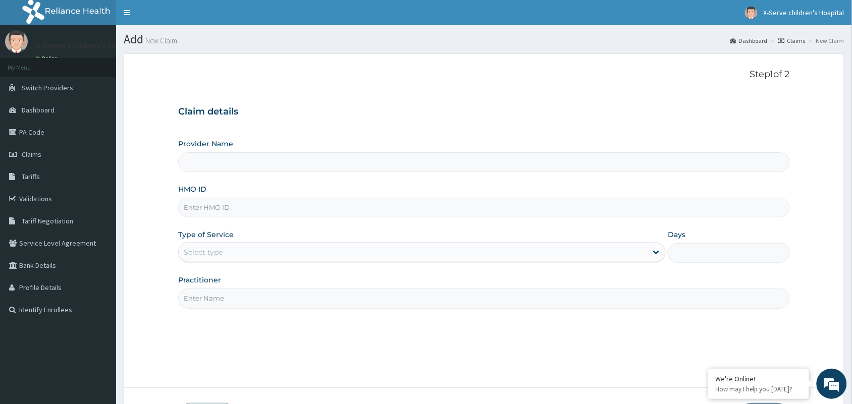
type input "X-Serve children's Hospital"
click at [382, 80] on p "Step 1 of 2" at bounding box center [483, 74] width 611 height 11
click at [221, 204] on input "HMO ID" at bounding box center [483, 208] width 611 height 20
paste input "RNM/10006/C"
type input "RNM/10006/C"
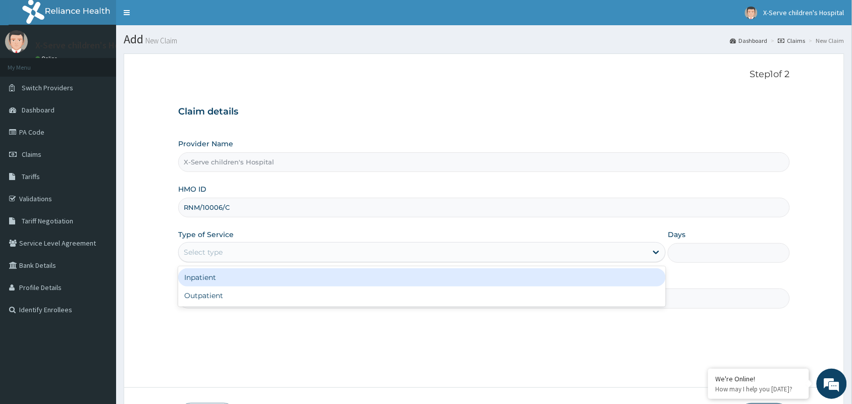
click at [240, 255] on div "Select type" at bounding box center [413, 252] width 468 height 16
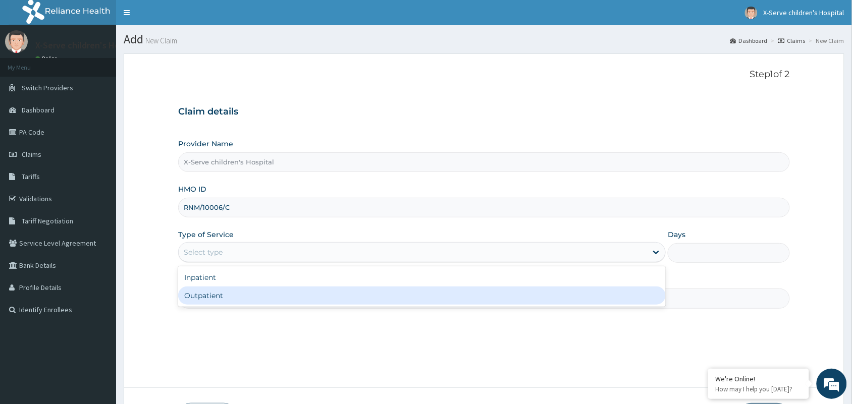
click at [238, 296] on div "Outpatient" at bounding box center [421, 296] width 487 height 18
type input "1"
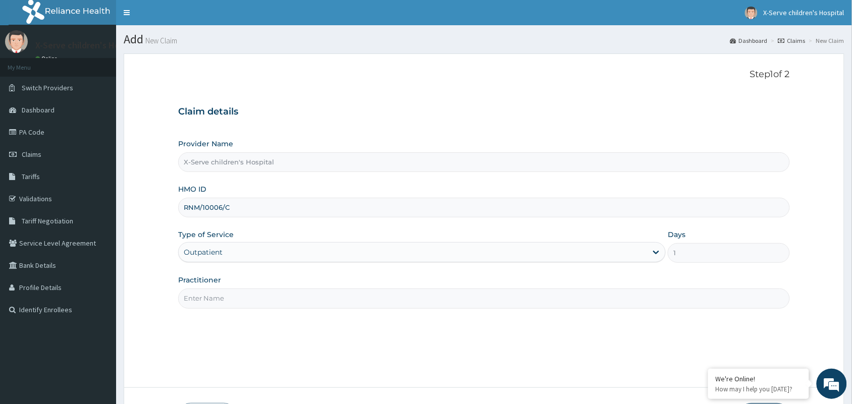
click at [238, 295] on input "Practitioner" at bounding box center [483, 299] width 611 height 20
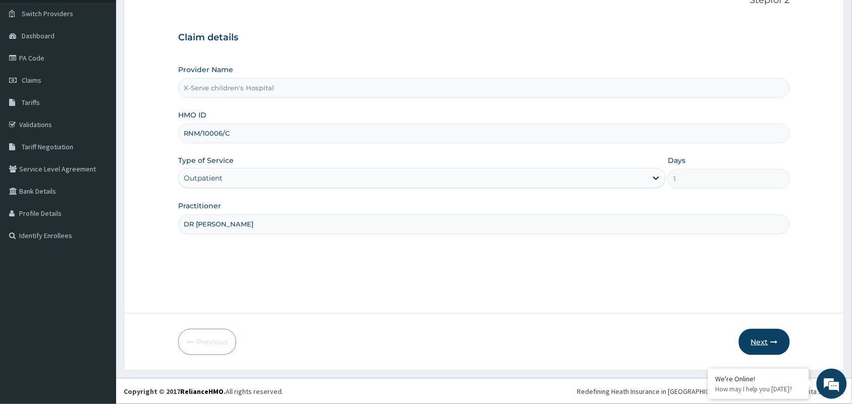
type input "DR NWAGBO IFEANYI"
click at [750, 340] on button "Next" at bounding box center [764, 342] width 51 height 26
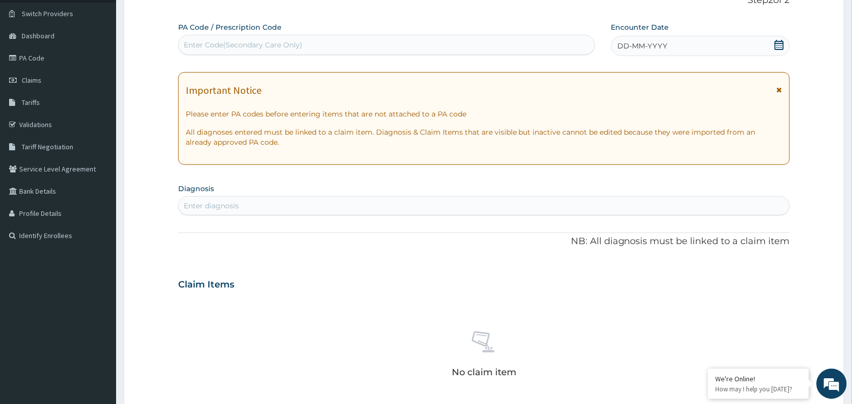
click at [324, 196] on div "Enter diagnosis" at bounding box center [483, 205] width 611 height 19
click at [288, 44] on div "Enter Code(Secondary Care Only)" at bounding box center [243, 45] width 119 height 10
paste input "PA/FD0DAB"
type input "PA/FD0DAB"
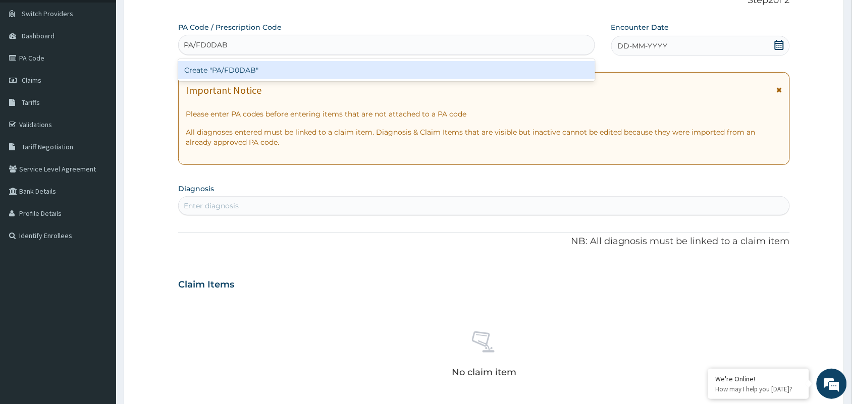
click at [275, 63] on div "Create "PA/FD0DAB"" at bounding box center [386, 70] width 417 height 18
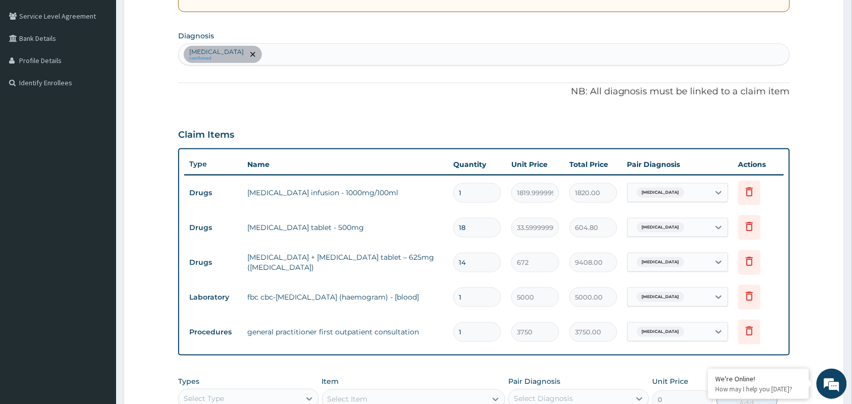
scroll to position [218, 0]
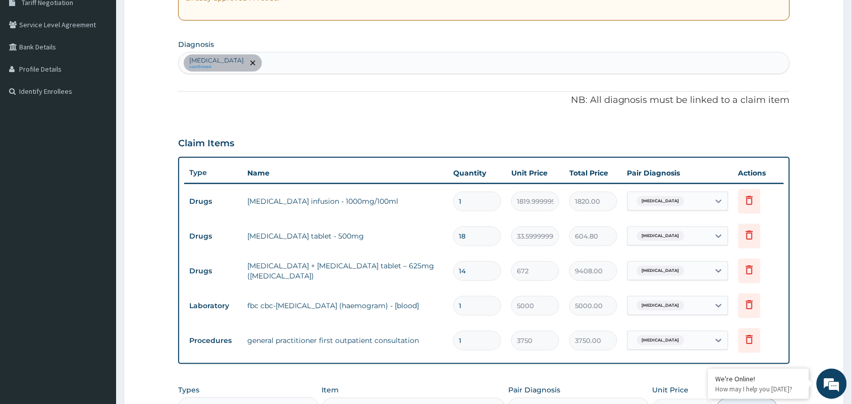
click at [372, 63] on div "Acute tonsillitis confirmed" at bounding box center [484, 62] width 610 height 21
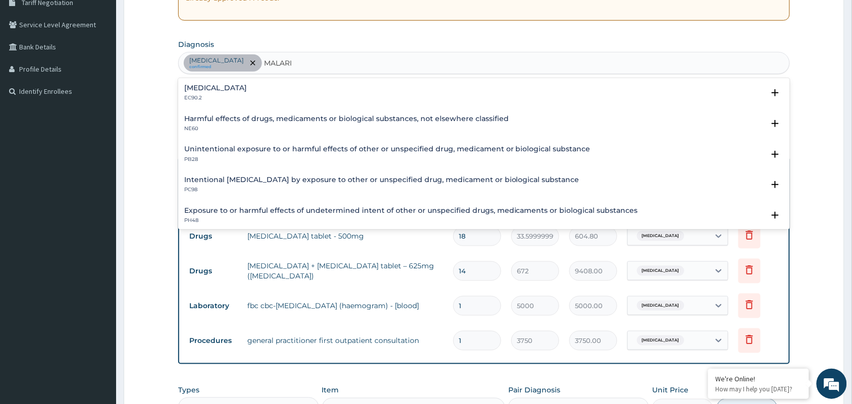
type input "MALARIA"
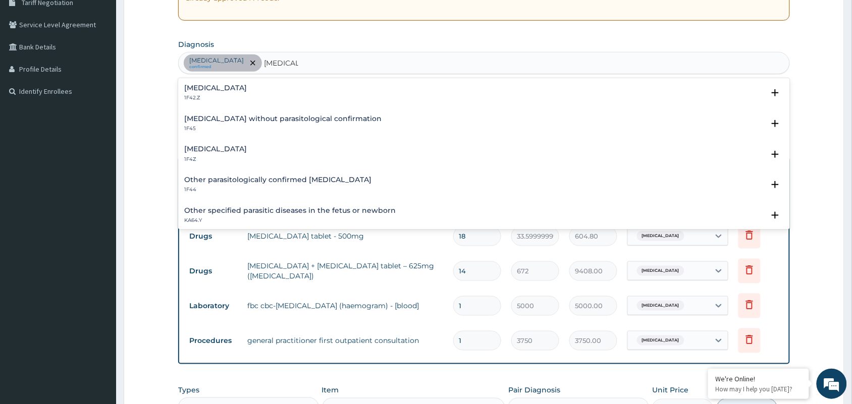
click at [262, 151] on div "Malaria, unspecified 1F4Z" at bounding box center [483, 154] width 599 height 18
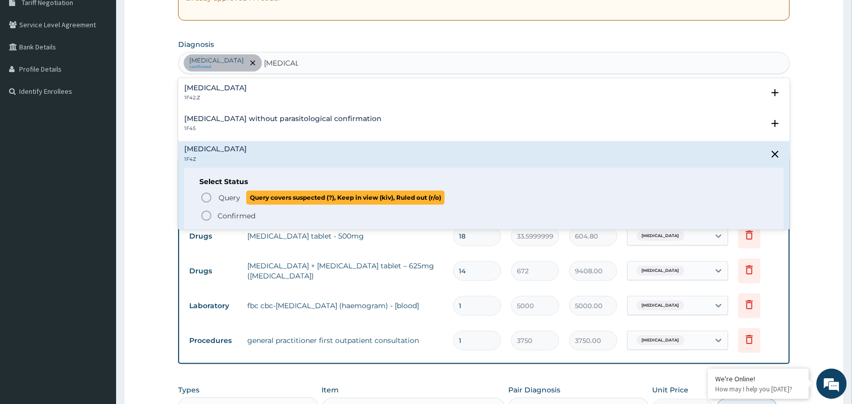
click at [209, 199] on icon "status option query" at bounding box center [206, 198] width 12 height 12
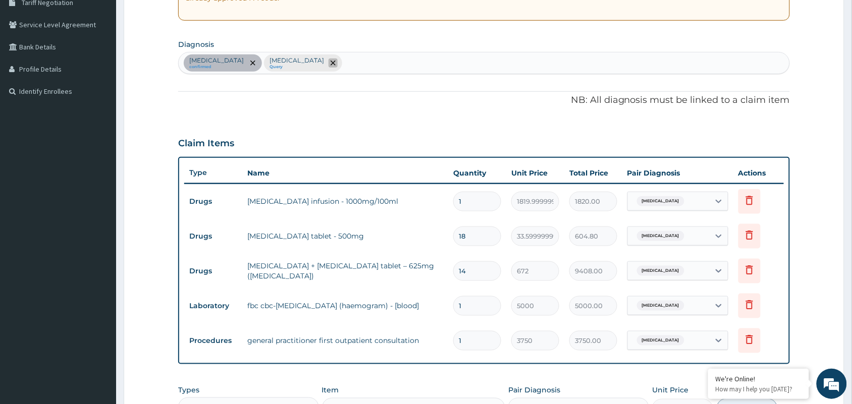
click at [329, 60] on div at bounding box center [332, 63] width 14 height 16
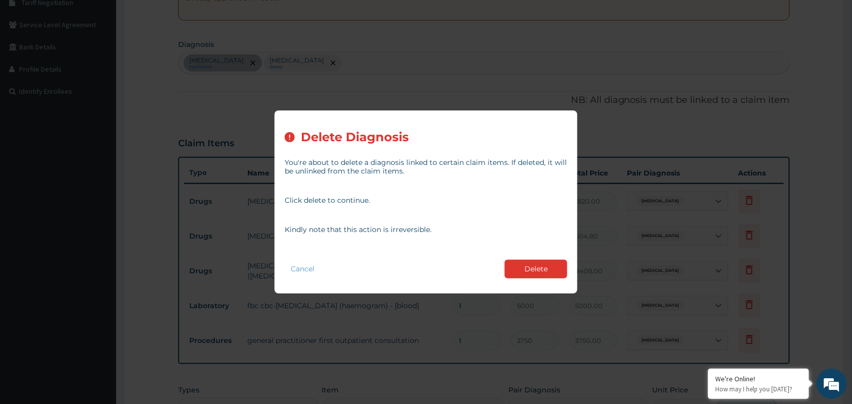
click at [329, 60] on div "Delete Diagnosis You're about to delete a diagnosis linked to certain claim ite…" at bounding box center [426, 202] width 852 height 404
click at [524, 271] on button "Delete" at bounding box center [536, 269] width 63 height 19
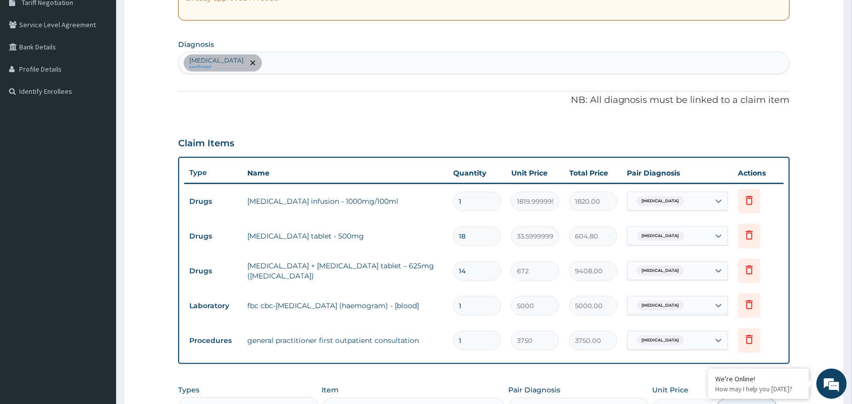
click at [269, 63] on div "Acute tonsillitis confirmed" at bounding box center [484, 62] width 610 height 21
type input "MALARIA"
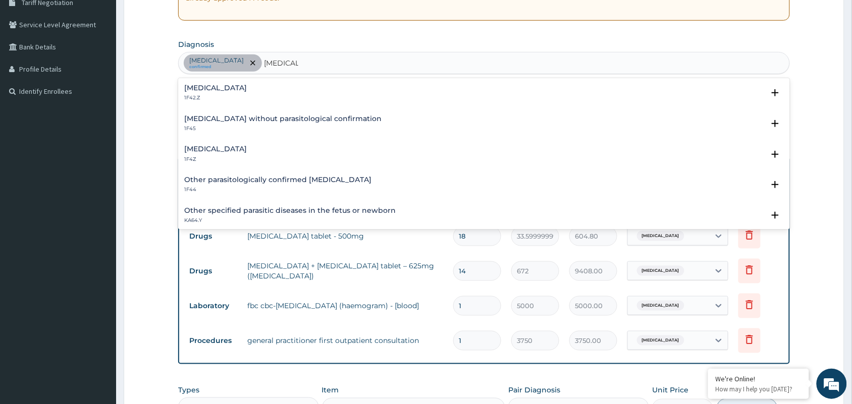
click at [239, 148] on h4 "Malaria, unspecified" at bounding box center [215, 149] width 63 height 8
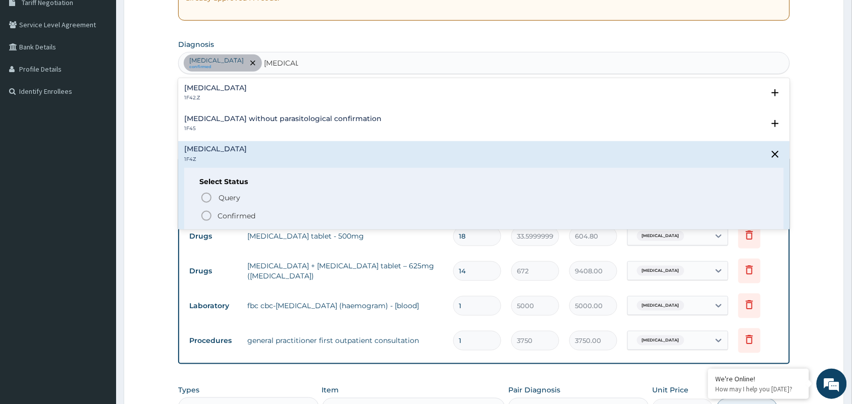
click at [205, 213] on icon "status option filled" at bounding box center [206, 216] width 12 height 12
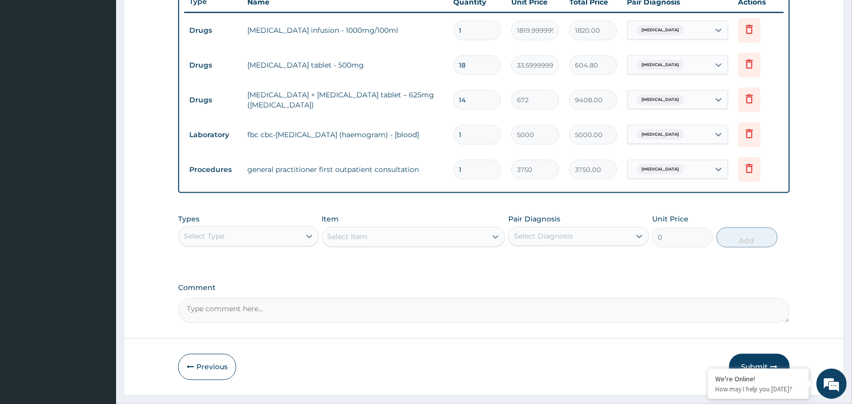
scroll to position [414, 0]
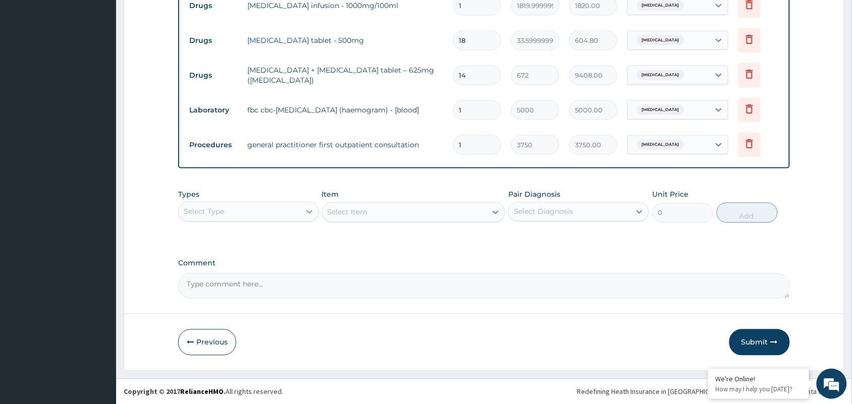
click at [303, 205] on div at bounding box center [309, 212] width 18 height 18
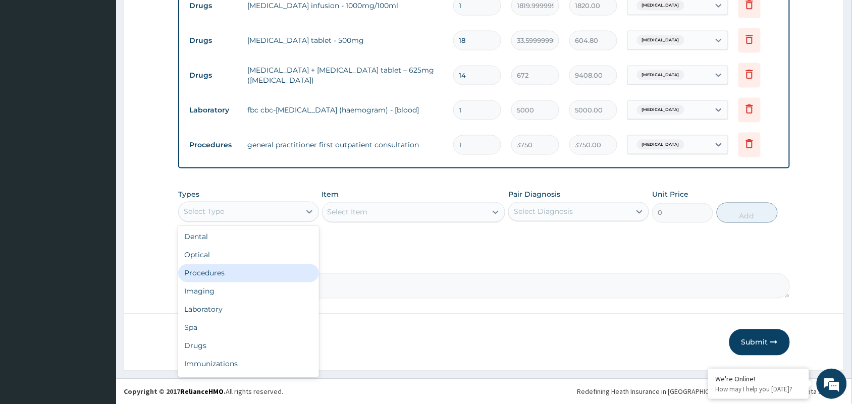
click at [272, 270] on div "Procedures" at bounding box center [248, 273] width 141 height 18
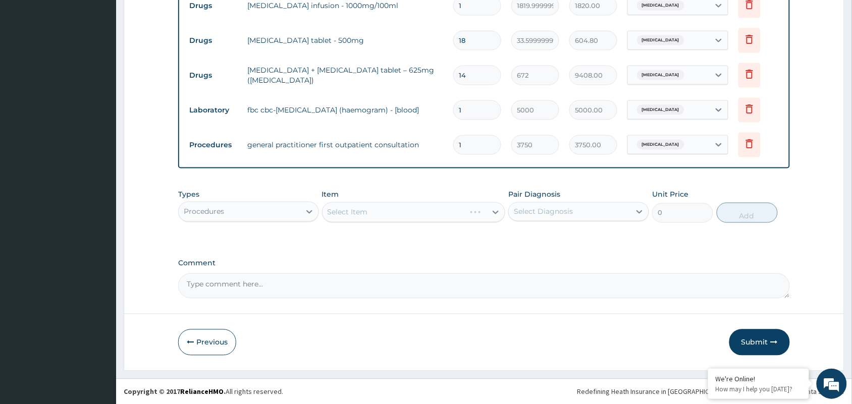
click at [341, 210] on div "Select Item" at bounding box center [414, 212] width 184 height 20
click at [424, 211] on div "Select Item" at bounding box center [404, 212] width 164 height 16
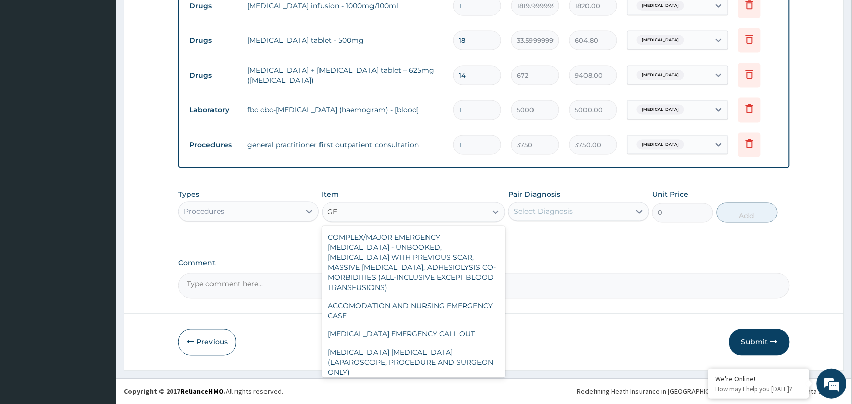
type input "G"
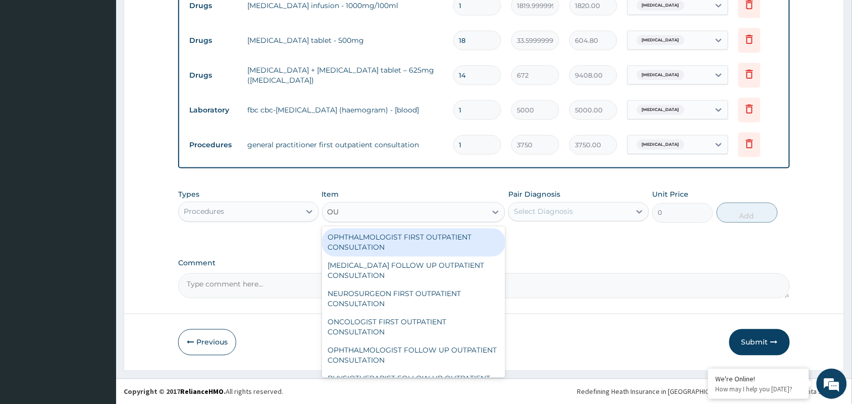
type input "O"
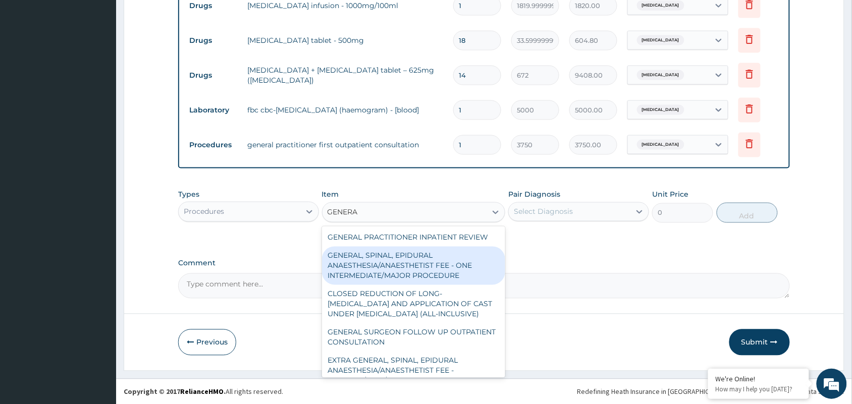
type input "GENERAL"
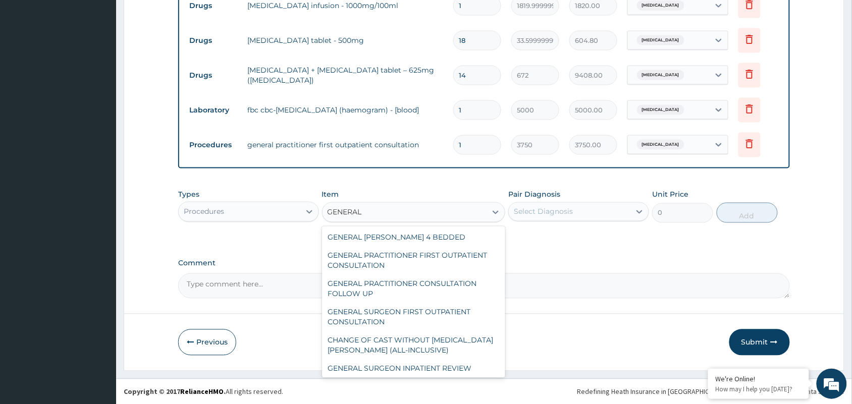
scroll to position [178, 0]
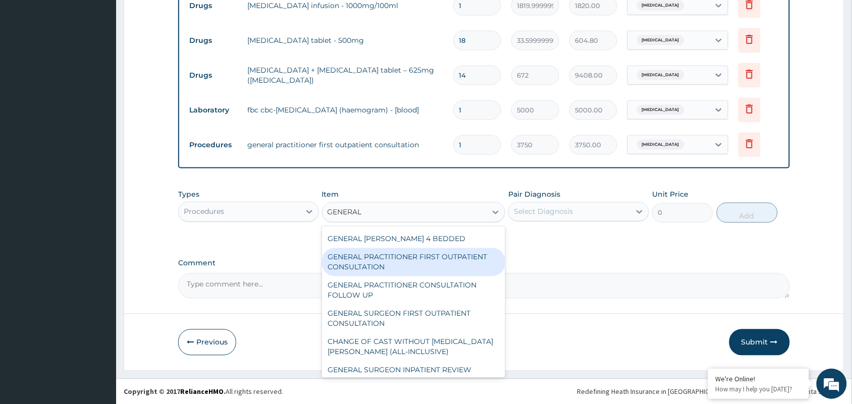
click at [430, 261] on div "GENERAL PRACTITIONER FIRST OUTPATIENT CONSULTATION" at bounding box center [414, 262] width 184 height 28
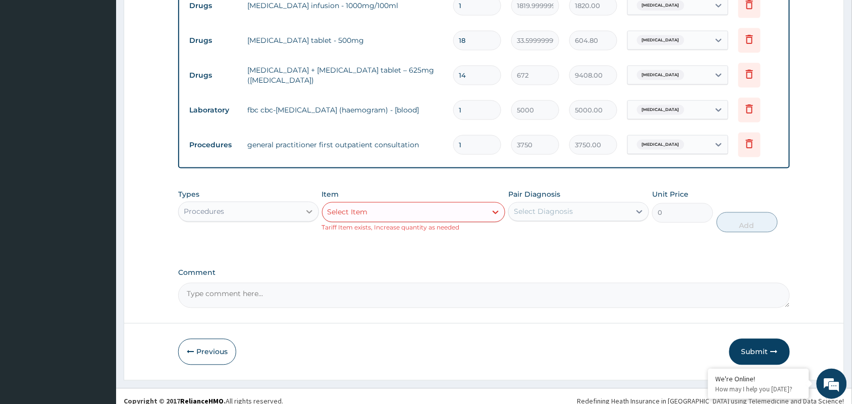
click at [304, 205] on div at bounding box center [309, 212] width 18 height 18
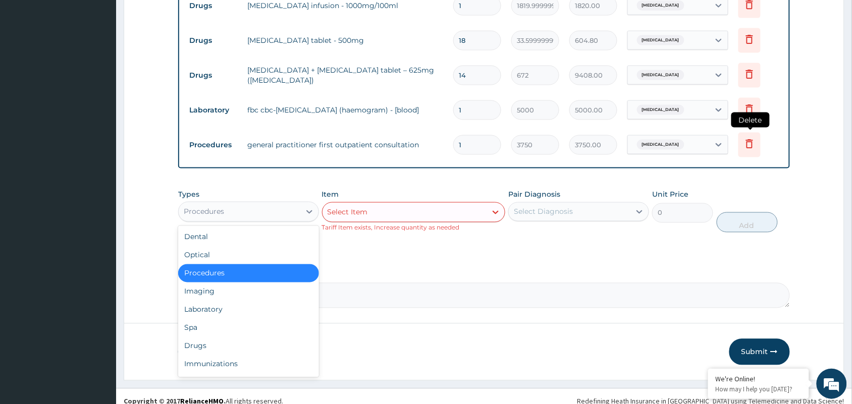
click at [752, 142] on icon at bounding box center [749, 143] width 7 height 9
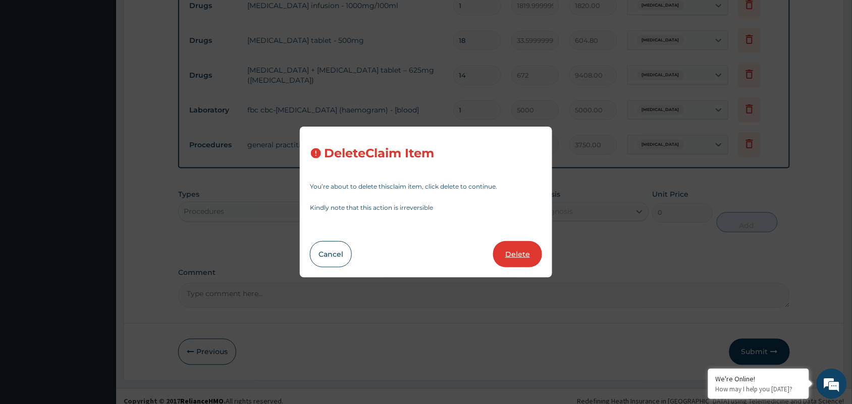
click at [518, 254] on button "Delete" at bounding box center [517, 254] width 49 height 26
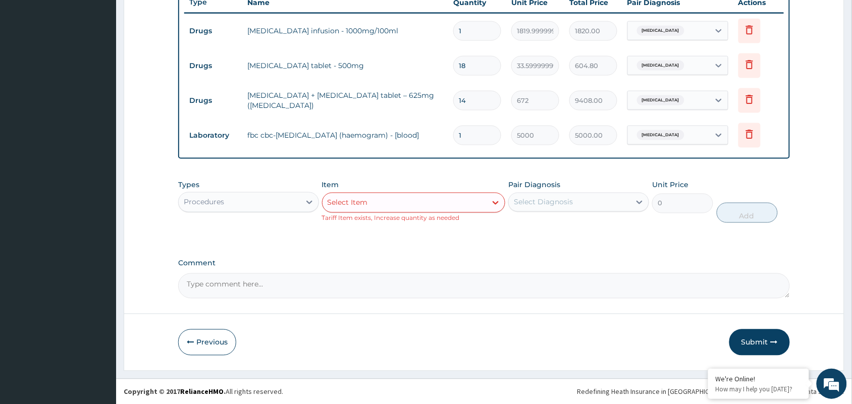
click at [357, 196] on div "Select Item" at bounding box center [404, 203] width 164 height 16
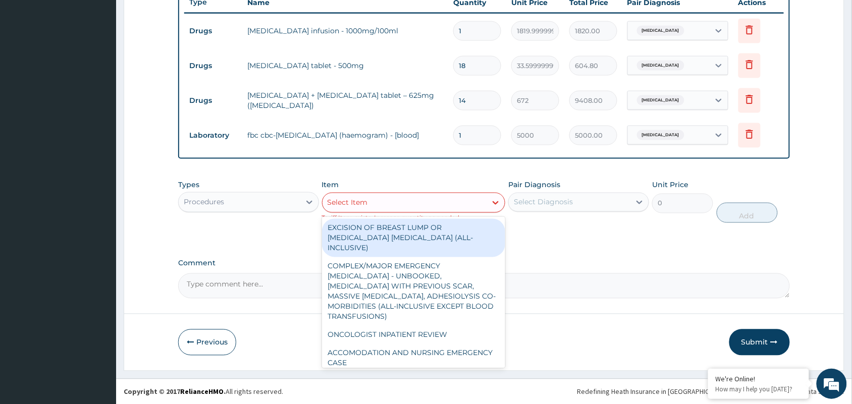
click at [357, 196] on div "Select Item" at bounding box center [404, 203] width 164 height 16
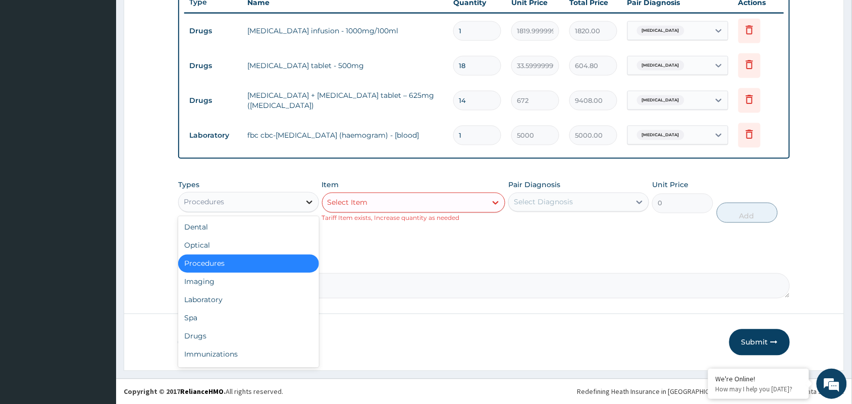
click at [306, 203] on icon at bounding box center [309, 202] width 10 height 10
click at [370, 195] on div "Select Item" at bounding box center [404, 203] width 164 height 16
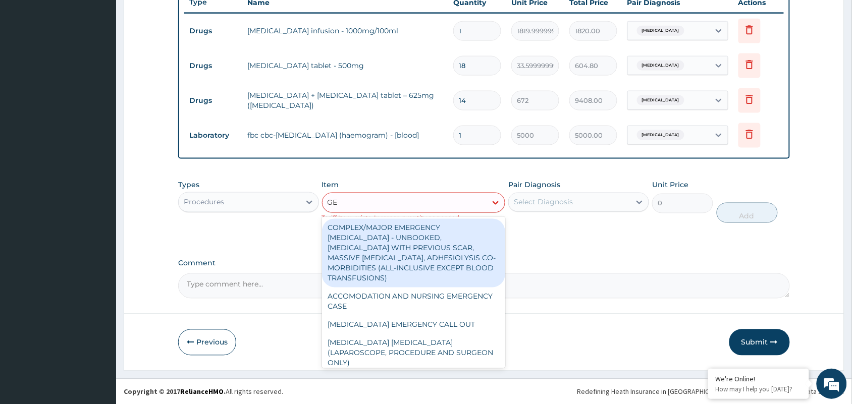
type input "G"
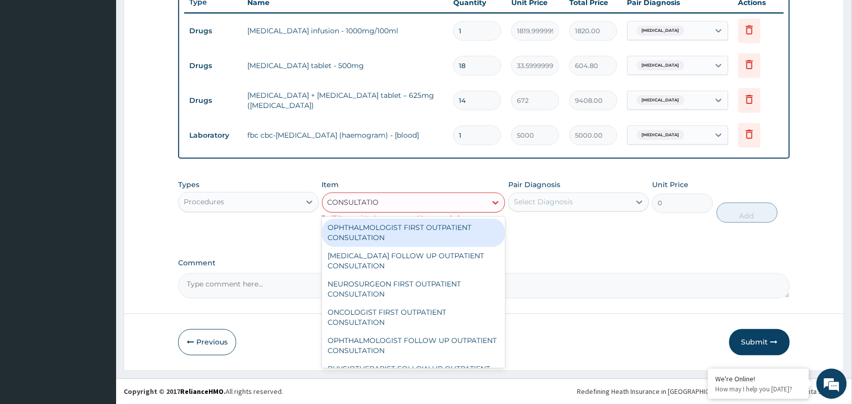
type input "CONSULTATION"
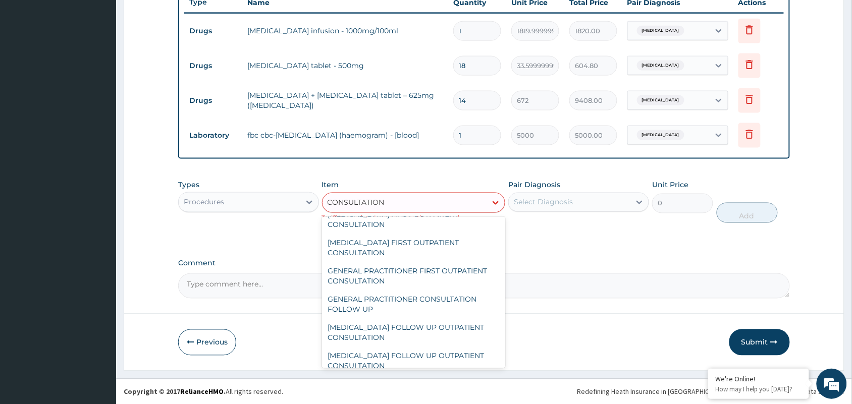
scroll to position [808, 0]
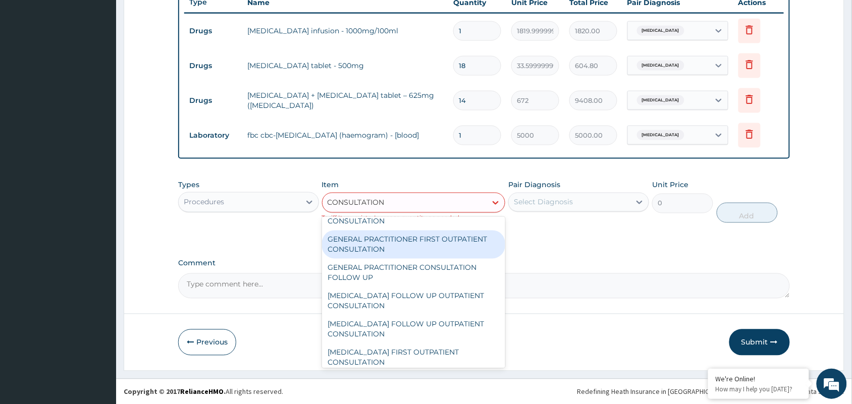
click at [460, 250] on div "GENERAL PRACTITIONER FIRST OUTPATIENT CONSULTATION" at bounding box center [414, 245] width 184 height 28
type input "3750"
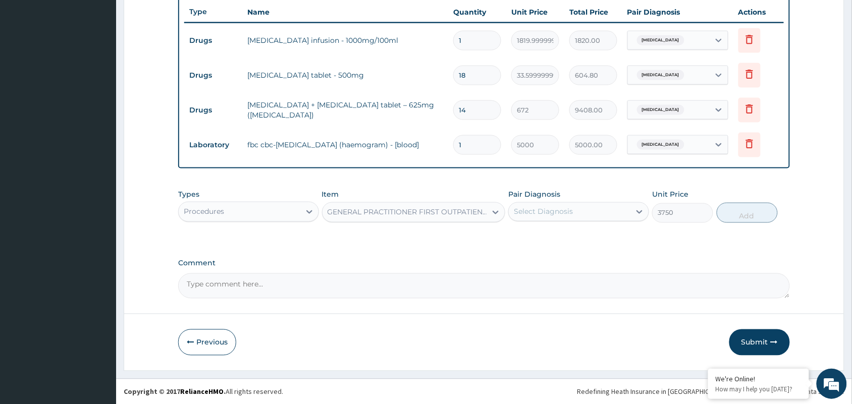
click at [580, 218] on div "Select Diagnosis" at bounding box center [570, 212] width 122 height 16
click at [581, 254] on label "Malaria, unspecified" at bounding box center [556, 257] width 63 height 10
checkbox input "true"
click at [742, 213] on button "Add" at bounding box center [746, 213] width 61 height 20
type input "0"
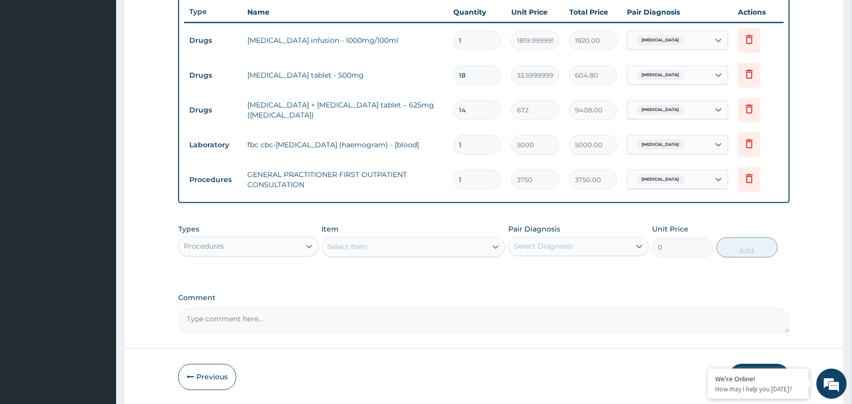
scroll to position [414, 0]
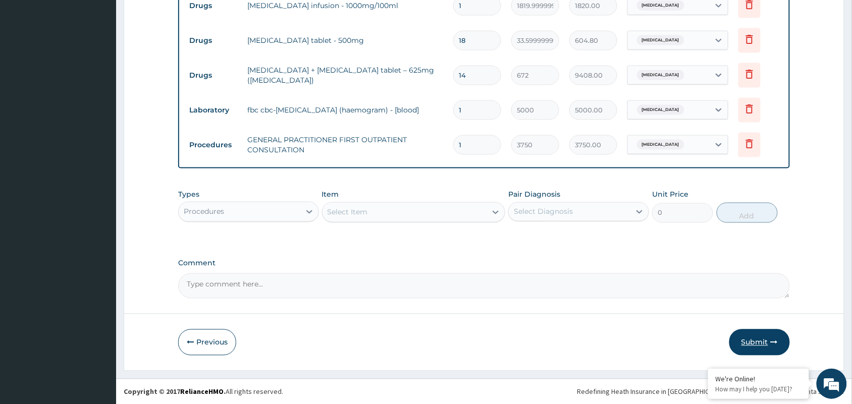
click at [750, 340] on button "Submit" at bounding box center [759, 342] width 61 height 26
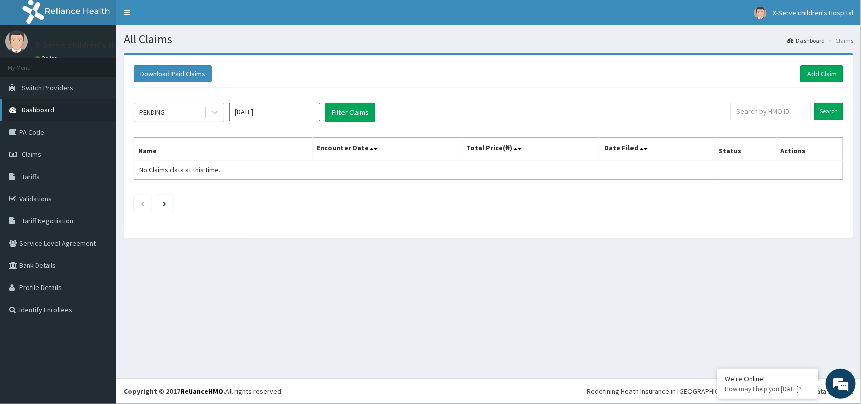
click at [34, 109] on span "Dashboard" at bounding box center [38, 109] width 33 height 9
click at [33, 108] on span "Dashboard" at bounding box center [38, 109] width 33 height 9
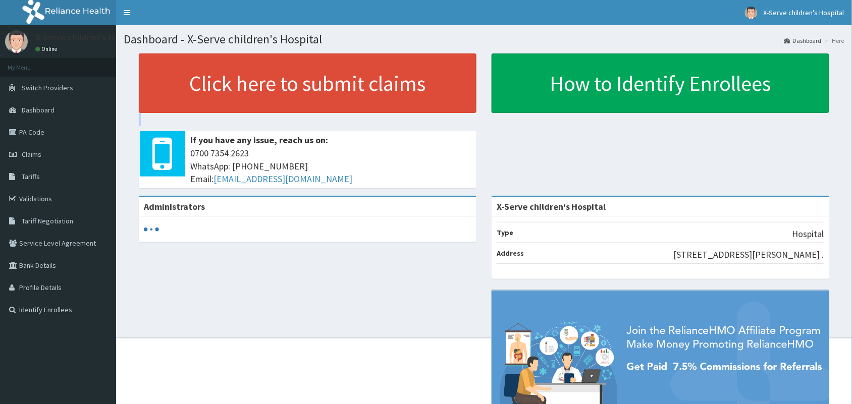
click at [237, 101] on div "Click here to submit claims If you have any issue, reach us on: [PHONE_NUMBER] …" at bounding box center [307, 124] width 353 height 142
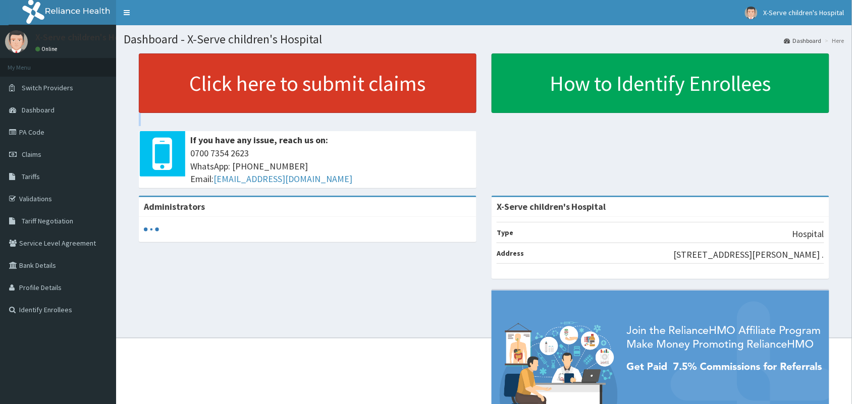
click at [235, 101] on link "Click here to submit claims" at bounding box center [308, 83] width 338 height 60
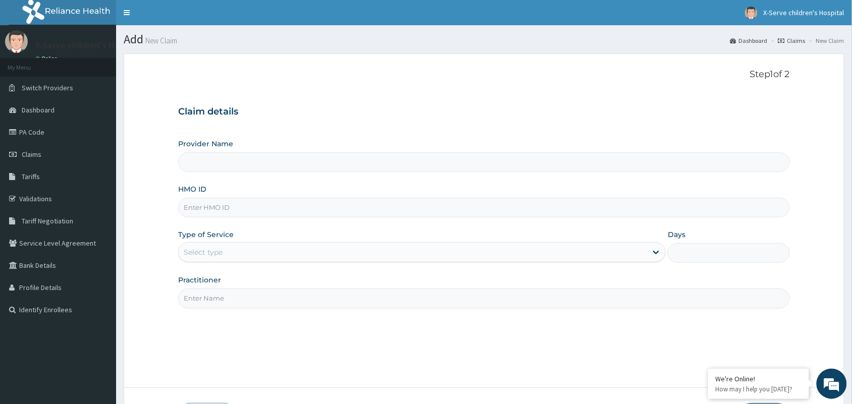
click at [281, 162] on input "Provider Name" at bounding box center [483, 162] width 611 height 20
type input "X-Serve children's Hospital"
click at [436, 170] on input "X-Serve children's Hospital" at bounding box center [483, 162] width 611 height 20
click at [371, 208] on input "HMO ID" at bounding box center [483, 208] width 611 height 20
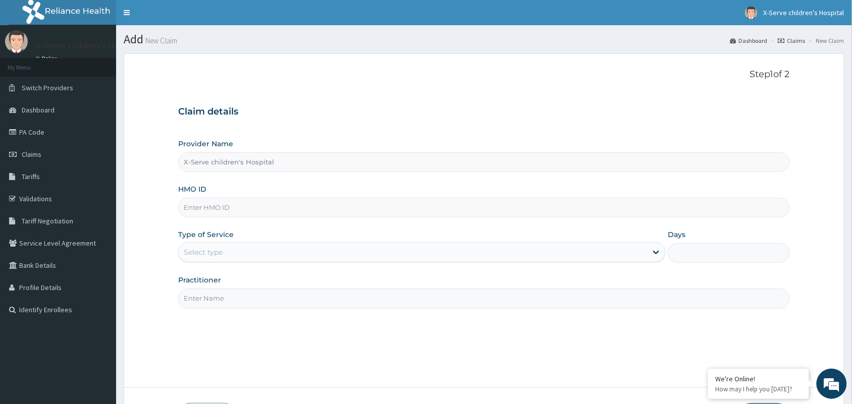
paste input "nel/10086/c"
type input "nel/10086/c"
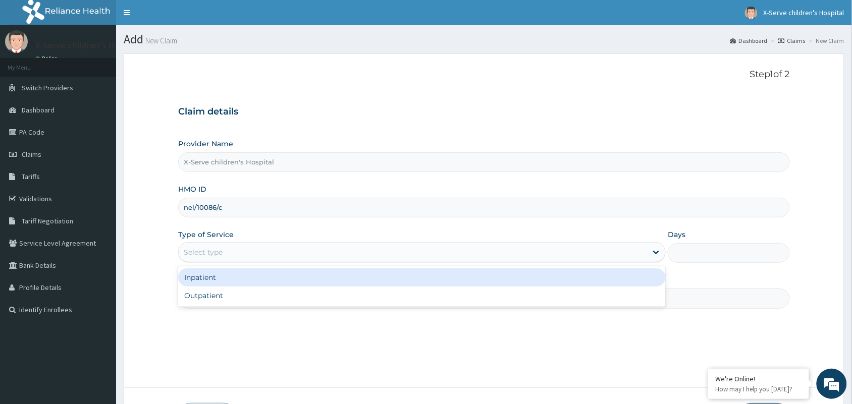
click at [302, 243] on div "Select type" at bounding box center [421, 252] width 487 height 20
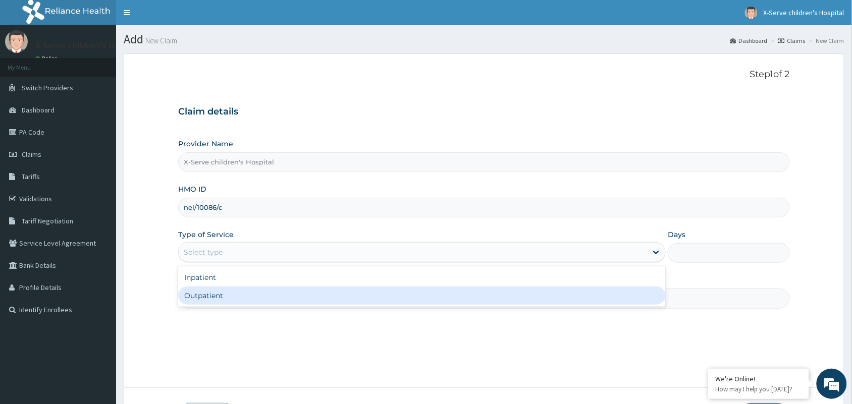
click at [283, 296] on div "Outpatient" at bounding box center [421, 296] width 487 height 18
type input "1"
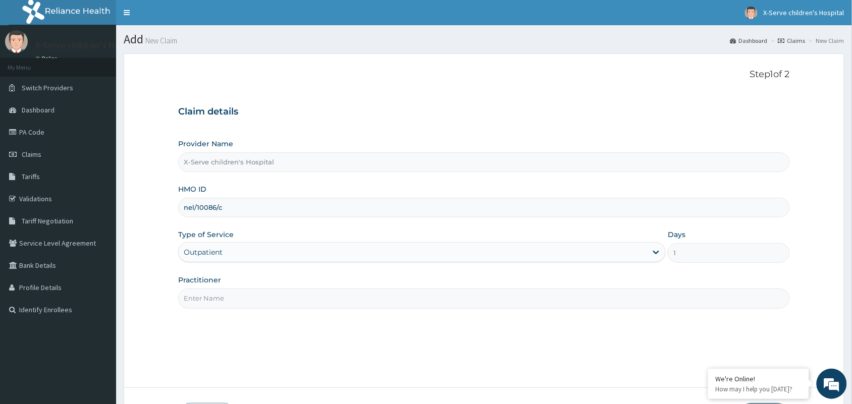
click at [284, 295] on input "Practitioner" at bounding box center [483, 299] width 611 height 20
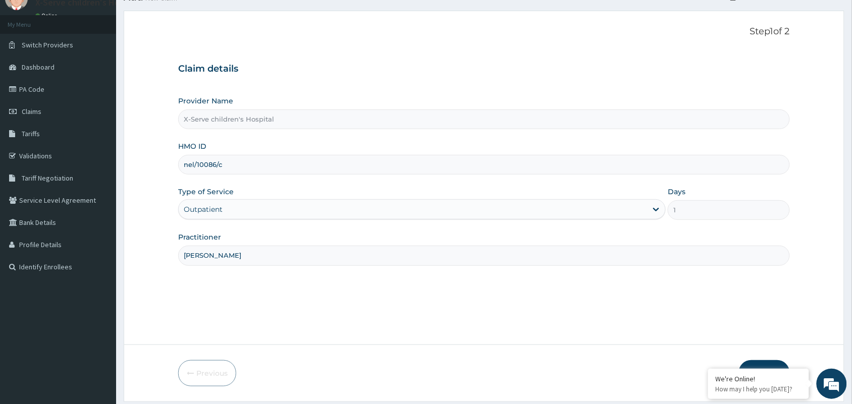
scroll to position [74, 0]
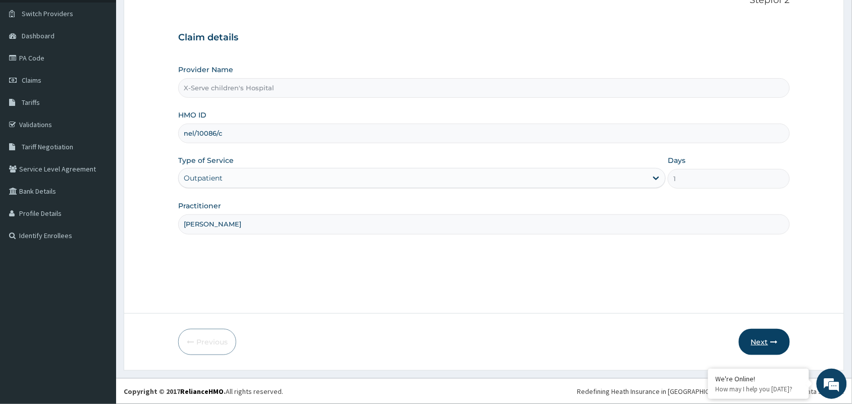
type input "DR NWOGBO"
click at [758, 337] on button "Next" at bounding box center [764, 342] width 51 height 26
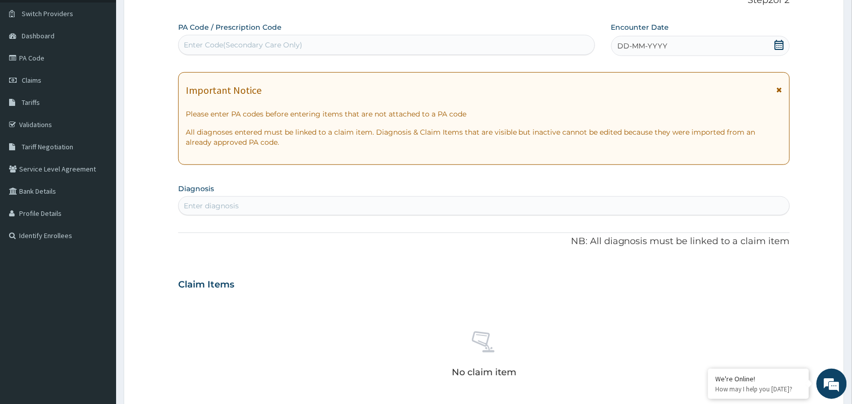
click at [333, 43] on div "Enter Code(Secondary Care Only)" at bounding box center [387, 45] width 416 height 16
paste input "PA/3A0C83"
type input "PA/3A0C83"
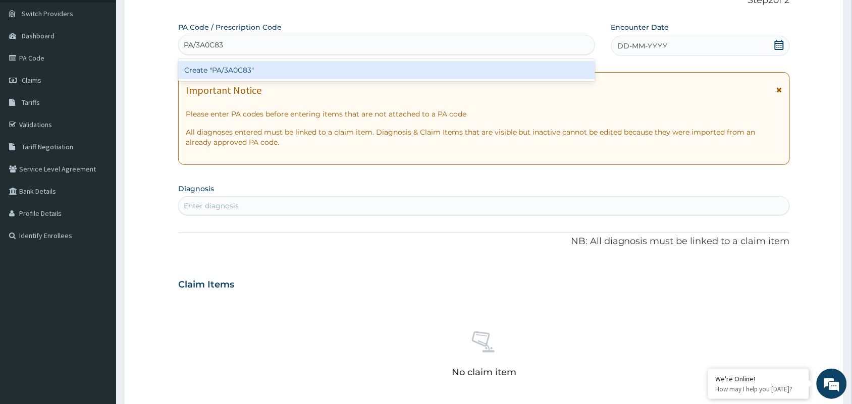
click at [331, 74] on div "Create "PA/3A0C83"" at bounding box center [386, 70] width 417 height 18
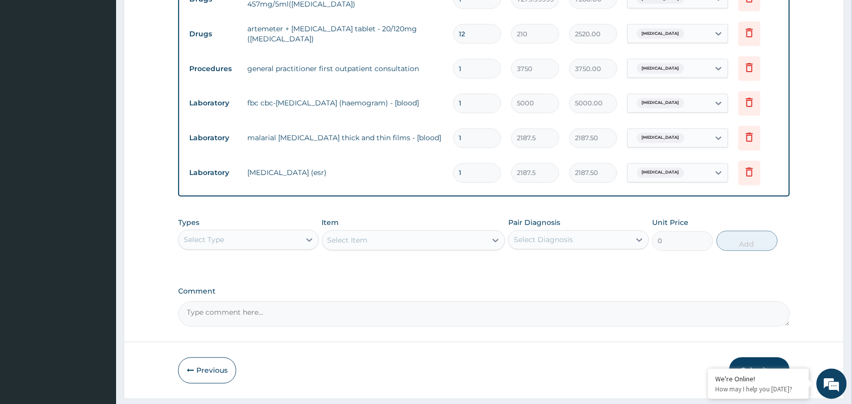
scroll to position [519, 0]
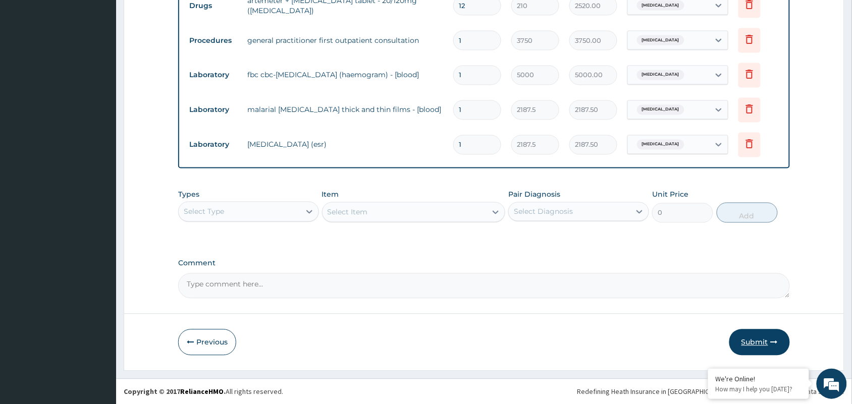
click at [763, 339] on button "Submit" at bounding box center [759, 342] width 61 height 26
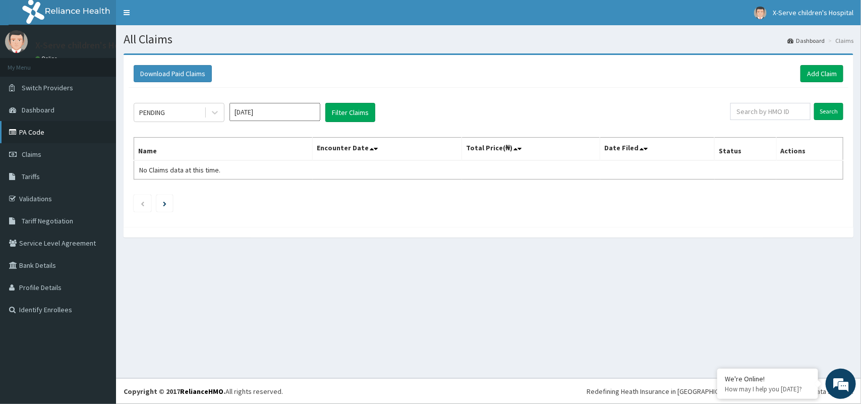
click at [24, 127] on link "PA Code" at bounding box center [58, 132] width 116 height 22
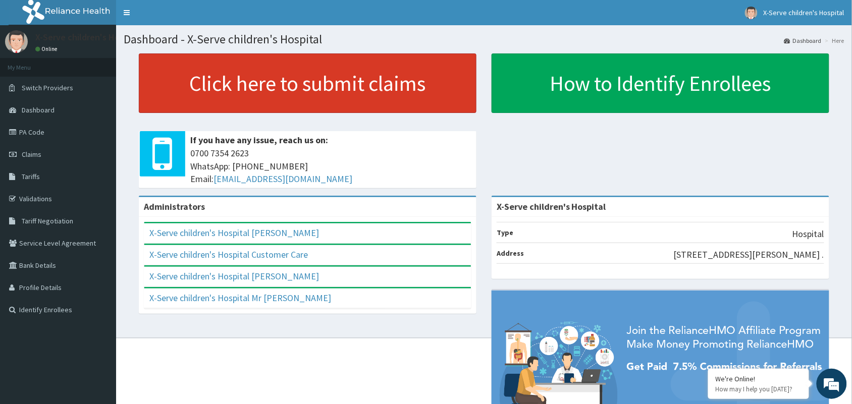
click at [339, 72] on link "Click here to submit claims" at bounding box center [308, 83] width 338 height 60
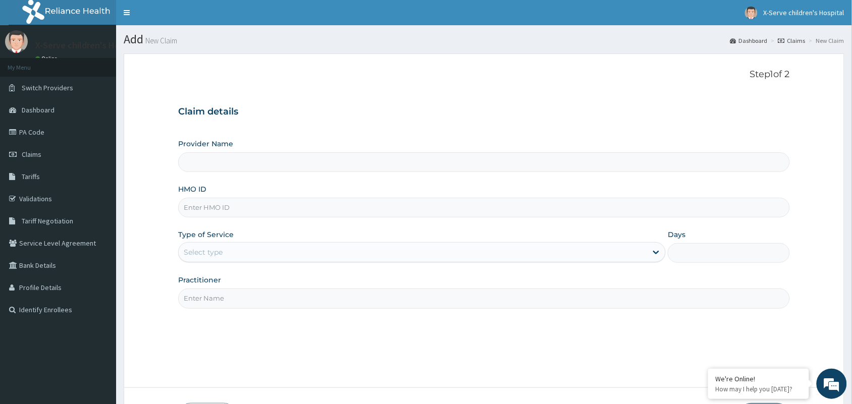
type input "X-Serve children's Hospital"
click at [269, 211] on input "HMO ID" at bounding box center [483, 208] width 611 height 20
paste input "TDE/10025/A"
type input "TDE/10025/A"
click at [266, 251] on div "Select type" at bounding box center [413, 252] width 468 height 16
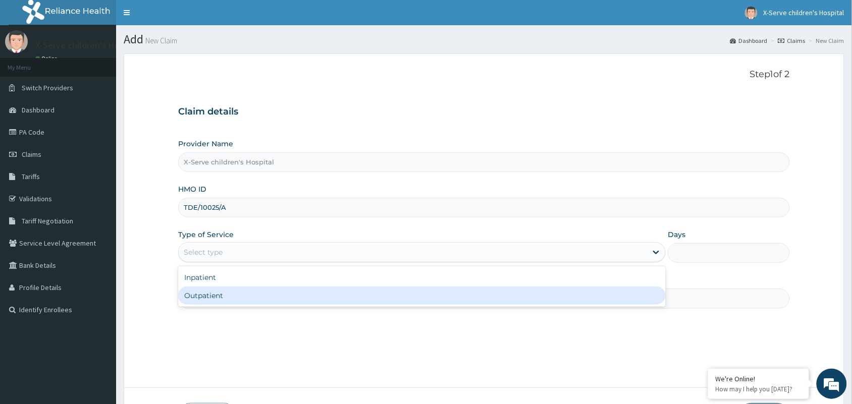
click at [260, 294] on div "Outpatient" at bounding box center [421, 296] width 487 height 18
type input "1"
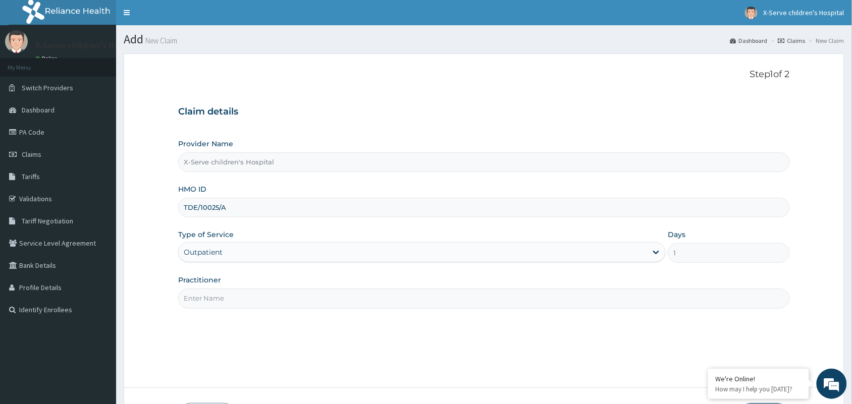
click at [261, 296] on input "Practitioner" at bounding box center [483, 299] width 611 height 20
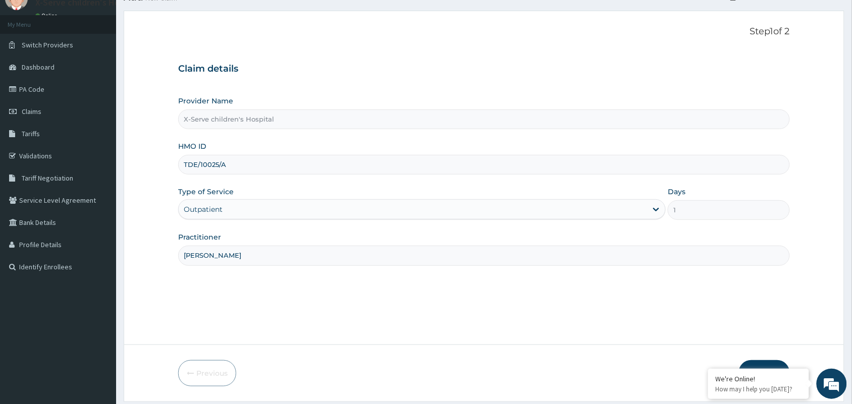
scroll to position [74, 0]
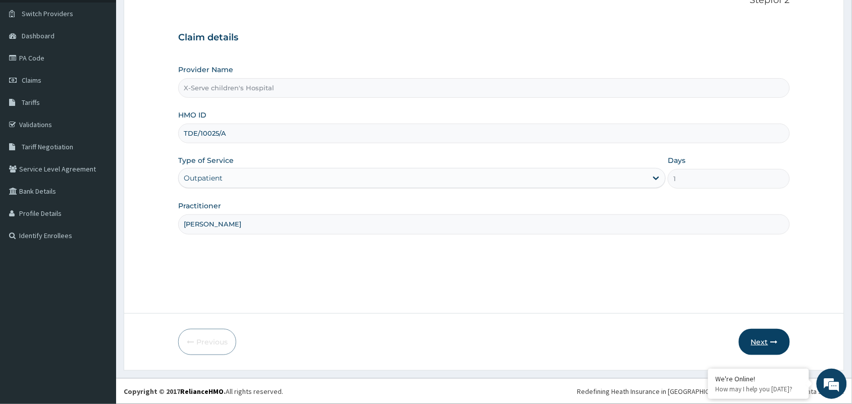
type input "DR NWAGBO"
click at [760, 338] on button "Next" at bounding box center [764, 342] width 51 height 26
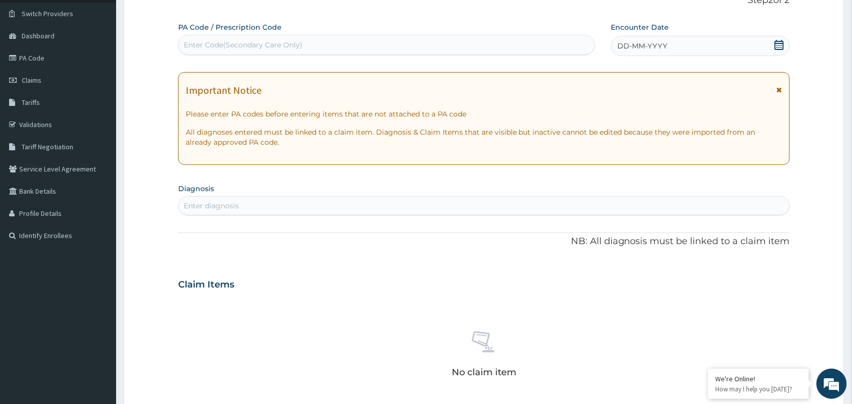
click at [338, 212] on div "Enter diagnosis" at bounding box center [484, 206] width 610 height 16
drag, startPoint x: 367, startPoint y: 185, endPoint x: 378, endPoint y: 185, distance: 11.6
click at [378, 185] on section "Diagnosis Enter diagnosis" at bounding box center [483, 198] width 611 height 34
click at [321, 45] on div "Enter Code(Secondary Care Only)" at bounding box center [387, 45] width 416 height 16
paste input "PA/B916C9"
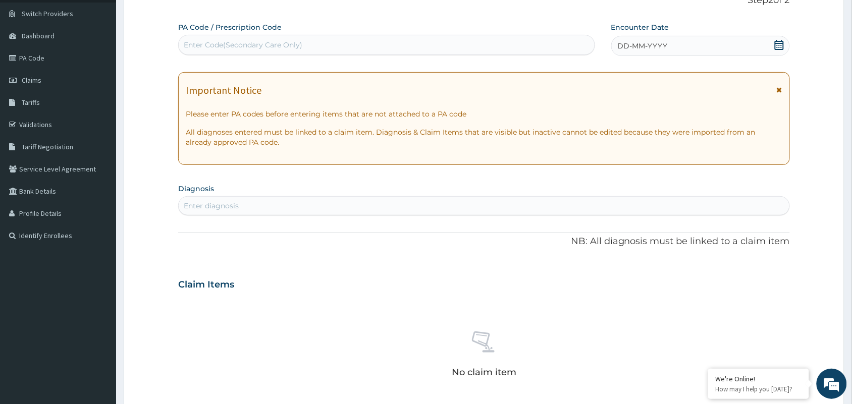
type input "PA/B916C9"
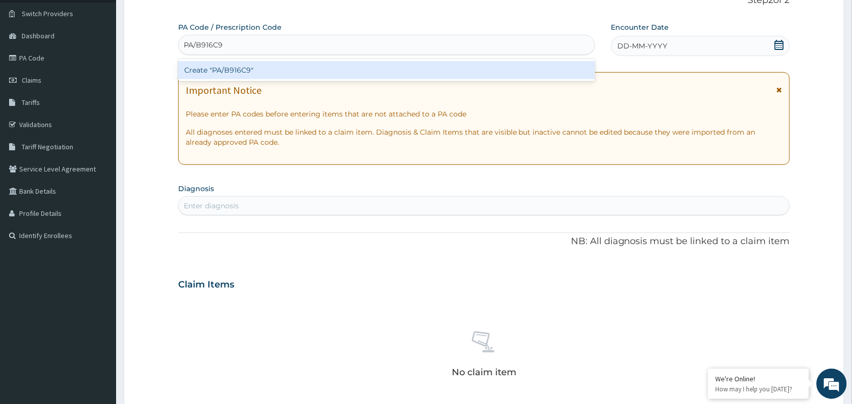
click at [299, 63] on div "Create "PA/B916C9"" at bounding box center [386, 70] width 417 height 18
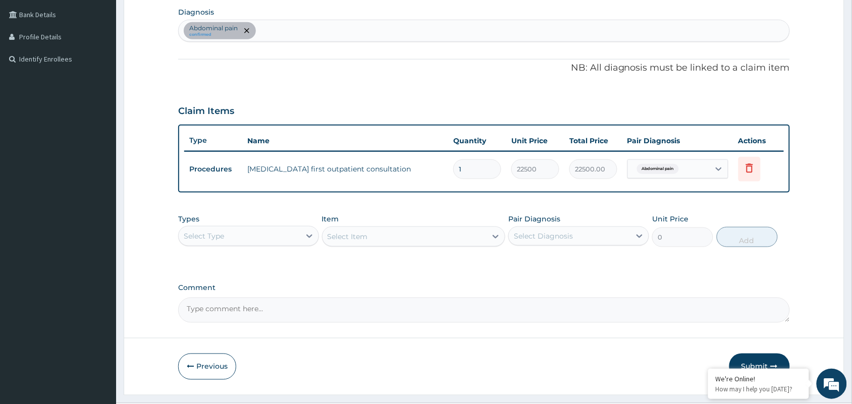
scroll to position [275, 0]
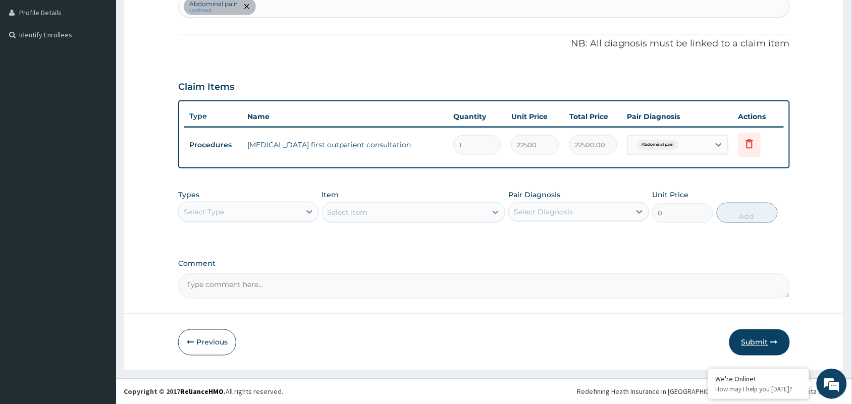
click at [763, 342] on button "Submit" at bounding box center [759, 342] width 61 height 26
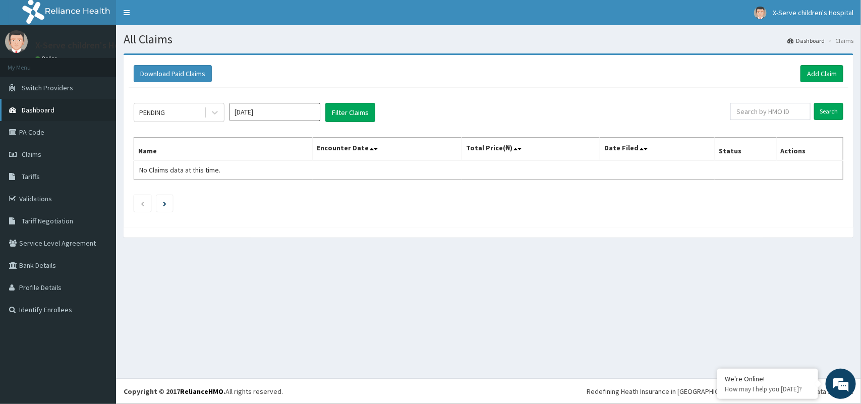
click at [23, 107] on span "Dashboard" at bounding box center [38, 109] width 33 height 9
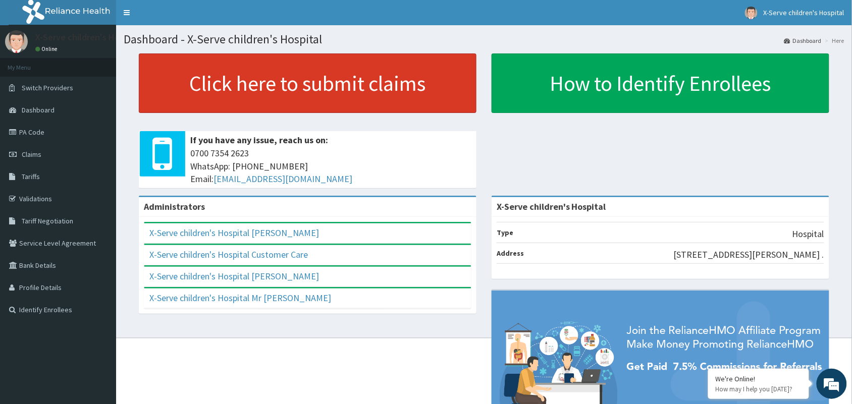
click at [300, 94] on link "Click here to submit claims" at bounding box center [308, 83] width 338 height 60
click at [302, 86] on link "Click here to submit claims" at bounding box center [308, 83] width 338 height 60
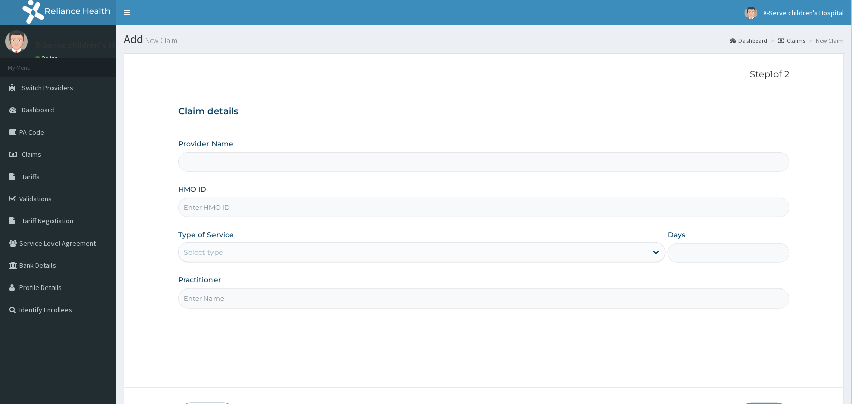
click at [245, 164] on input "Provider Name" at bounding box center [483, 162] width 611 height 20
type input "X-Serve children's Hospital"
click at [240, 210] on input "HMO ID" at bounding box center [483, 208] width 611 height 20
paste input "RNM/10006/B"
type input "RNM/10006/B"
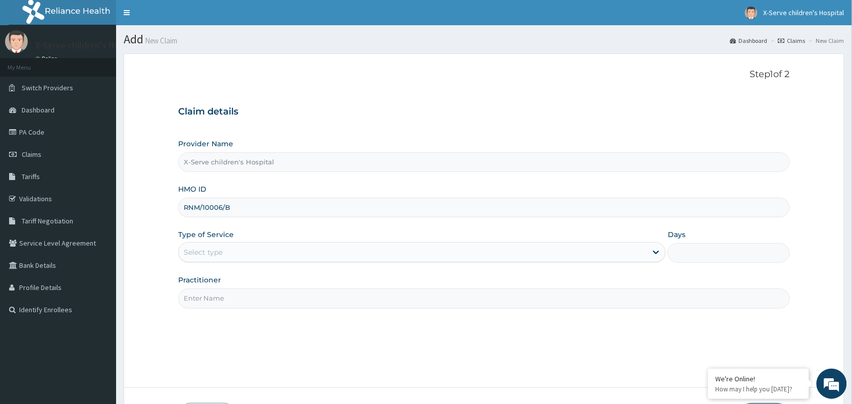
click at [256, 245] on div "Select type" at bounding box center [413, 252] width 468 height 16
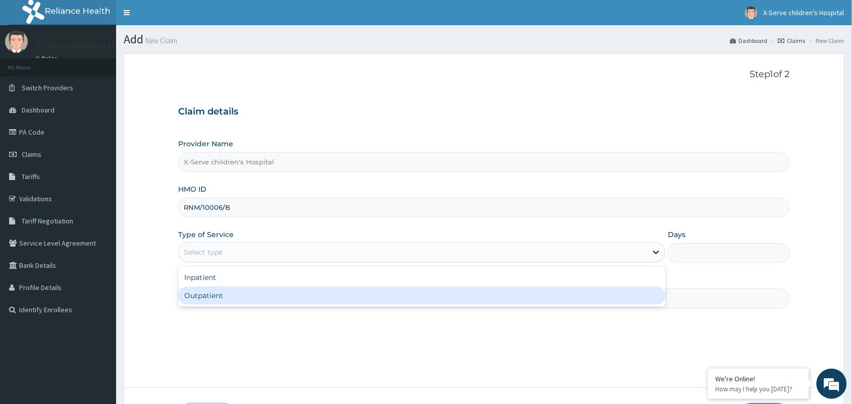
click at [239, 301] on div "Outpatient" at bounding box center [421, 296] width 487 height 18
type input "1"
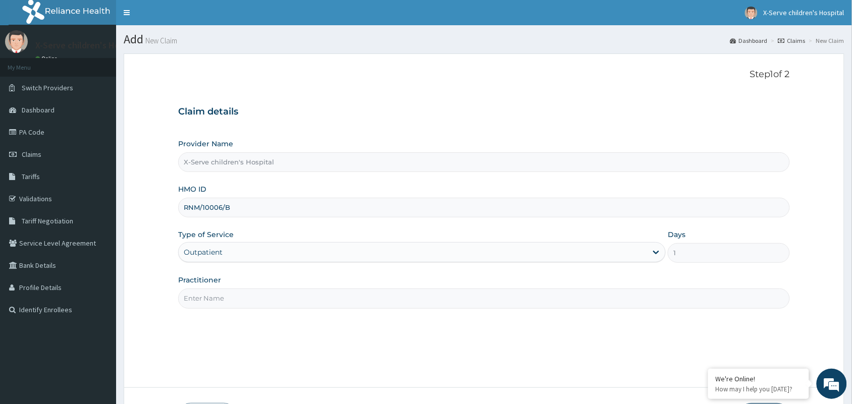
click at [239, 301] on input "Practitioner" at bounding box center [483, 299] width 611 height 20
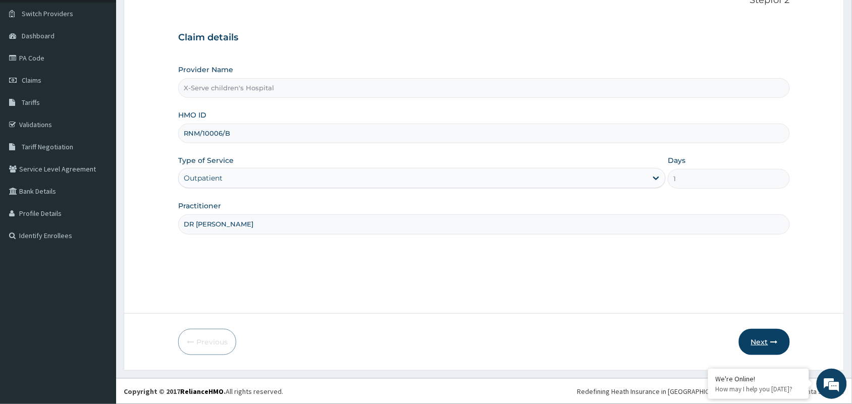
type input "DR IFEANY NWAGBO"
click at [759, 331] on button "Next" at bounding box center [764, 342] width 51 height 26
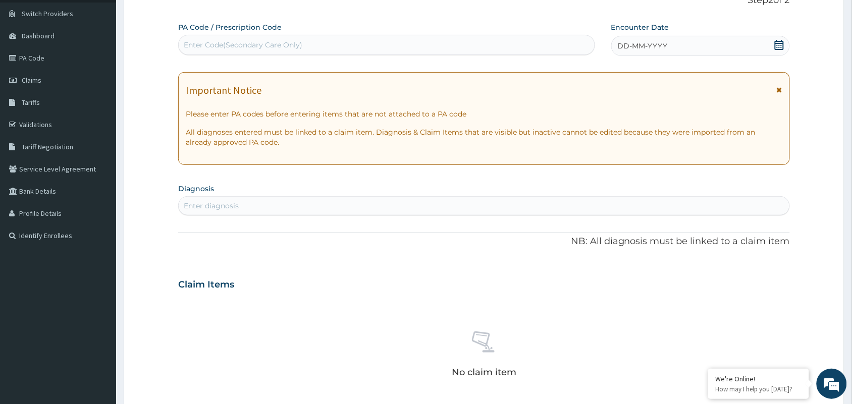
click at [278, 41] on div "Enter Code(Secondary Care Only)" at bounding box center [243, 45] width 119 height 10
paste input "PA/F97305"
type input "PA/F97305"
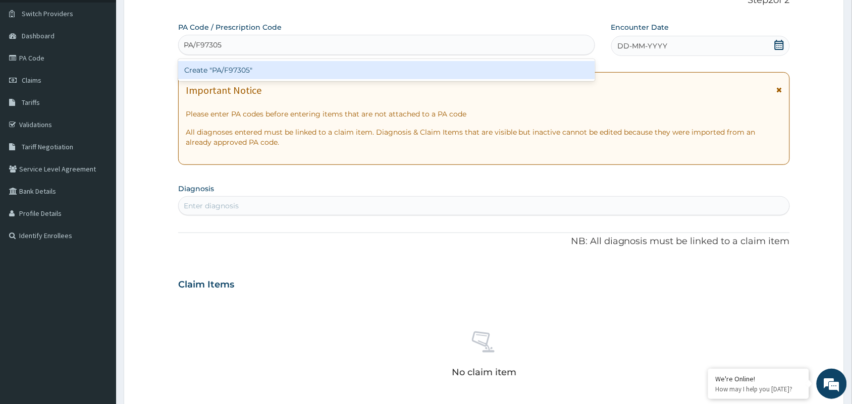
click at [283, 77] on div "Create "PA/F97305"" at bounding box center [386, 70] width 417 height 18
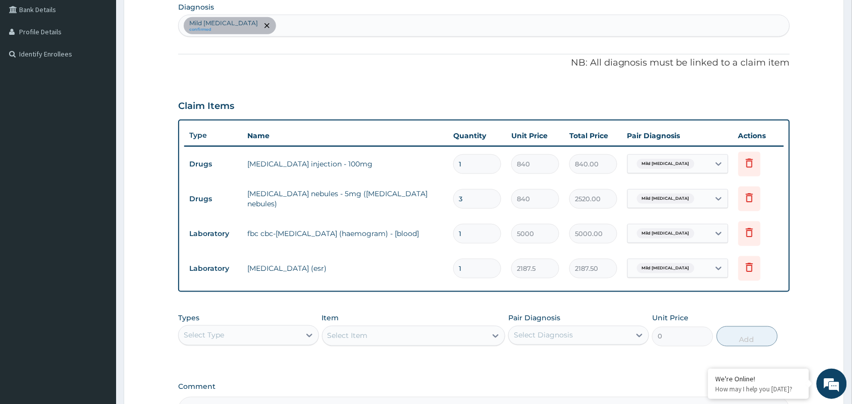
scroll to position [258, 0]
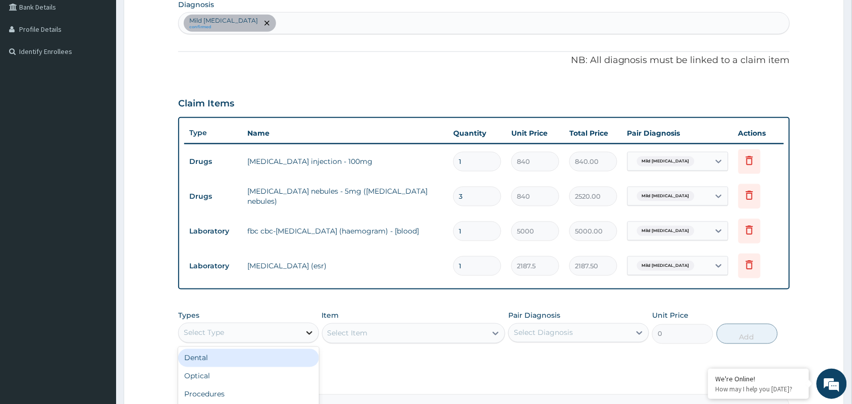
click at [305, 328] on icon at bounding box center [309, 333] width 10 height 10
click at [572, 402] on textarea "Comment" at bounding box center [483, 407] width 611 height 25
click at [304, 329] on icon at bounding box center [309, 333] width 10 height 10
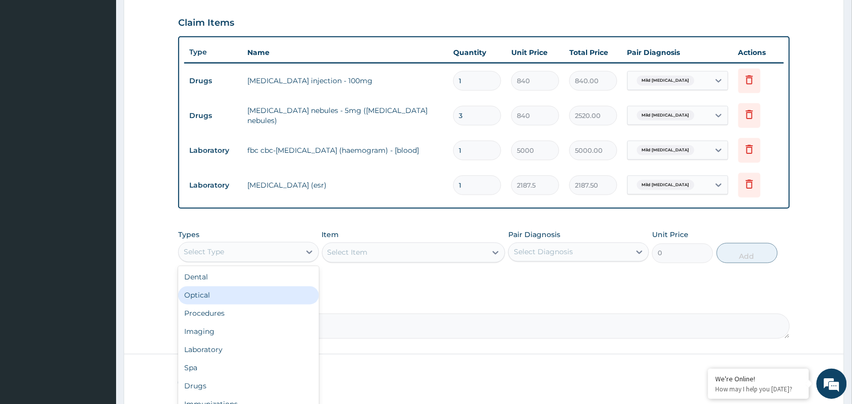
scroll to position [379, 0]
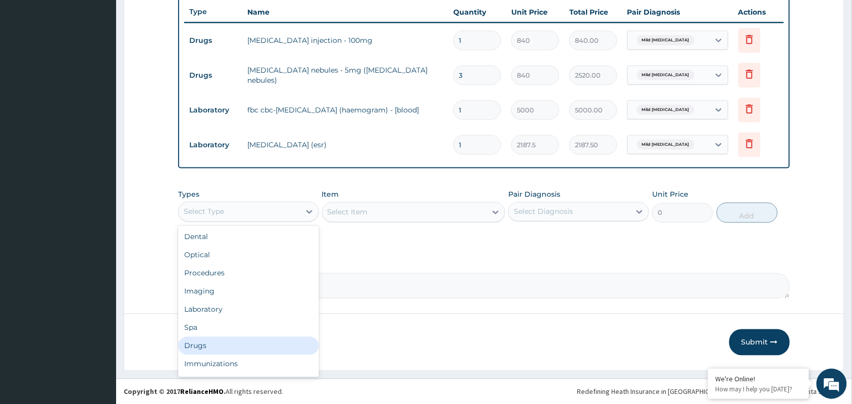
click at [263, 342] on div "Drugs" at bounding box center [248, 346] width 141 height 18
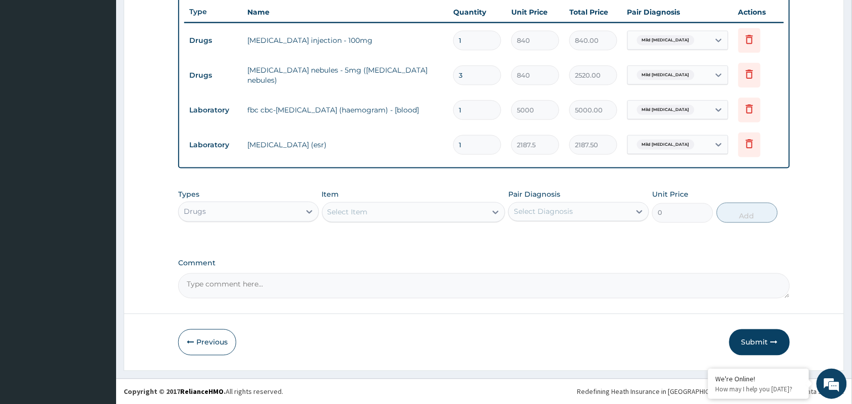
click at [387, 205] on div "Select Item" at bounding box center [404, 212] width 164 height 16
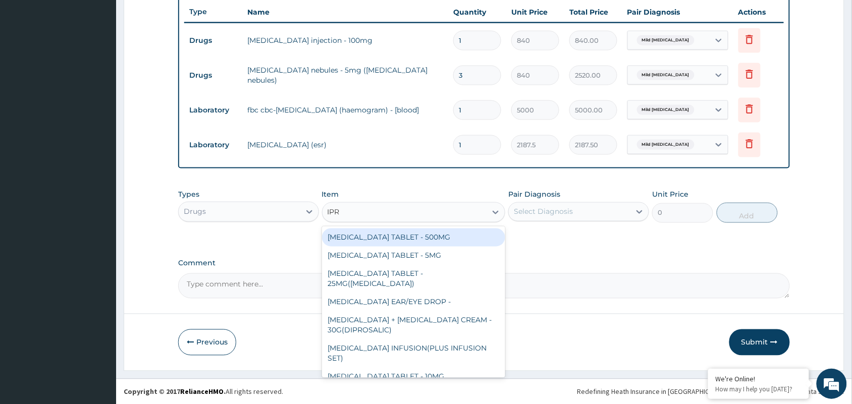
type input "IPRA"
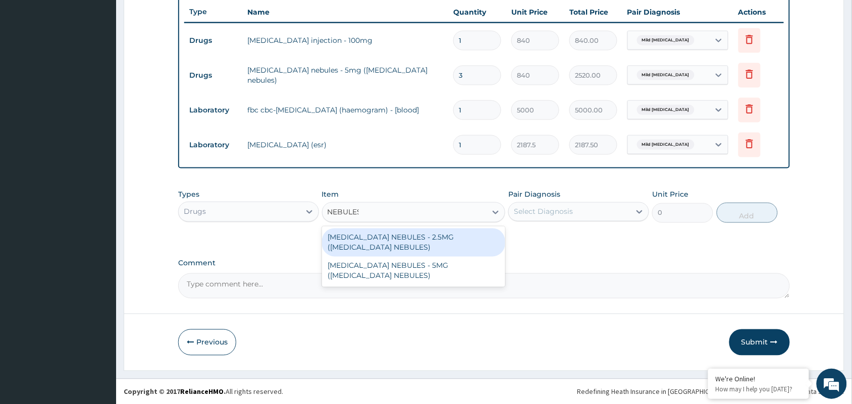
type input "NEBULES"
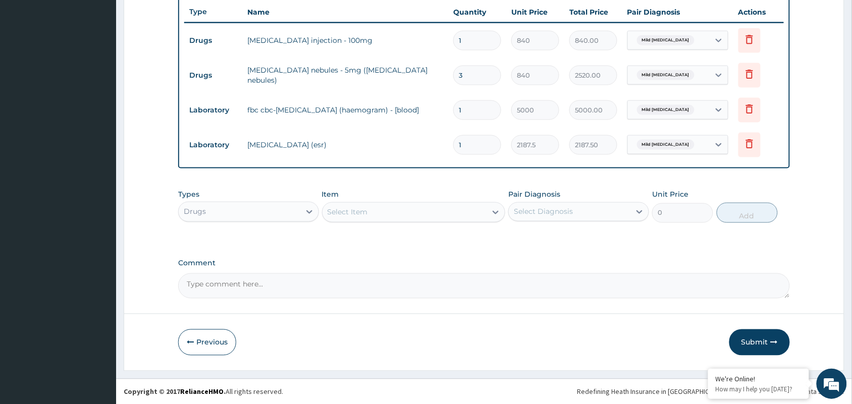
drag, startPoint x: 465, startPoint y: 162, endPoint x: 375, endPoint y: 207, distance: 100.9
click at [375, 207] on div "Select Item" at bounding box center [404, 212] width 164 height 16
type input "I"
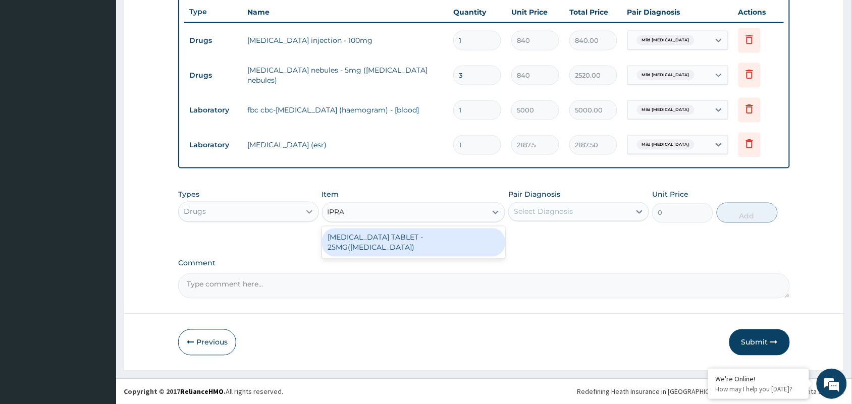
type input "IPRA"
click at [304, 216] on div at bounding box center [309, 212] width 18 height 18
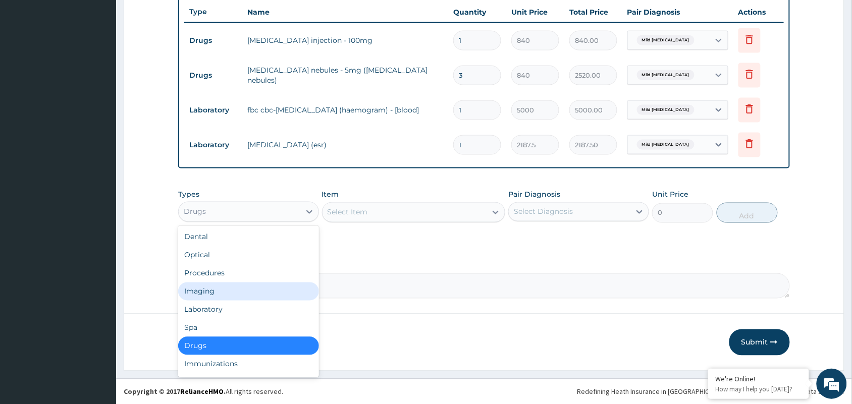
scroll to position [16, 0]
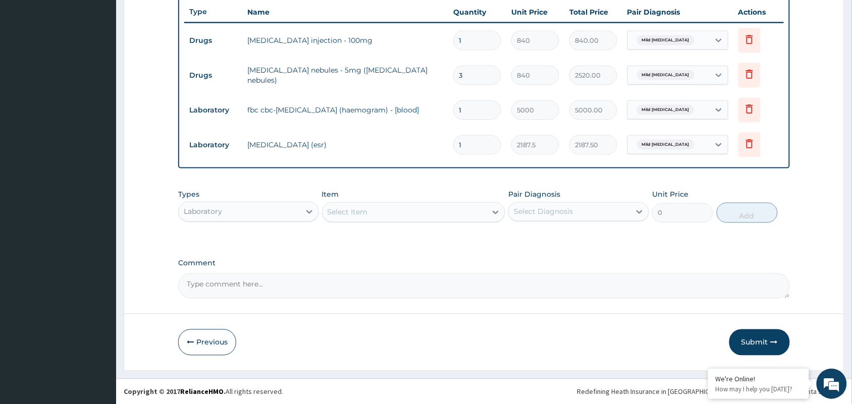
click at [412, 204] on div "Select Item" at bounding box center [404, 212] width 164 height 16
type input "NEBULES"
click at [647, 314] on form "Step 2 of 2 PA Code / Prescription Code PA/F97305 Encounter Date 29-09-2025 Imp…" at bounding box center [484, 22] width 720 height 697
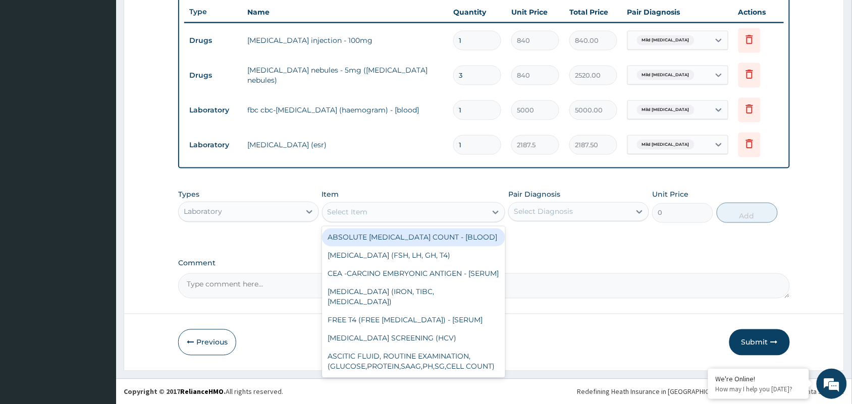
click at [459, 210] on div "Select Item" at bounding box center [404, 212] width 164 height 16
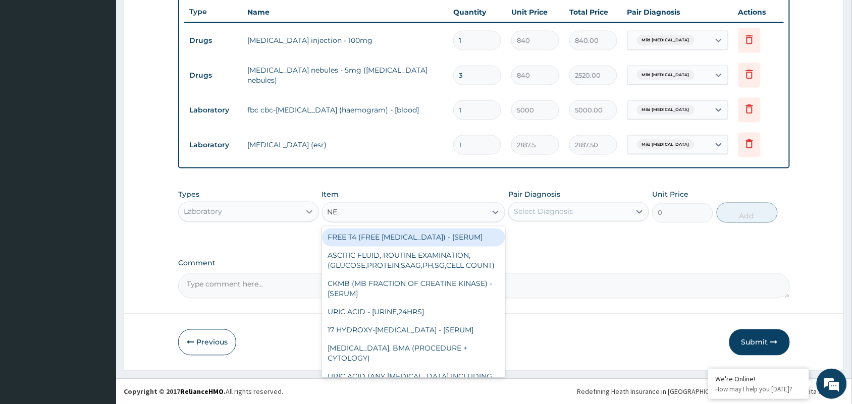
type input "NE"
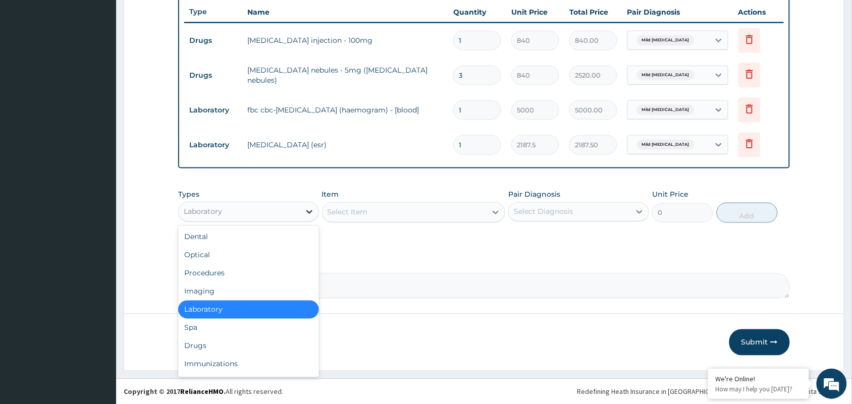
click at [304, 210] on icon at bounding box center [309, 212] width 10 height 10
click at [273, 346] on div "Drugs" at bounding box center [248, 346] width 141 height 18
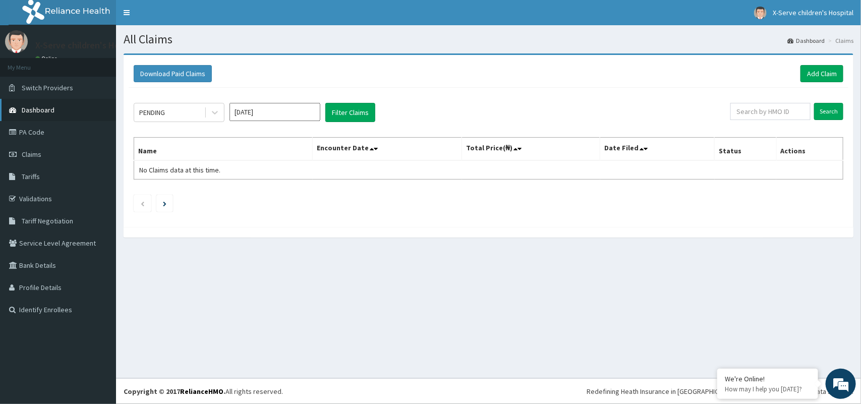
click at [37, 107] on span "Dashboard" at bounding box center [38, 109] width 33 height 9
